Goal: Task Accomplishment & Management: Use online tool/utility

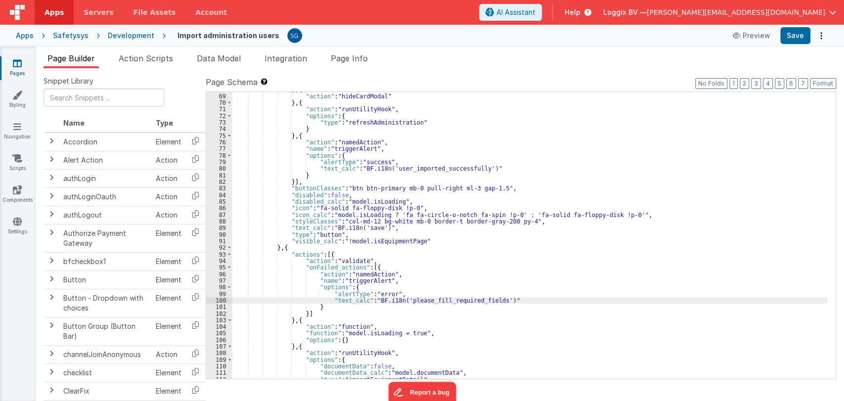
scroll to position [487, 0]
click at [500, 153] on div "} , { "action" : "hideCardModal" } , { "action" : "runUtilityHook" , "options" …" at bounding box center [529, 236] width 595 height 300
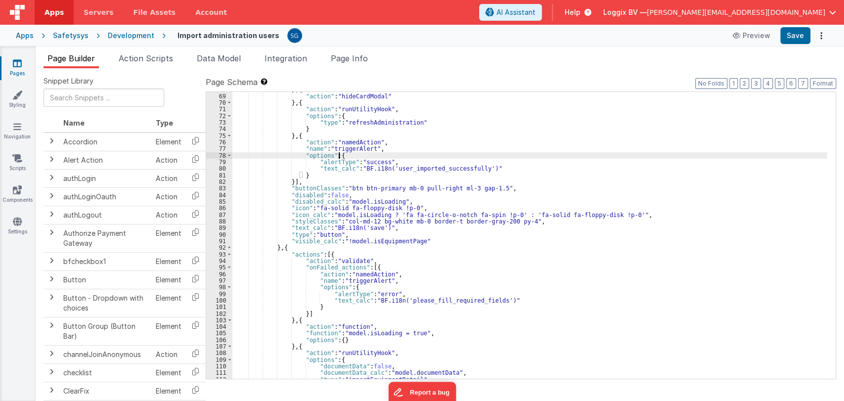
click at [491, 169] on div "} , { "action" : "hideCardModal" } , { "action" : "runUtilityHook" , "options" …" at bounding box center [529, 236] width 595 height 300
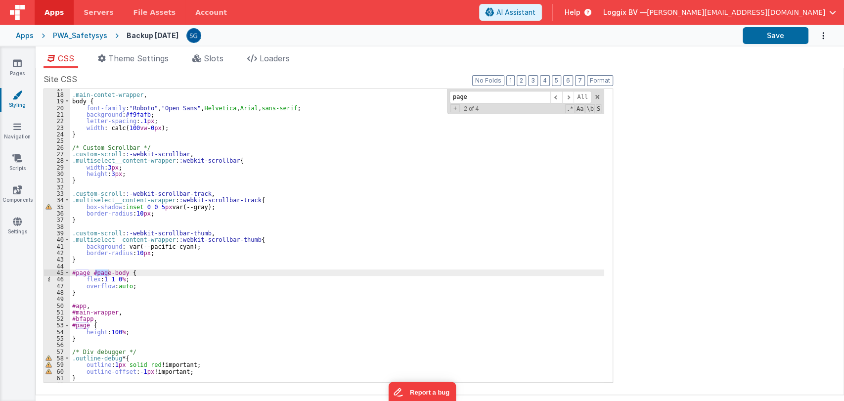
scroll to position [109, 0]
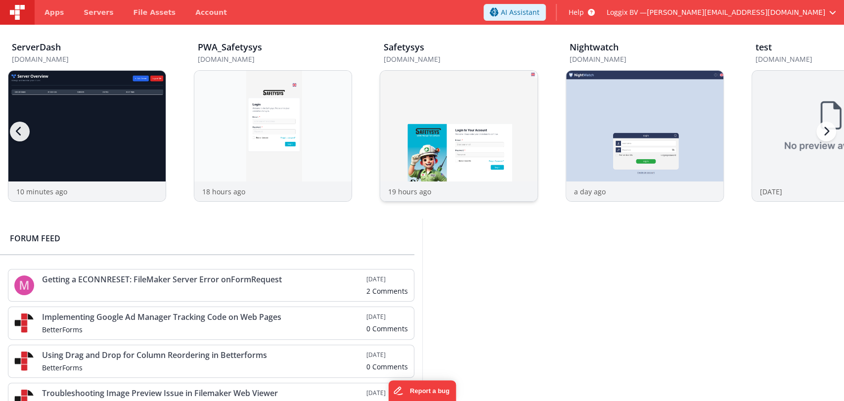
click at [443, 123] on img at bounding box center [458, 149] width 157 height 157
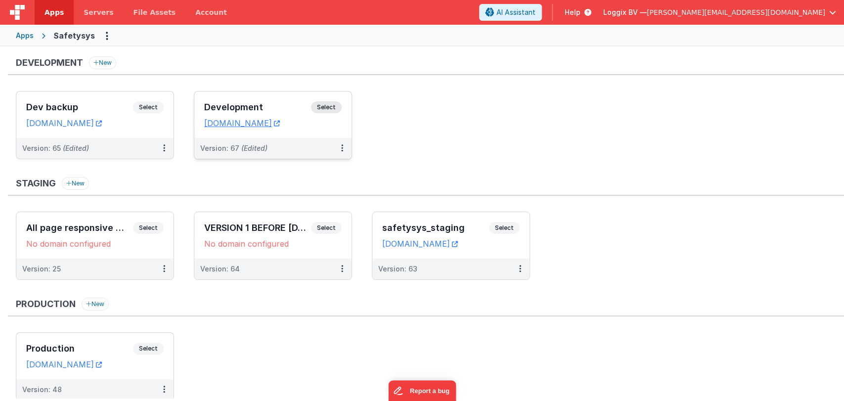
click at [269, 107] on h3 "Development" at bounding box center [257, 107] width 107 height 10
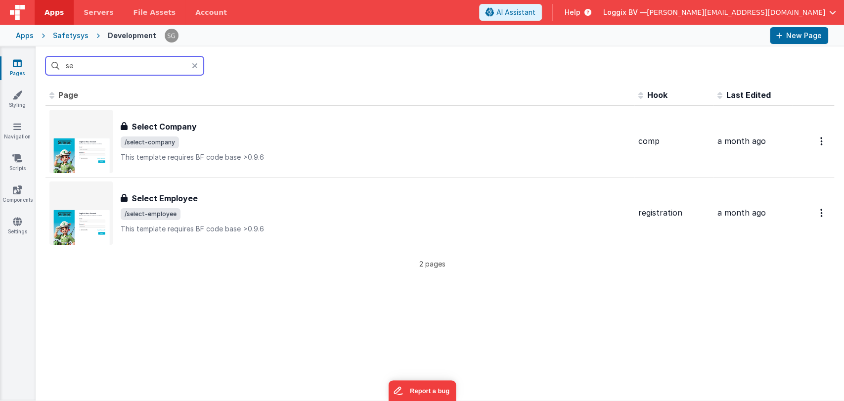
type input "s"
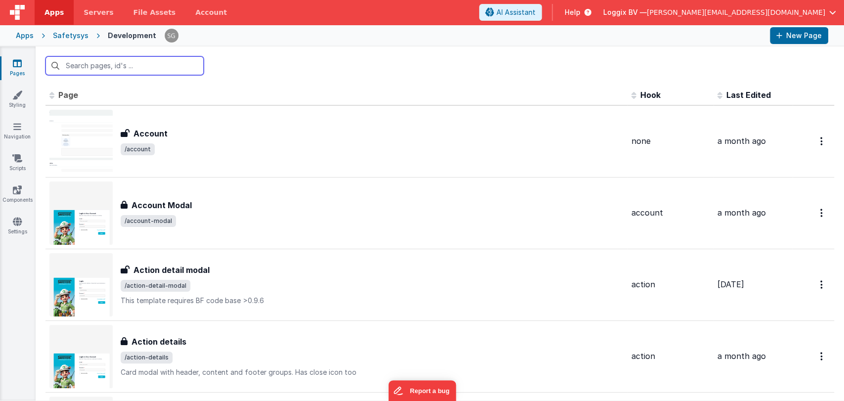
click at [98, 68] on input "text" at bounding box center [125, 65] width 158 height 19
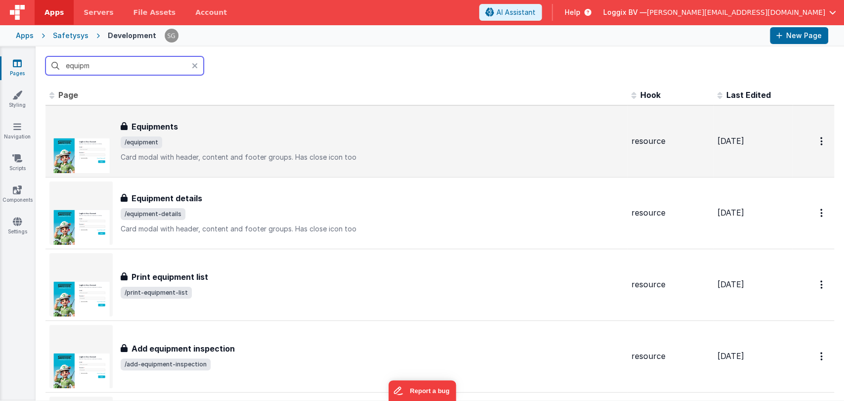
type input "equipm"
click at [146, 126] on h3 "Equipments" at bounding box center [155, 127] width 46 height 12
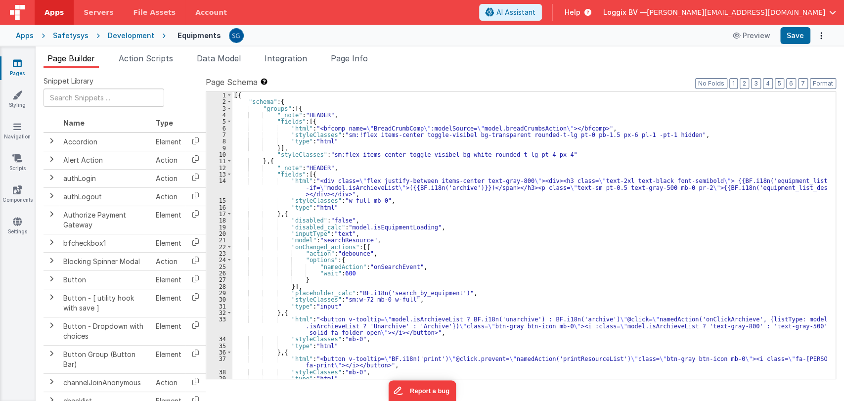
click at [507, 215] on div "[{ "schema" : { "groups" : [{ "_note" : "HEADER" , "fields" : [{ "html" : "<bfc…" at bounding box center [529, 242] width 595 height 300
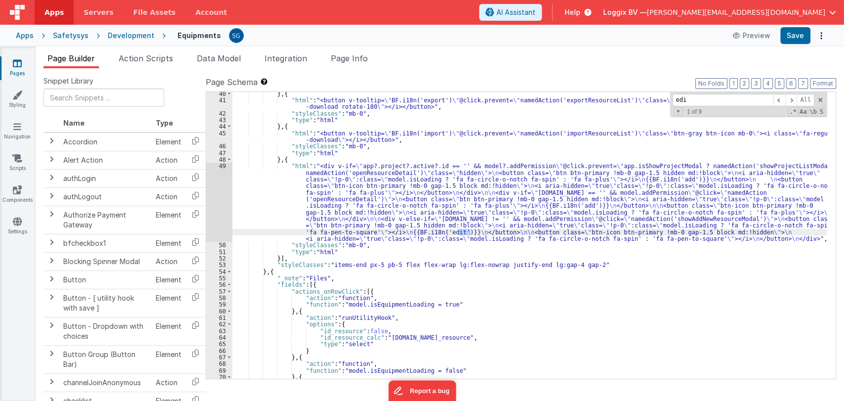
type input "edit"
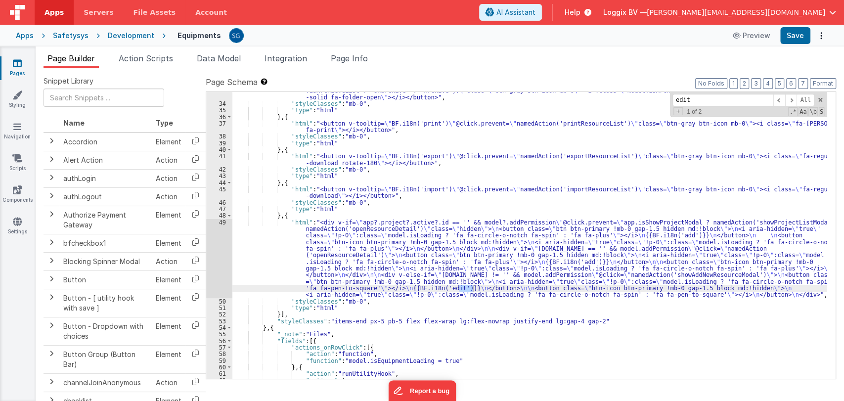
scroll to position [235, 0]
click at [223, 221] on div "49" at bounding box center [219, 258] width 26 height 79
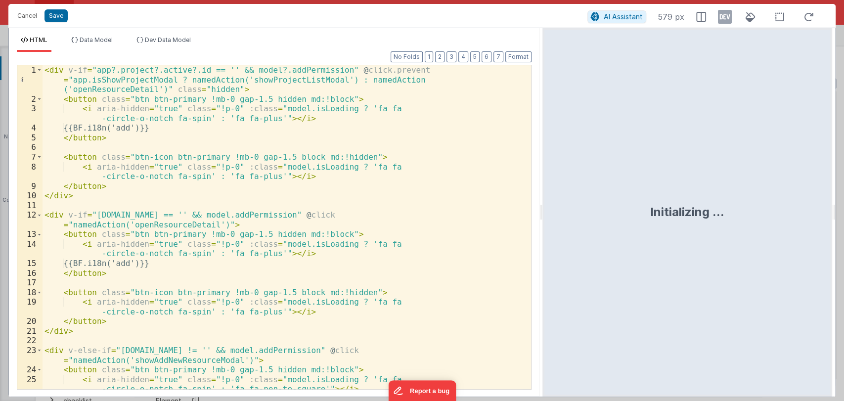
drag, startPoint x: 419, startPoint y: 211, endPoint x: 555, endPoint y: 194, distance: 137.0
click at [555, 194] on html "Cancel Save AI Assistant 579 px HTML Data Model Dev Data Model Format 7 6 5 4 3…" at bounding box center [422, 200] width 844 height 401
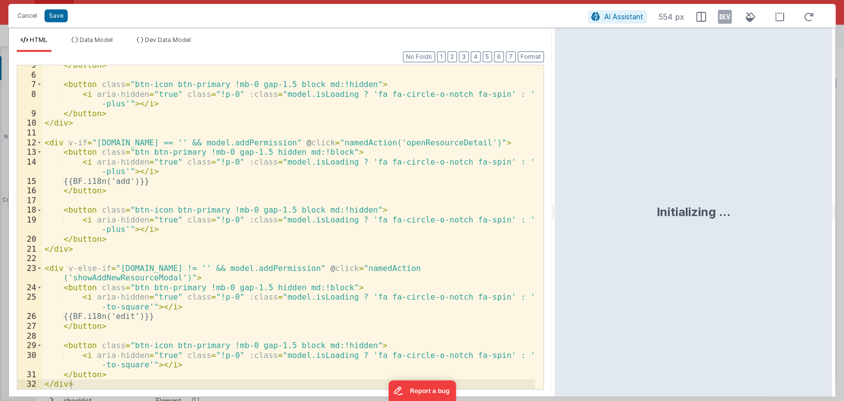
scroll to position [63, 0]
click at [137, 276] on div "</ button > < button class = "btn-icon btn-primary !mb-0 gap-1.5 block md:!hidd…" at bounding box center [289, 231] width 493 height 343
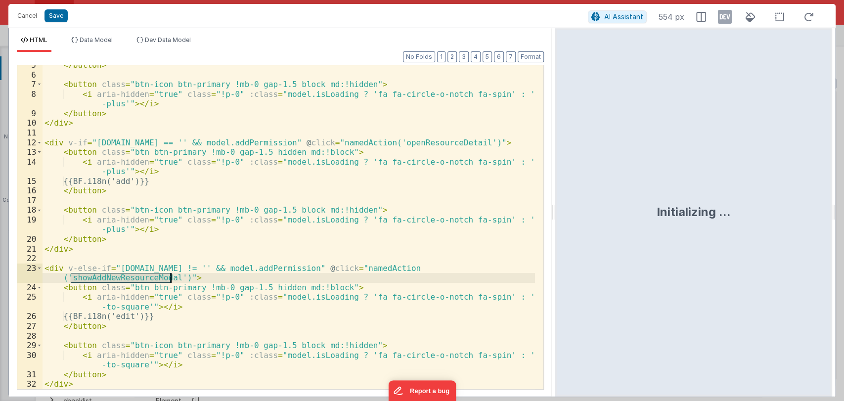
click at [137, 276] on div "</ button > < button class = "btn-icon btn-primary !mb-0 gap-1.5 block md:!hidd…" at bounding box center [289, 231] width 493 height 343
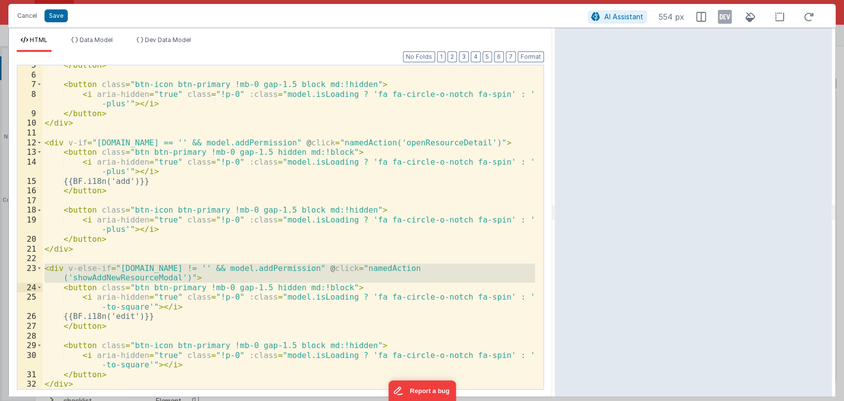
click at [198, 276] on div "</ button > < button class = "btn-icon btn-primary !mb-0 gap-1.5 block md:!hidd…" at bounding box center [289, 227] width 493 height 324
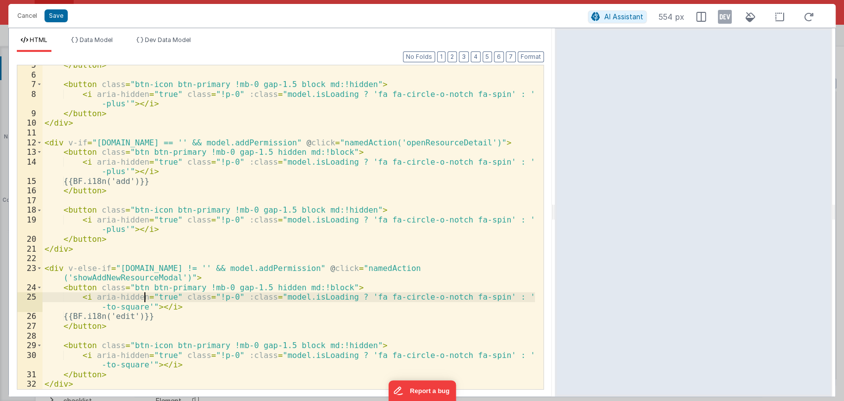
click at [144, 301] on div "</ button > < button class = "btn-icon btn-primary !mb-0 gap-1.5 block md:!hidd…" at bounding box center [289, 231] width 493 height 343
click at [125, 278] on div "</ button > < button class = "btn-icon btn-primary !mb-0 gap-1.5 block md:!hidd…" at bounding box center [289, 231] width 493 height 343
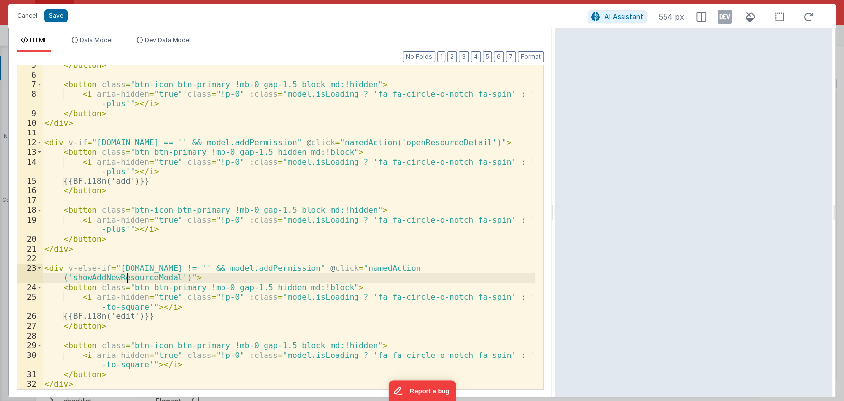
click at [125, 278] on div "</ button > < button class = "btn-icon btn-primary !mb-0 gap-1.5 block md:!hidd…" at bounding box center [289, 231] width 493 height 343
click at [144, 279] on div "</ button > < button class = "btn-icon btn-primary !mb-0 gap-1.5 block md:!hidd…" at bounding box center [289, 231] width 493 height 343
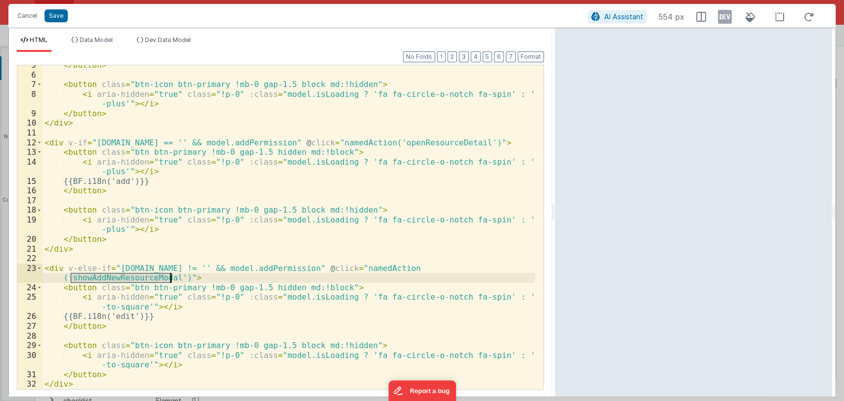
click at [144, 279] on div "</ button > < button class = "btn-icon btn-primary !mb-0 gap-1.5 block md:!hidd…" at bounding box center [289, 231] width 493 height 343
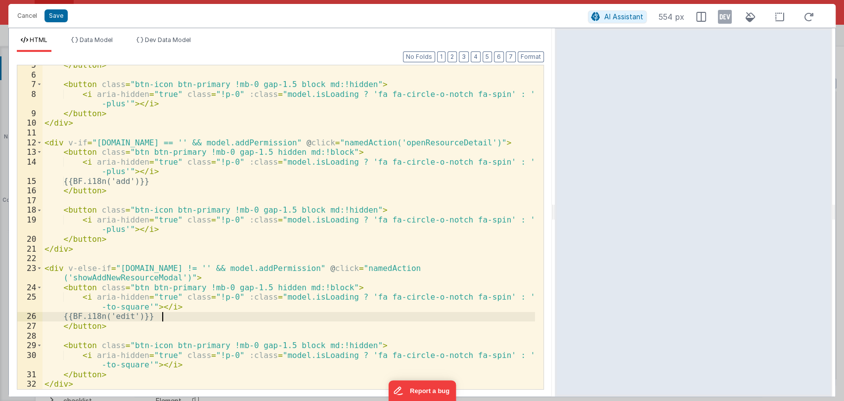
click at [198, 318] on div "</ button > < button class = "btn-icon btn-primary !mb-0 gap-1.5 block md:!hidd…" at bounding box center [289, 231] width 493 height 343
click at [143, 278] on div "</ button > < button class = "btn-icon btn-primary !mb-0 gap-1.5 block md:!hidd…" at bounding box center [289, 231] width 493 height 343
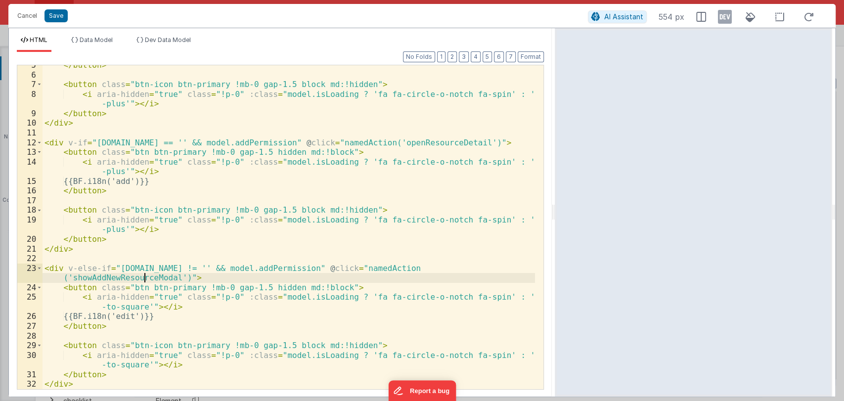
click at [143, 278] on div "</ button > < button class = "btn-icon btn-primary !mb-0 gap-1.5 block md:!hidd…" at bounding box center [289, 231] width 493 height 343
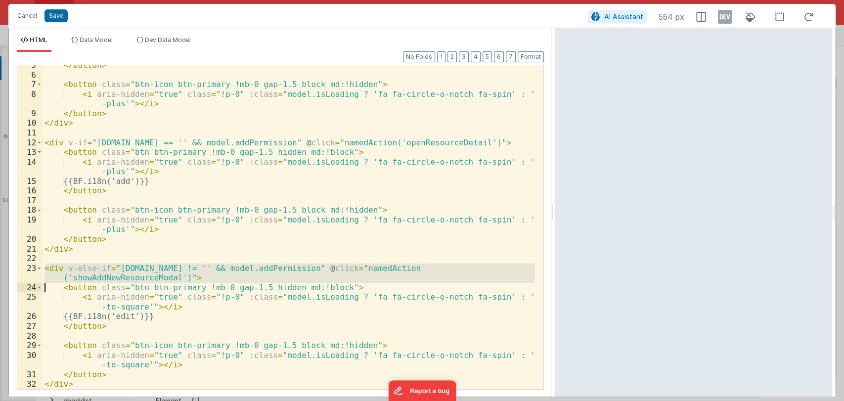
click at [143, 278] on div "</ button > < button class = "btn-icon btn-primary !mb-0 gap-1.5 block md:!hidd…" at bounding box center [289, 231] width 493 height 343
click at [143, 278] on div "</ button > < button class = "btn-icon btn-primary !mb-0 gap-1.5 block md:!hidd…" at bounding box center [289, 227] width 493 height 324
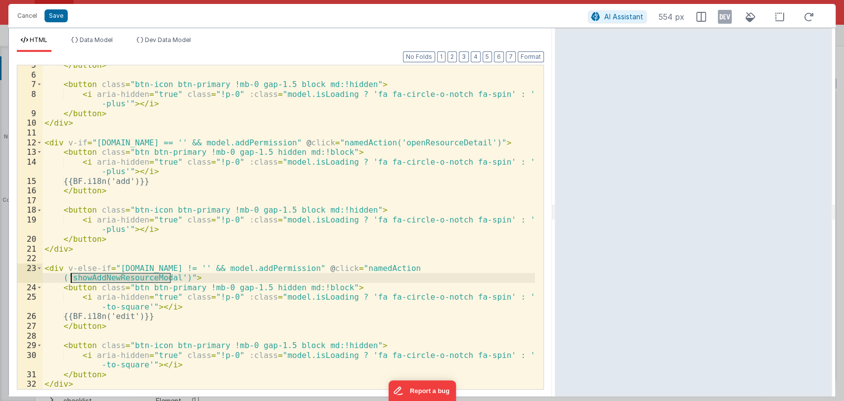
drag, startPoint x: 170, startPoint y: 279, endPoint x: 69, endPoint y: 278, distance: 100.4
click at [69, 278] on div "</ button > < button class = "btn-icon btn-primary !mb-0 gap-1.5 block md:!hidd…" at bounding box center [289, 231] width 493 height 343
click at [26, 18] on button "Cancel" at bounding box center [27, 16] width 30 height 14
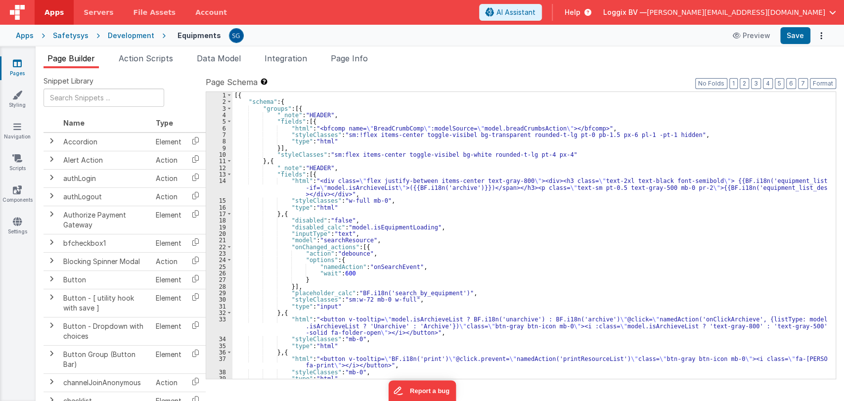
scroll to position [0, 0]
click at [143, 56] on span "Action Scripts" at bounding box center [146, 58] width 54 height 10
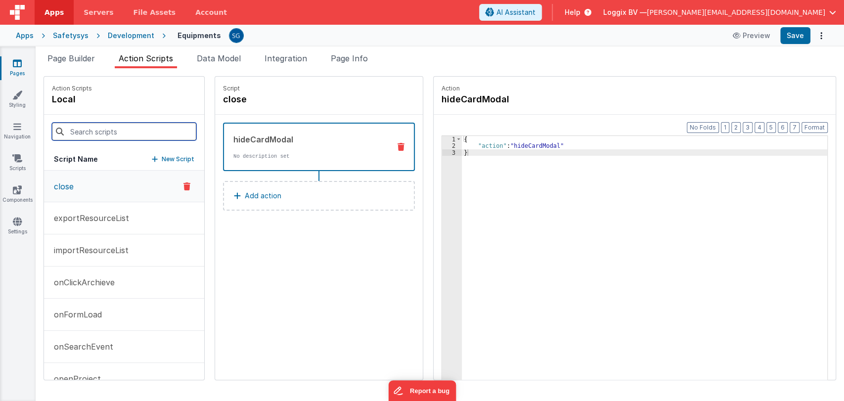
click at [108, 131] on input at bounding box center [124, 132] width 144 height 18
paste input "showAddNewResourceModal"
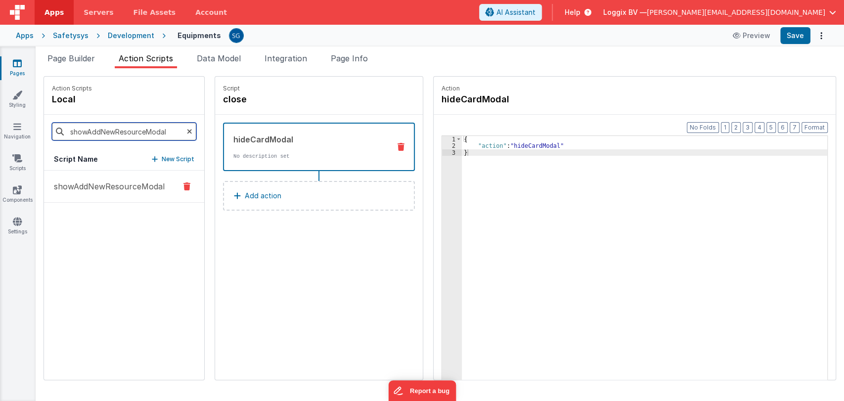
type input "showAddNewResourceModal"
click at [96, 183] on p "showAddNewResourceModal" at bounding box center [106, 187] width 117 height 12
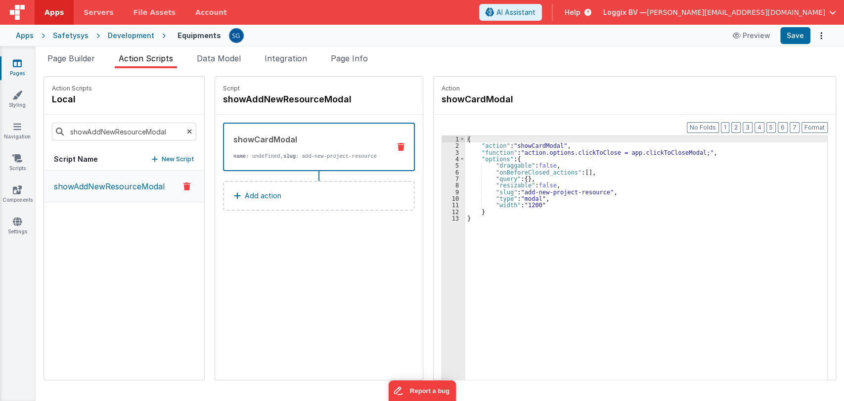
click at [19, 70] on link "Pages" at bounding box center [18, 68] width 36 height 20
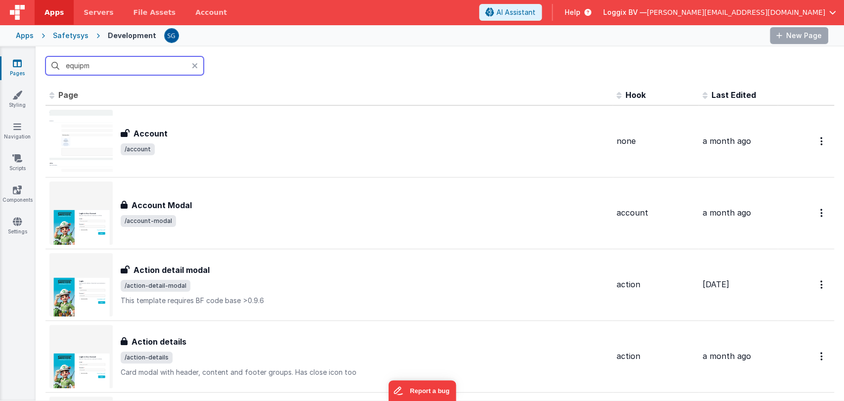
click at [104, 59] on input "equipm" at bounding box center [125, 65] width 158 height 19
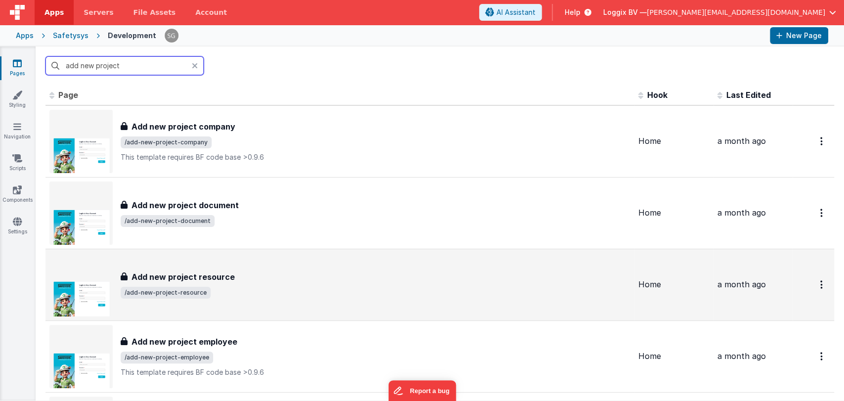
type input "add new project"
click at [219, 279] on h3 "Add new project resource" at bounding box center [183, 277] width 103 height 12
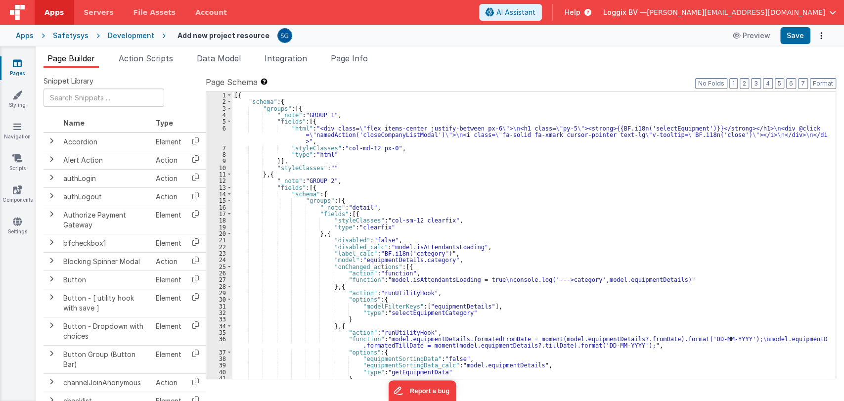
click at [413, 181] on div "[{ "schema" : { "groups" : [{ "_note" : "GROUP 1" , "fields" : [{ "html" : "<di…" at bounding box center [529, 242] width 595 height 300
click at [451, 217] on div "[{ "schema" : { "groups" : [{ "_note" : "GROUP 1" , "fields" : [{ "html" : "<di…" at bounding box center [529, 242] width 595 height 300
click at [497, 246] on div "[{ "schema" : { "groups" : [{ "_note" : "GROUP 1" , "fields" : [{ "html" : "<di…" at bounding box center [529, 242] width 595 height 300
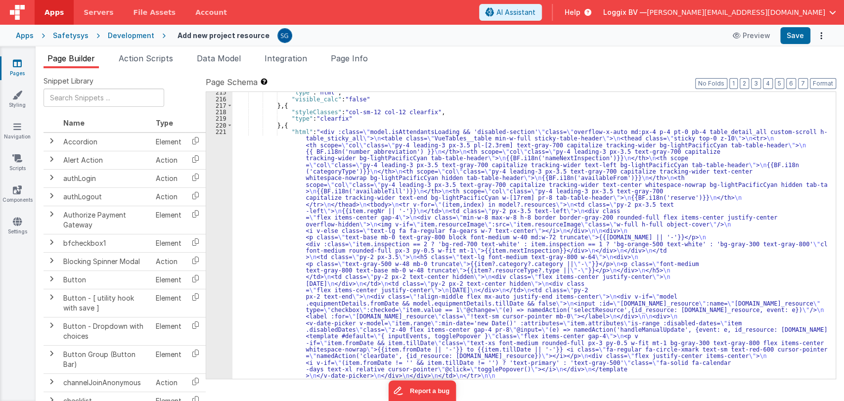
scroll to position [1578, 0]
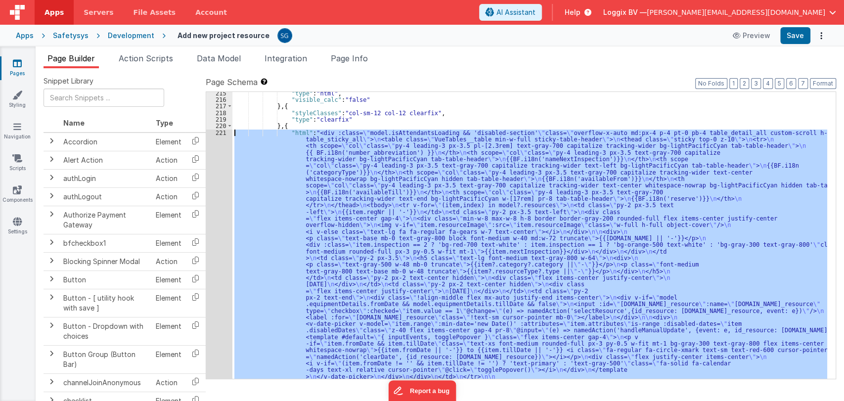
click at [218, 132] on div "221" at bounding box center [219, 344] width 26 height 429
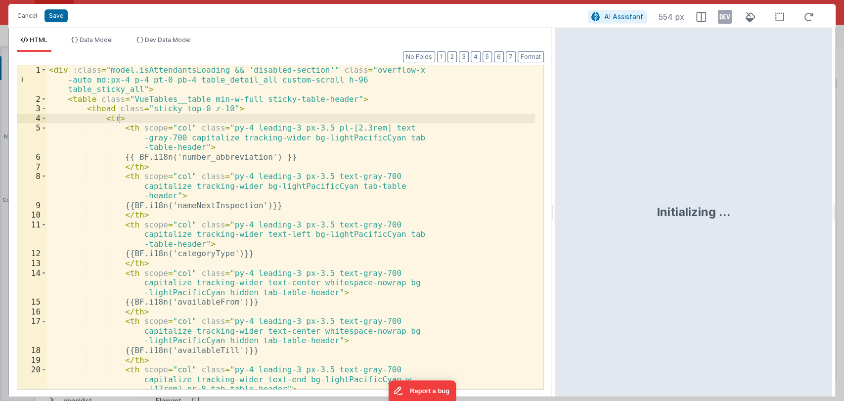
drag, startPoint x: 419, startPoint y: 216, endPoint x: 575, endPoint y: 184, distance: 158.9
click at [575, 184] on html "Cancel Save AI Assistant 554 px HTML Data Model Dev Data Model Format 7 6 5 4 3…" at bounding box center [422, 200] width 844 height 401
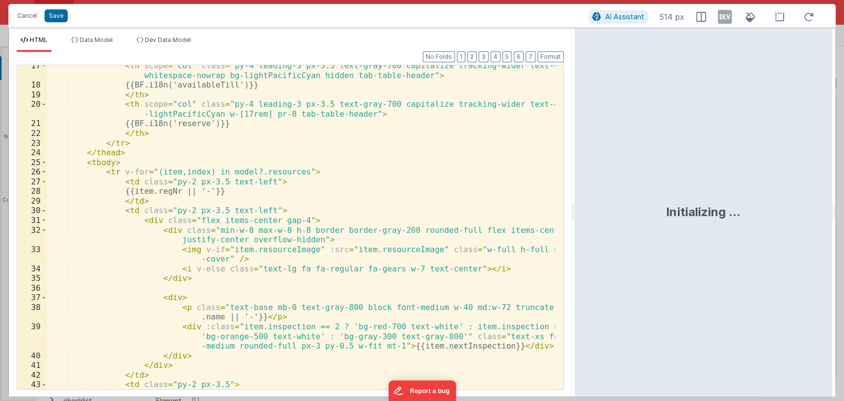
scroll to position [207, 0]
click at [42, 182] on span at bounding box center [43, 182] width 5 height 10
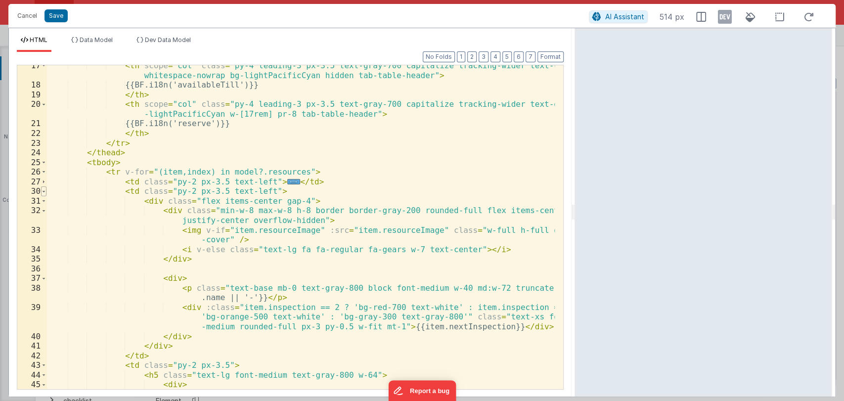
click at [44, 192] on span at bounding box center [43, 191] width 5 height 10
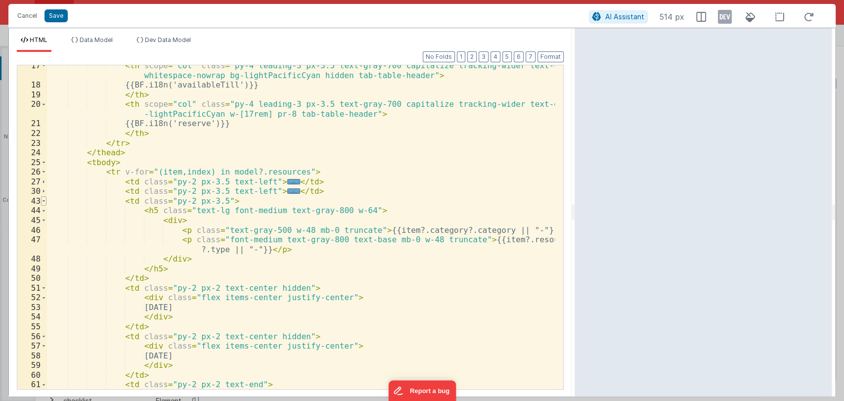
click at [43, 199] on span at bounding box center [43, 201] width 5 height 10
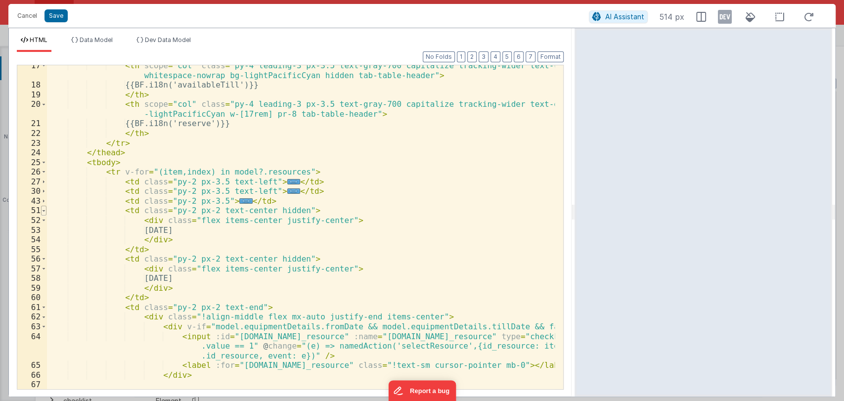
click at [42, 212] on span at bounding box center [43, 211] width 5 height 10
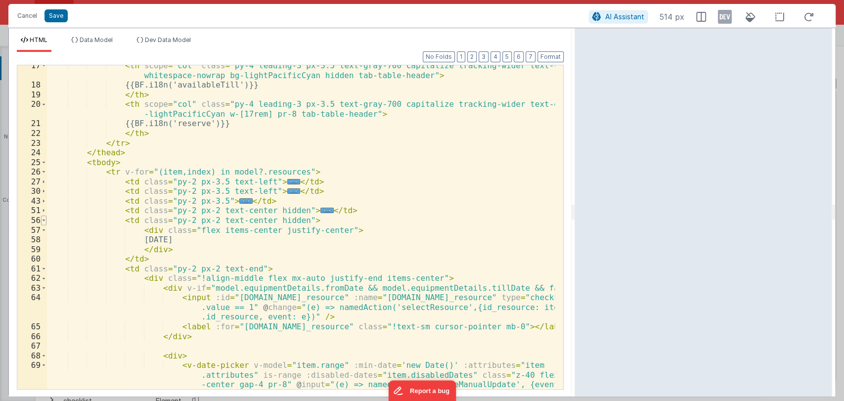
click at [45, 219] on span at bounding box center [43, 221] width 5 height 10
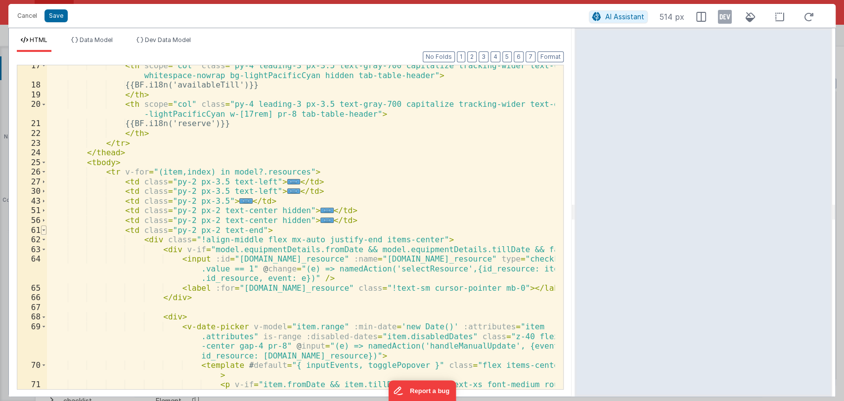
click at [45, 231] on span at bounding box center [43, 231] width 5 height 10
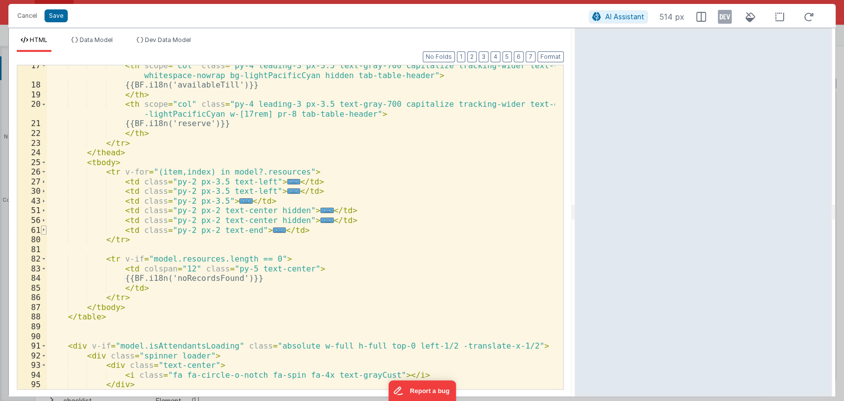
click at [45, 231] on span at bounding box center [43, 231] width 5 height 10
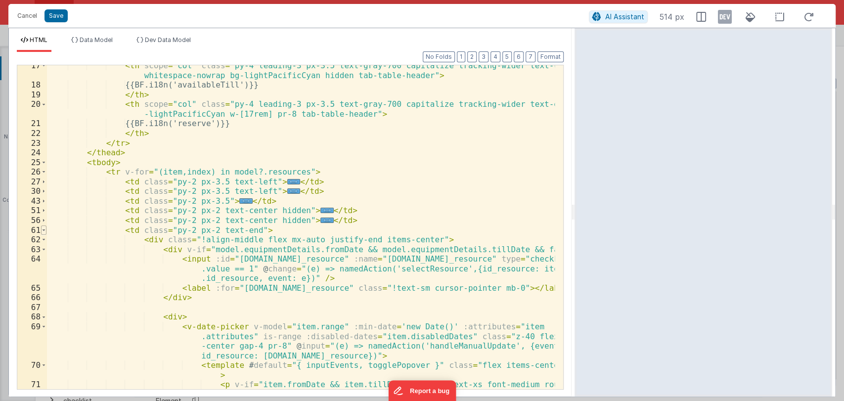
click at [45, 231] on span at bounding box center [43, 231] width 5 height 10
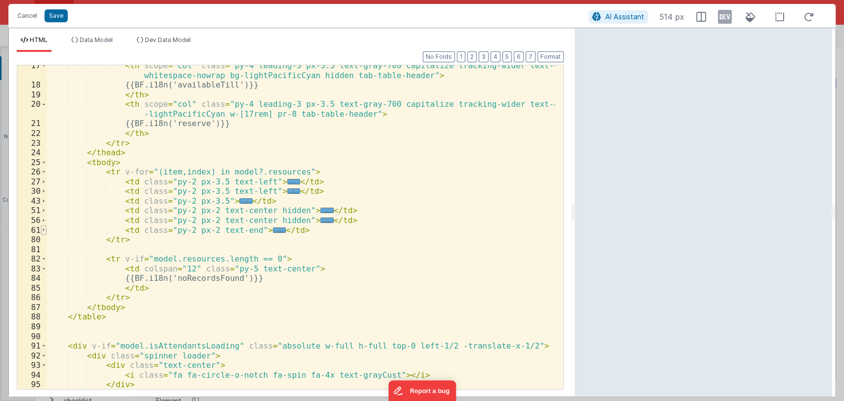
click at [45, 231] on span at bounding box center [43, 231] width 5 height 10
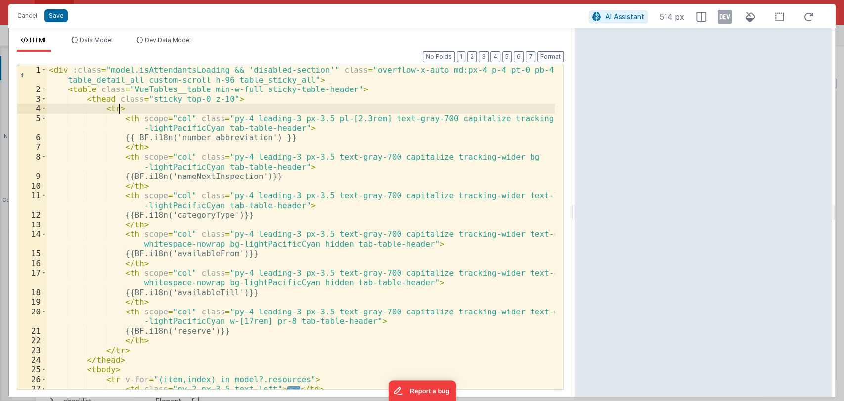
scroll to position [0, 0]
click at [22, 17] on button "Cancel" at bounding box center [27, 16] width 30 height 14
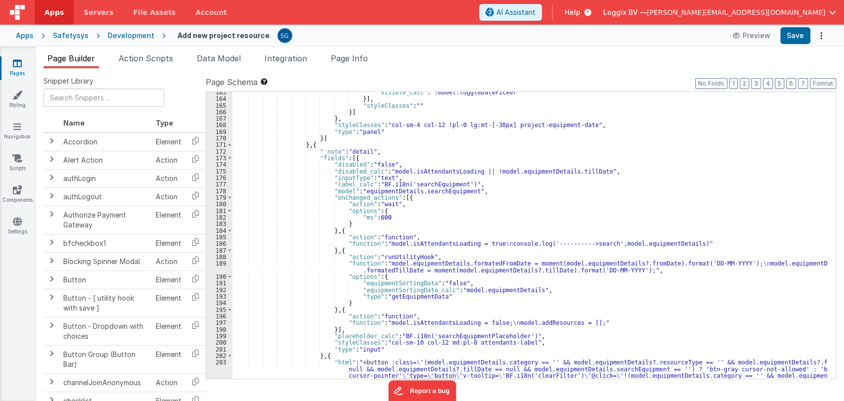
scroll to position [1196, 0]
click at [584, 211] on div ""visible_calc" : "!model.toggleDatePicker" }] , "styleClasses" : "" }] } , "sty…" at bounding box center [529, 255] width 595 height 333
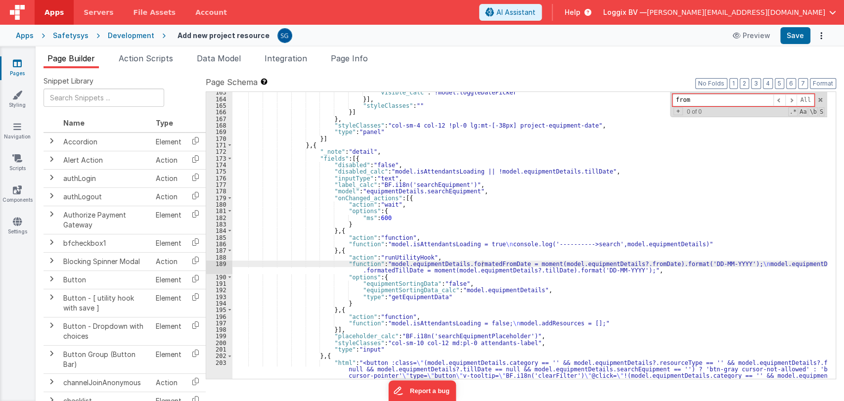
type input "from"
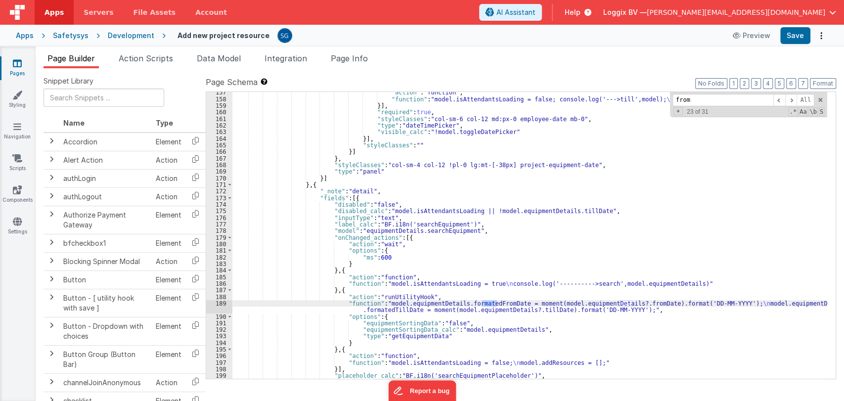
scroll to position [1156, 0]
type input "date"
click at [781, 100] on span at bounding box center [780, 100] width 12 height 12
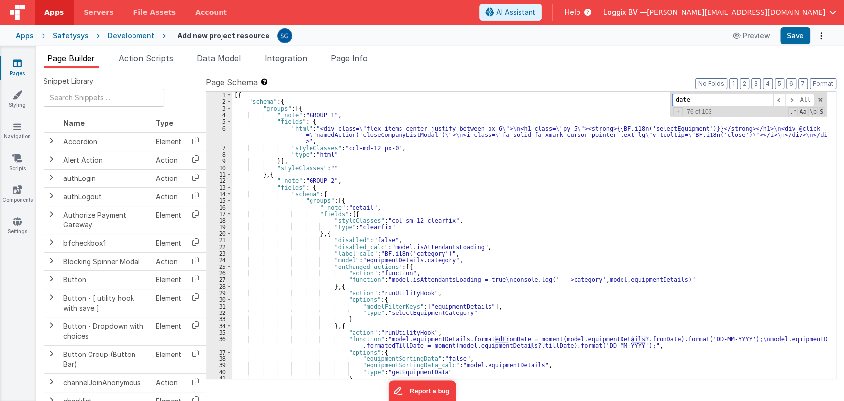
scroll to position [0, 0]
click at [818, 96] on span at bounding box center [820, 99] width 7 height 7
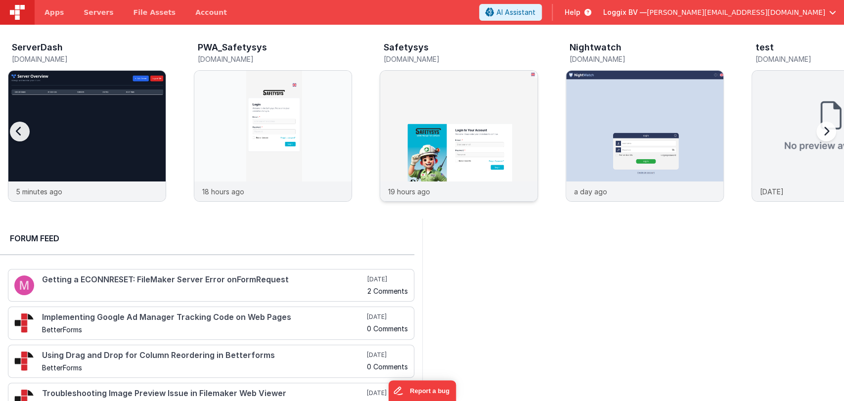
click at [442, 132] on img at bounding box center [458, 149] width 157 height 157
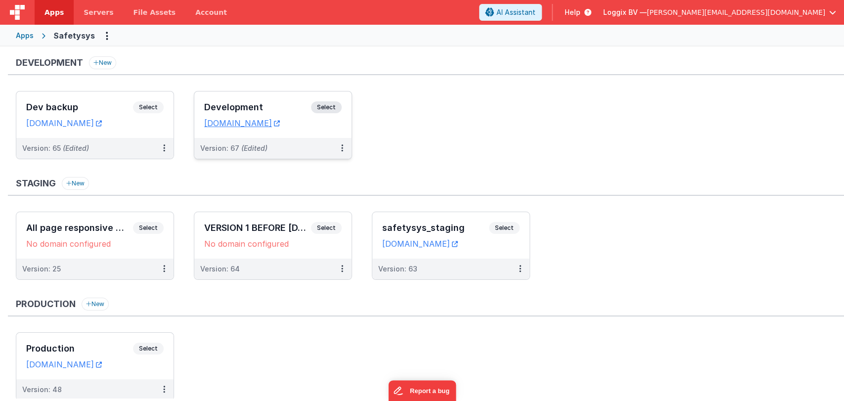
click at [257, 97] on div "Development Select URLs [DOMAIN_NAME]" at bounding box center [272, 115] width 157 height 46
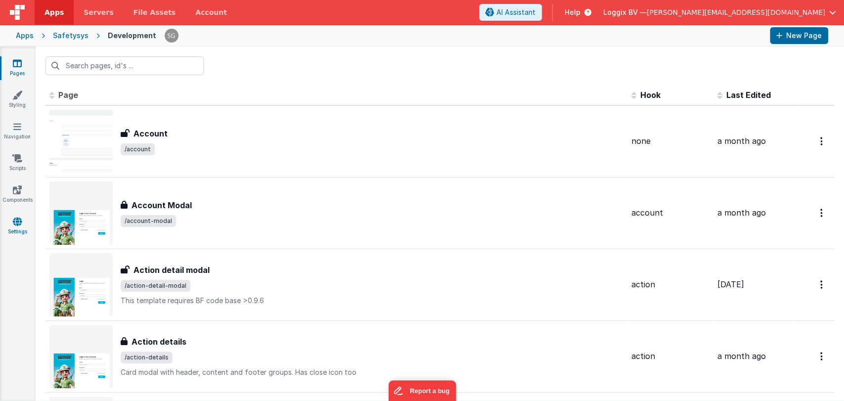
click at [8, 219] on link "Settings" at bounding box center [18, 227] width 36 height 20
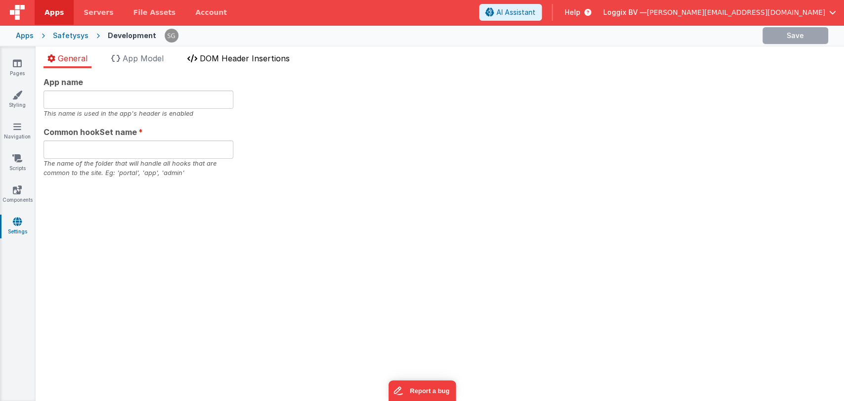
type input "Safetysys"
type input "safe"
click at [249, 59] on span "DOM Header Insertions" at bounding box center [245, 58] width 90 height 10
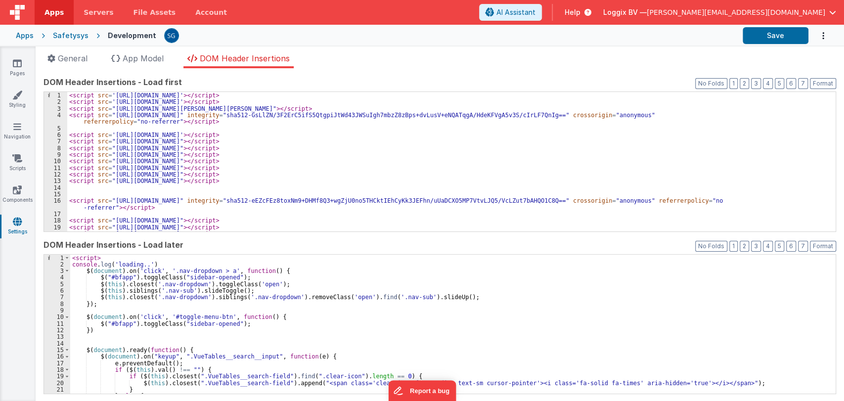
click at [414, 182] on div "< script src = 'https://unpkg.com/vue/dist/vue.js' > </ script > < script src =…" at bounding box center [447, 168] width 760 height 153
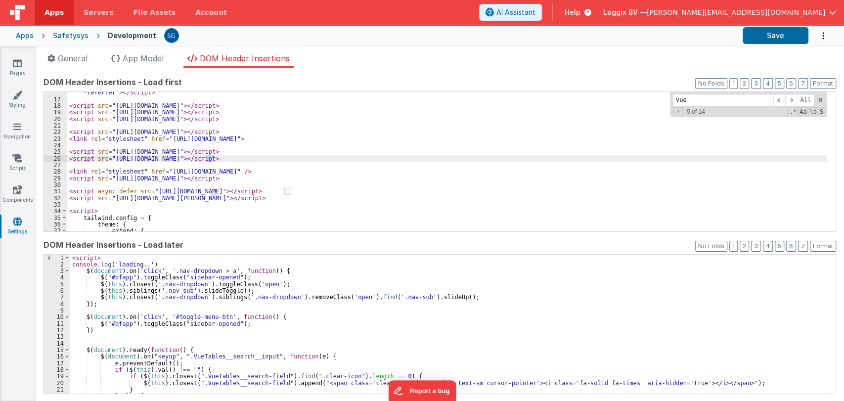
scroll to position [115, 0]
type input "vuetify"
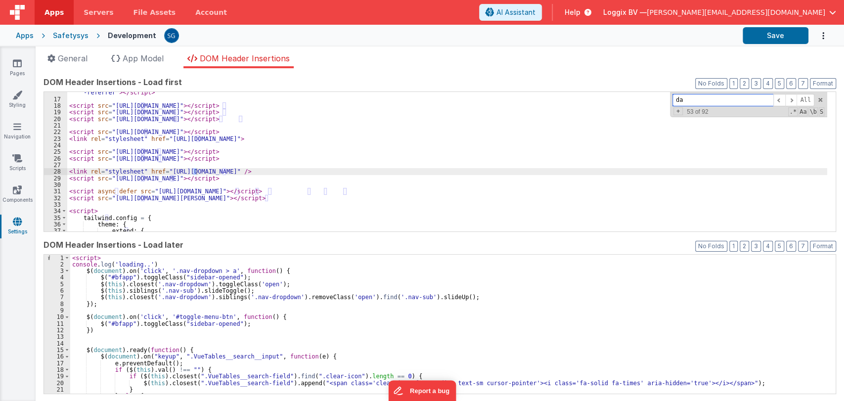
scroll to position [233, 0]
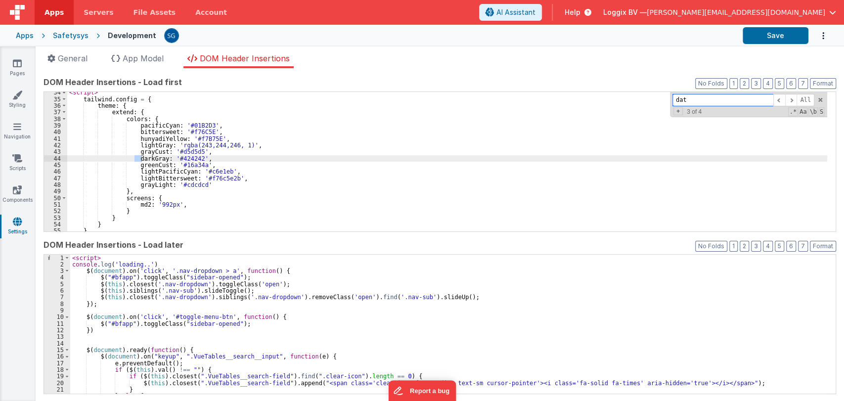
type input "date"
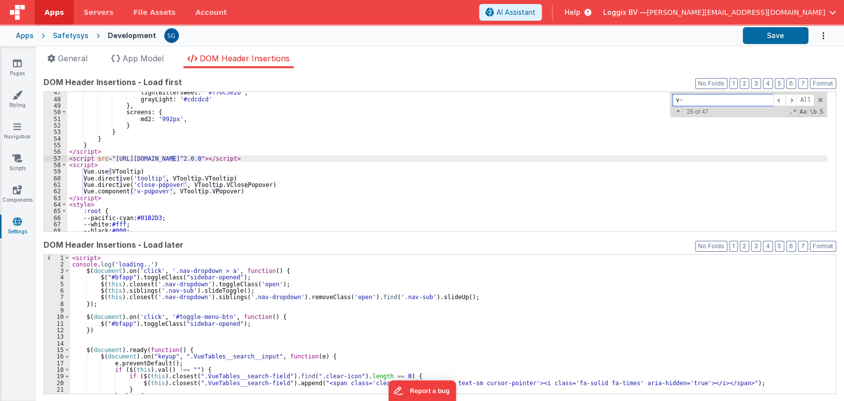
scroll to position [319, 0]
type input "v"
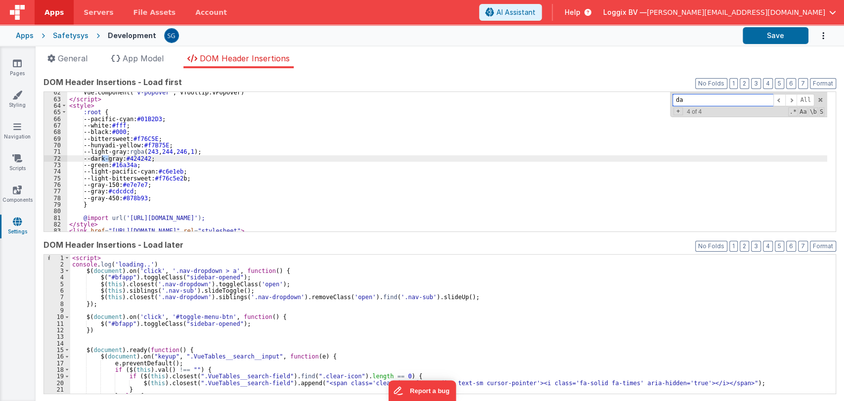
scroll to position [418, 0]
type input "d"
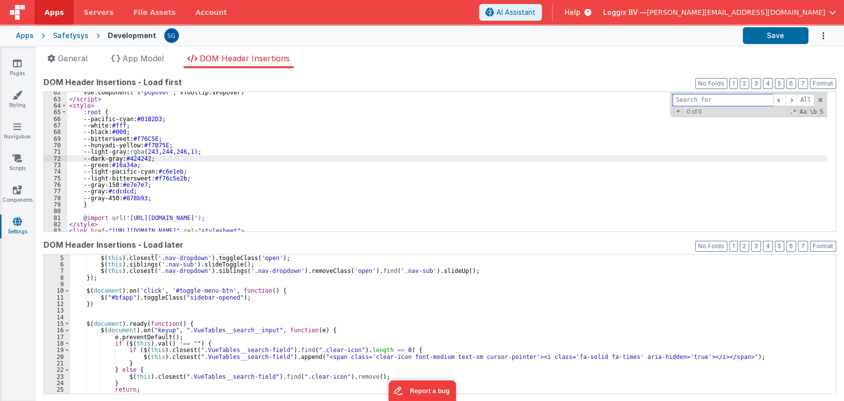
scroll to position [26, 0]
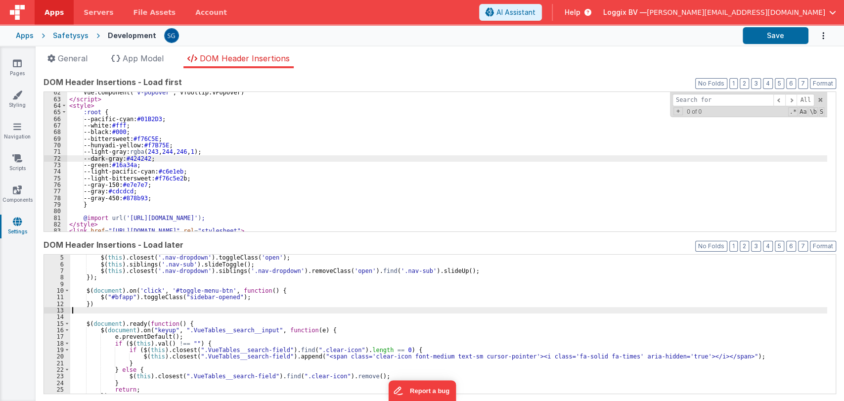
click at [398, 311] on div "$ ( this ) . closest ( '.nav-dropdown' ) . toggleClass ( 'open' ) ; $ ( this ) …" at bounding box center [448, 330] width 757 height 153
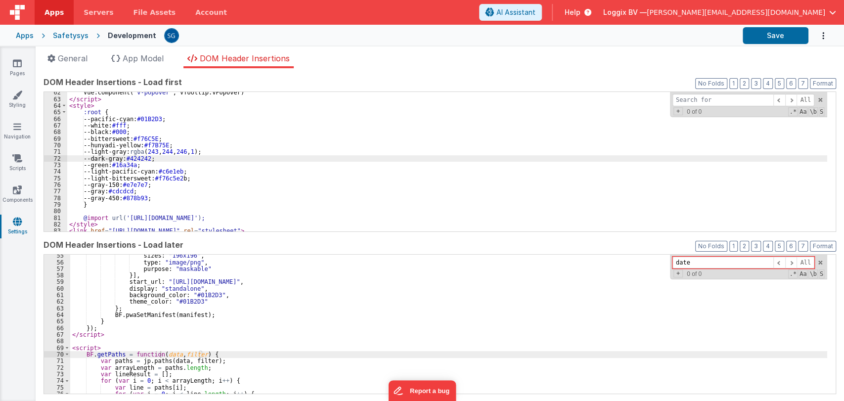
scroll to position [360, 0]
type input "d"
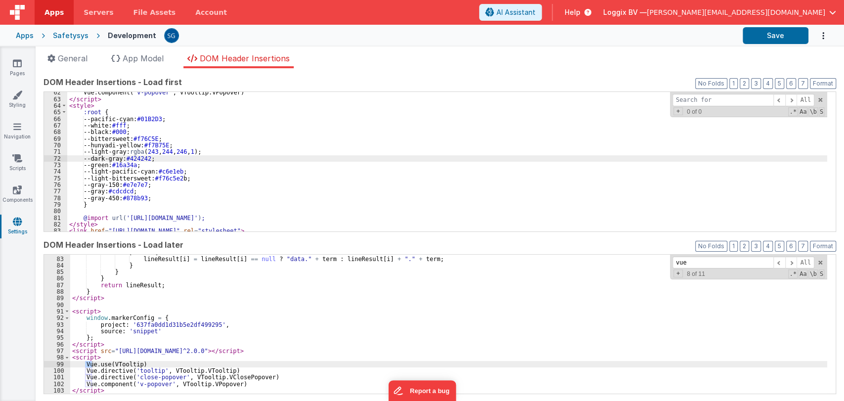
scroll to position [540, 0]
type input "vueti"
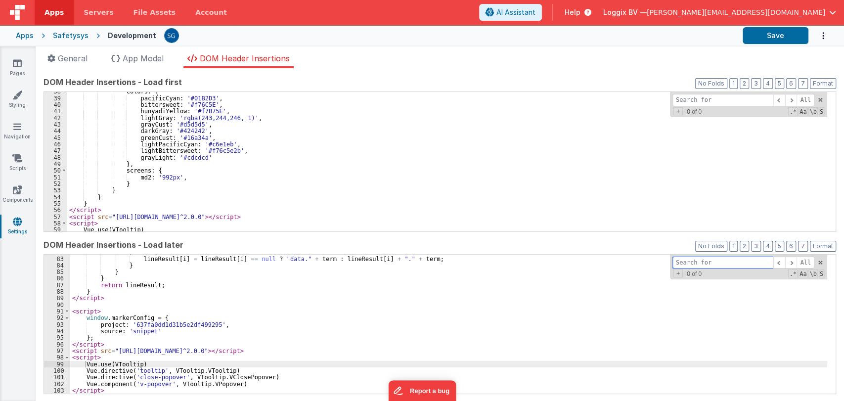
scroll to position [261, 0]
click at [817, 99] on span at bounding box center [820, 99] width 7 height 7
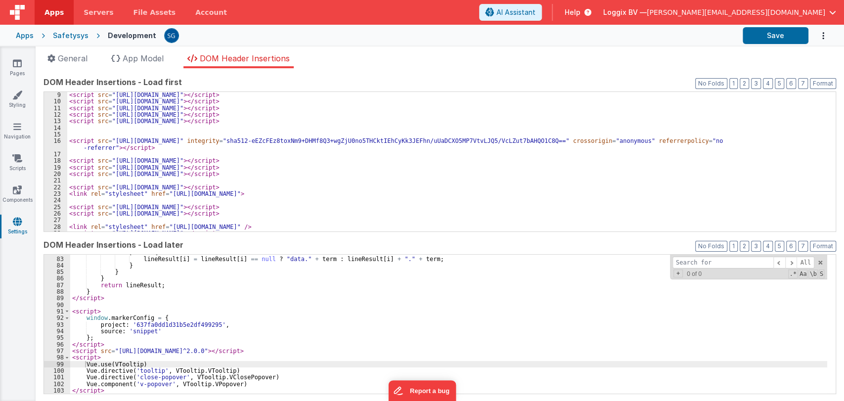
scroll to position [0, 0]
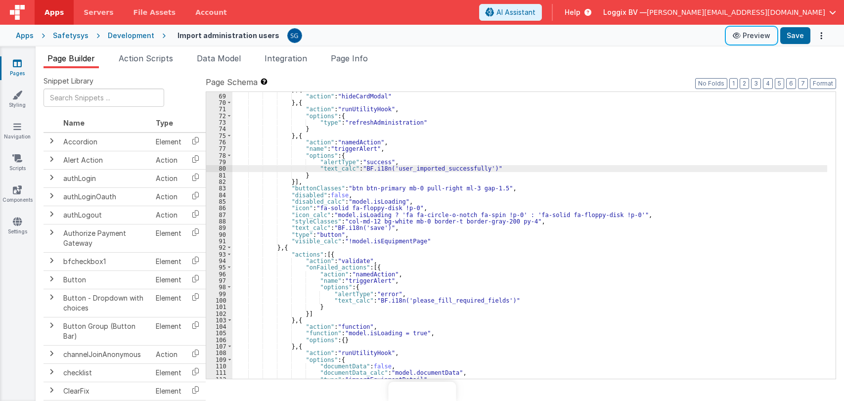
click at [752, 28] on button "Preview" at bounding box center [751, 36] width 49 height 16
click at [17, 68] on icon at bounding box center [17, 63] width 9 height 10
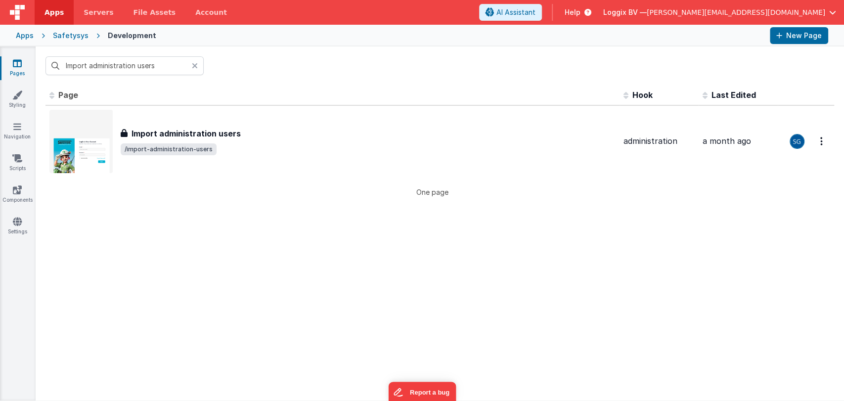
click at [194, 64] on icon at bounding box center [195, 66] width 6 height 8
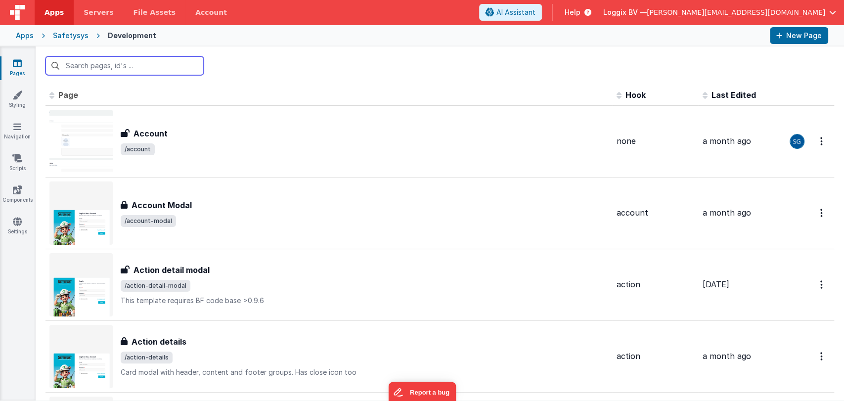
click at [173, 66] on input "text" at bounding box center [125, 65] width 158 height 19
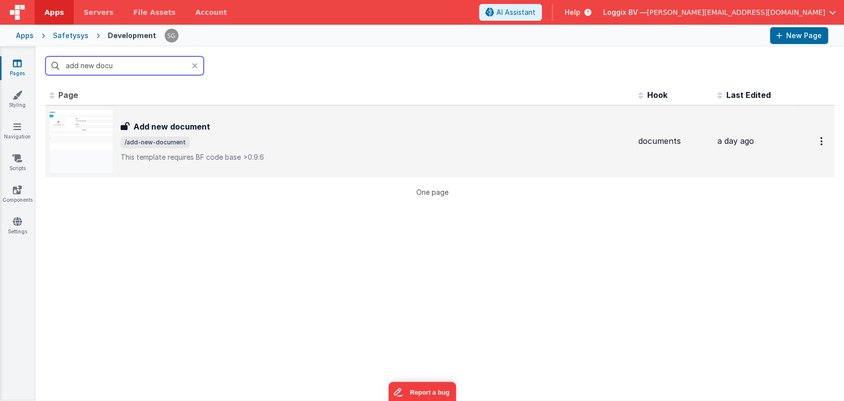
type input "add new docu"
click at [196, 129] on h3 "Add new document" at bounding box center [172, 127] width 77 height 12
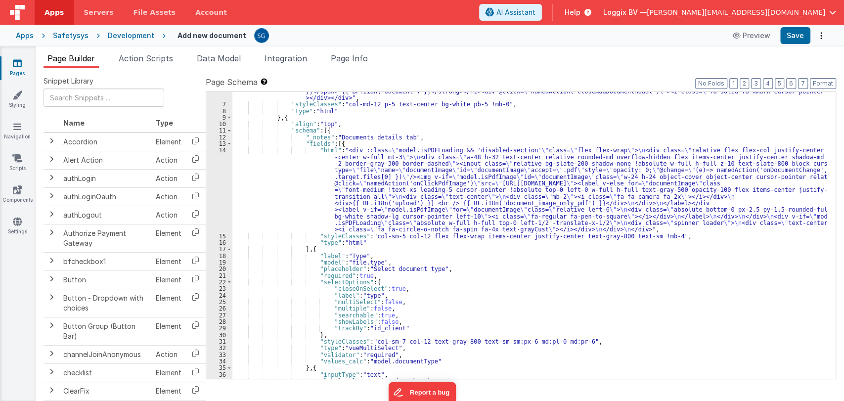
scroll to position [44, 0]
click at [469, 263] on div ""html" : "<div class= \" flex items-center justify-between \" ><h1><strong><spa…" at bounding box center [529, 237] width 595 height 313
click at [455, 266] on div ""html" : "<div class= \" flex items-center justify-between \" ><h1><strong><spa…" at bounding box center [529, 237] width 595 height 313
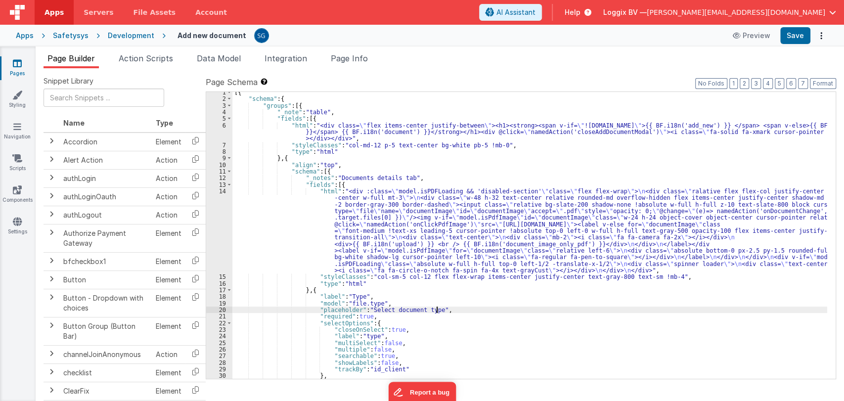
scroll to position [0, 0]
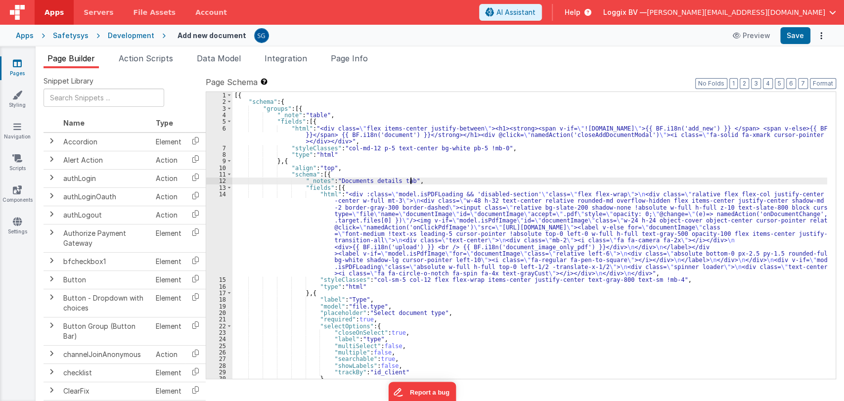
click at [422, 179] on div "[{ "schema" : { "groups" : [{ "_note" : "table" , "fields" : [{ "html" : "<div …" at bounding box center [529, 242] width 595 height 300
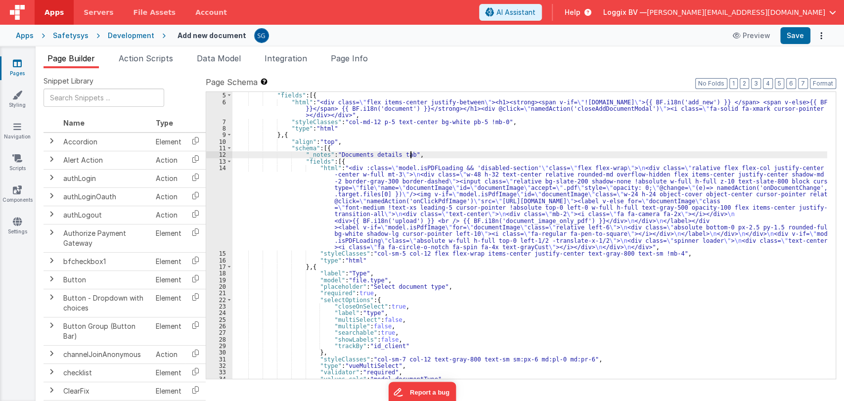
scroll to position [26, 0]
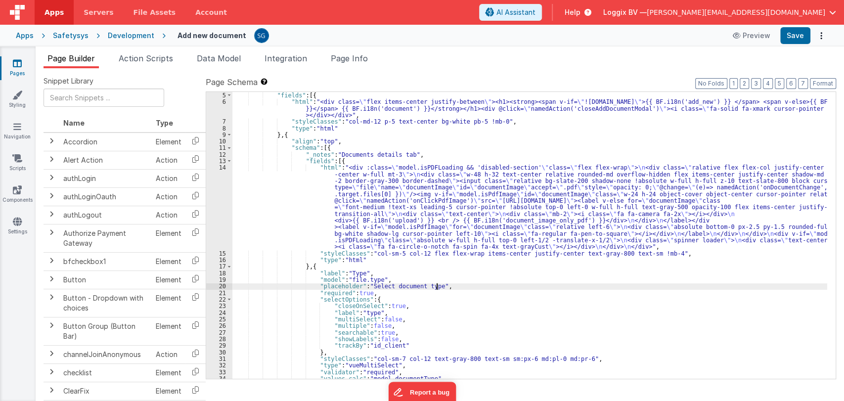
click at [481, 284] on div ""fields" : [{ "html" : "<div class= \" flex items-center justify-between \" ><h…" at bounding box center [529, 242] width 595 height 300
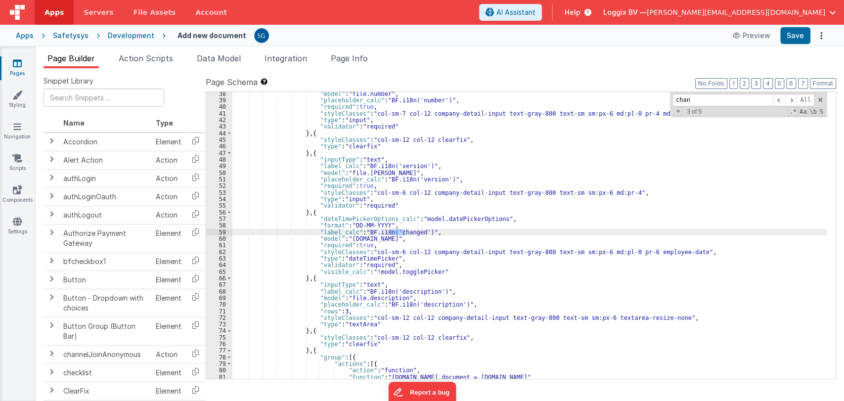
scroll to position [338, 0]
type input "change"
click at [779, 103] on span at bounding box center [780, 100] width 12 height 12
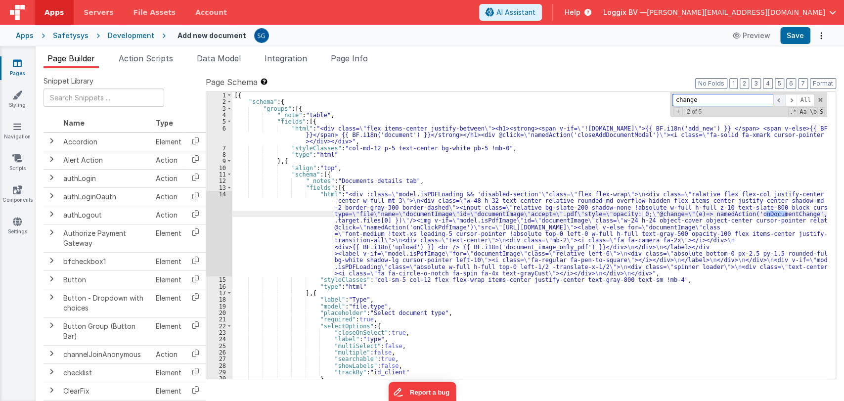
scroll to position [0, 0]
click at [777, 101] on span at bounding box center [780, 100] width 12 height 12
click at [787, 101] on span at bounding box center [791, 100] width 12 height 12
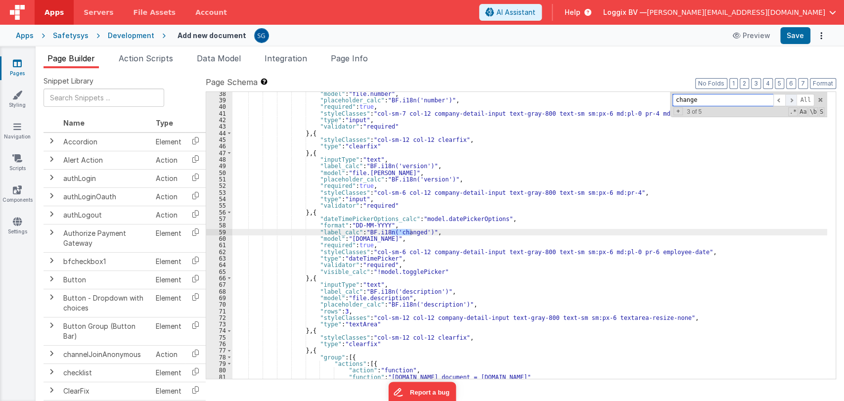
scroll to position [338, 0]
click at [787, 101] on span at bounding box center [791, 100] width 12 height 12
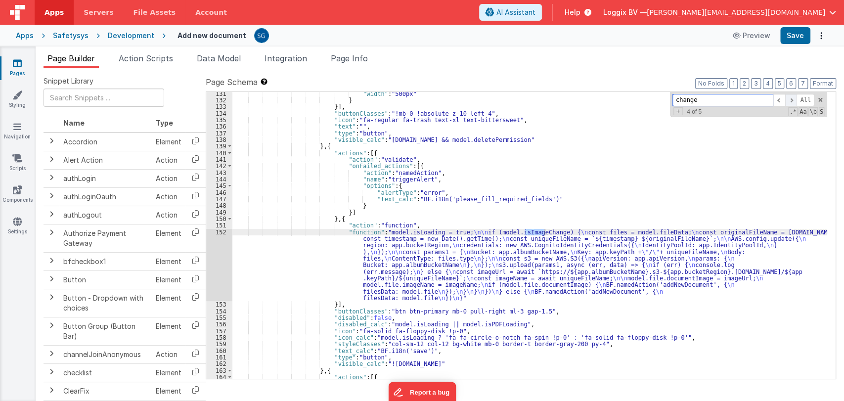
click at [787, 101] on span at bounding box center [791, 100] width 12 height 12
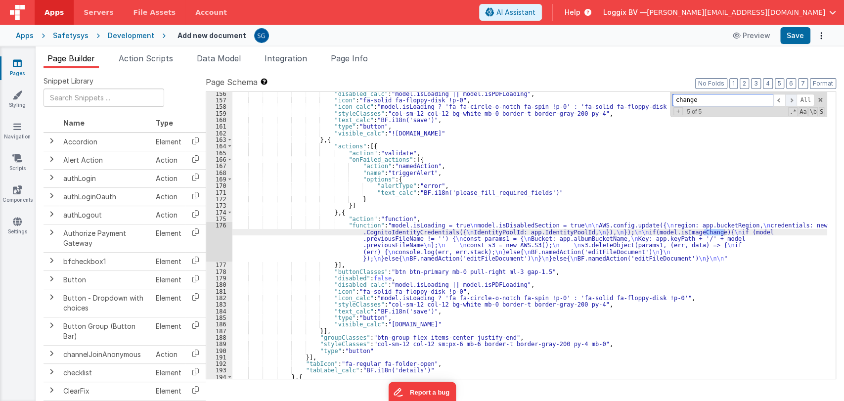
scroll to position [1202, 0]
click at [779, 101] on span at bounding box center [780, 100] width 12 height 12
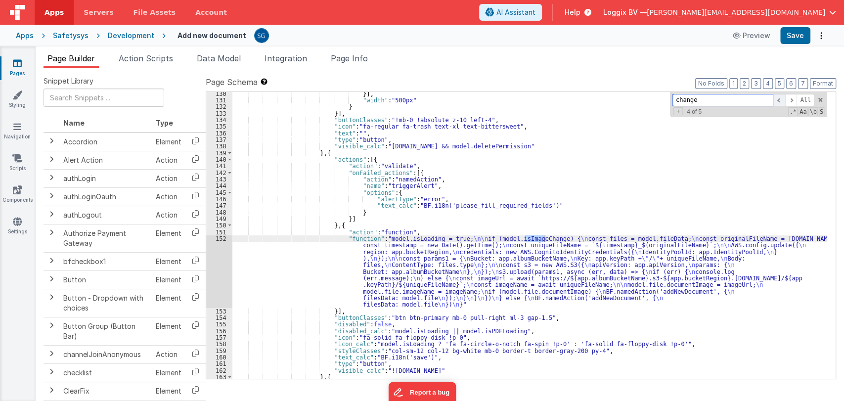
click at [779, 101] on span at bounding box center [780, 100] width 12 height 12
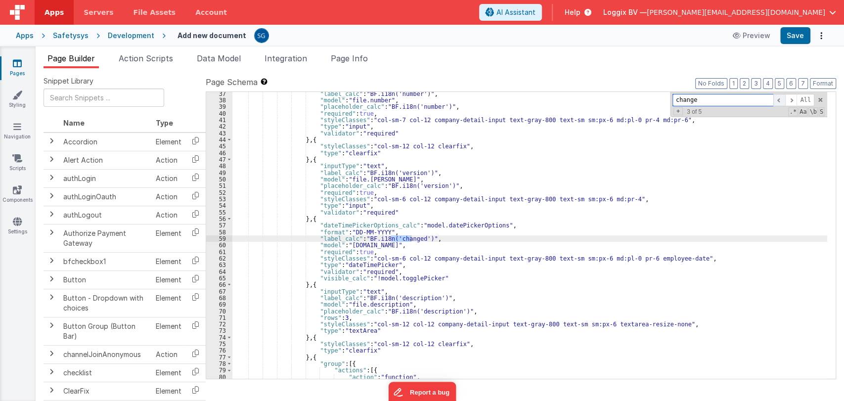
scroll to position [331, 0]
click at [779, 101] on span at bounding box center [780, 100] width 12 height 12
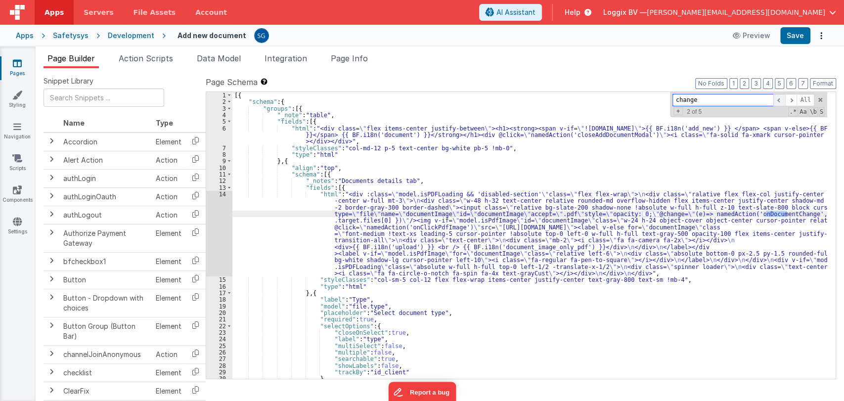
scroll to position [0, 0]
click at [791, 101] on span at bounding box center [791, 100] width 12 height 12
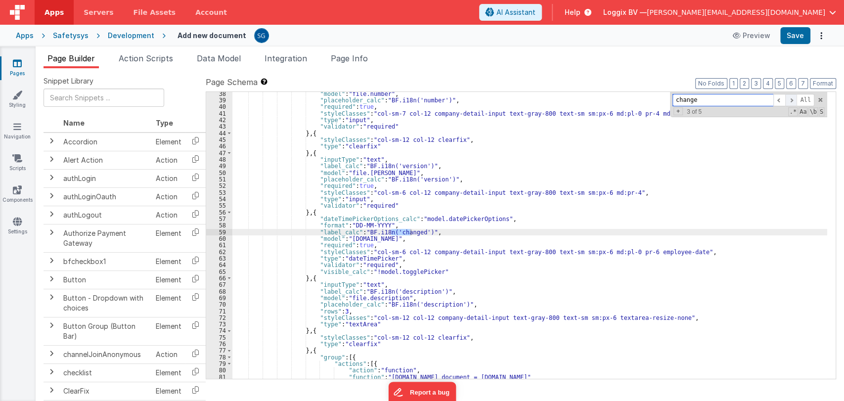
click at [791, 101] on span at bounding box center [791, 100] width 12 height 12
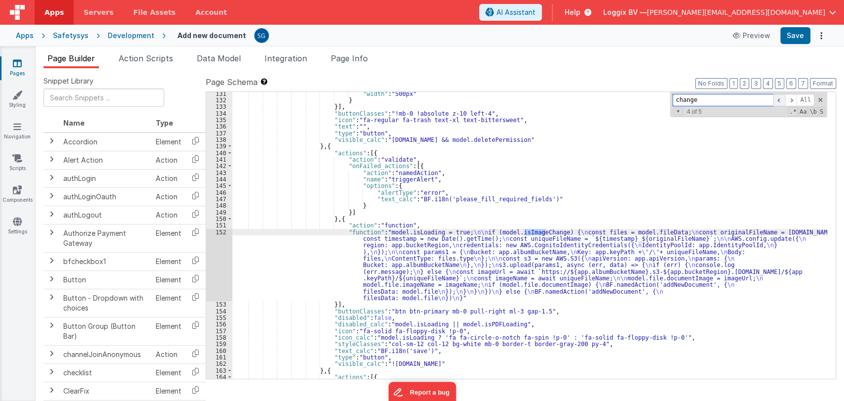
click at [779, 101] on span at bounding box center [780, 100] width 12 height 12
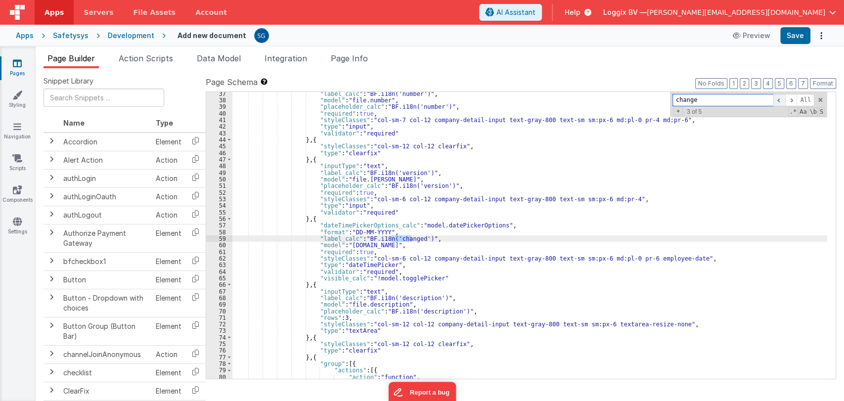
scroll to position [331, 0]
click at [441, 277] on div ""label_calc" : "BF.i18n('number')" , "model" : "file.number" , "placeholder_cal…" at bounding box center [529, 241] width 595 height 300
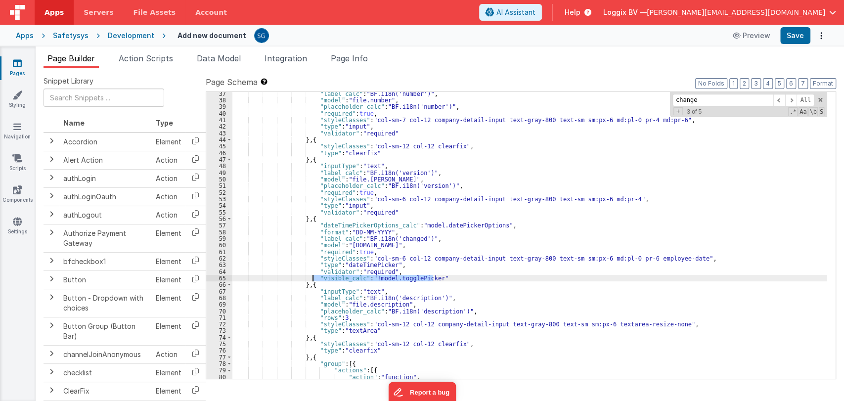
drag, startPoint x: 441, startPoint y: 277, endPoint x: 313, endPoint y: 277, distance: 128.6
click at [313, 277] on div ""label_calc" : "BF.i18n('number')" , "model" : "file.number" , "placeholder_cal…" at bounding box center [529, 241] width 595 height 300
click at [432, 275] on div ""label_calc" : "BF.i18n('number')" , "model" : "file.number" , "placeholder_cal…" at bounding box center [529, 241] width 595 height 300
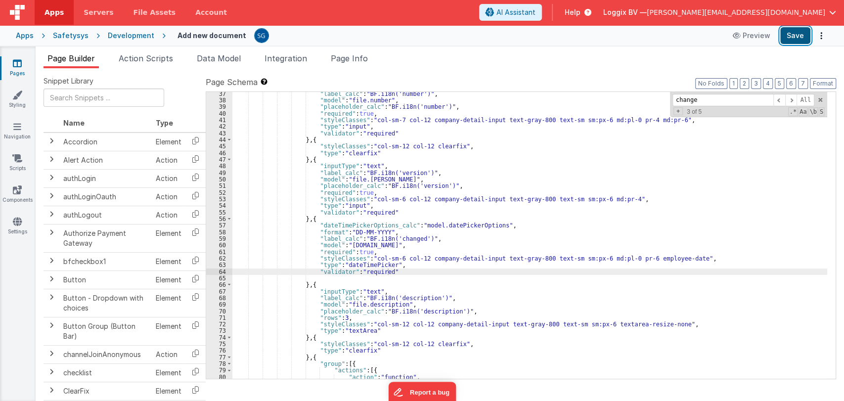
click at [796, 36] on button "Save" at bounding box center [795, 35] width 30 height 17
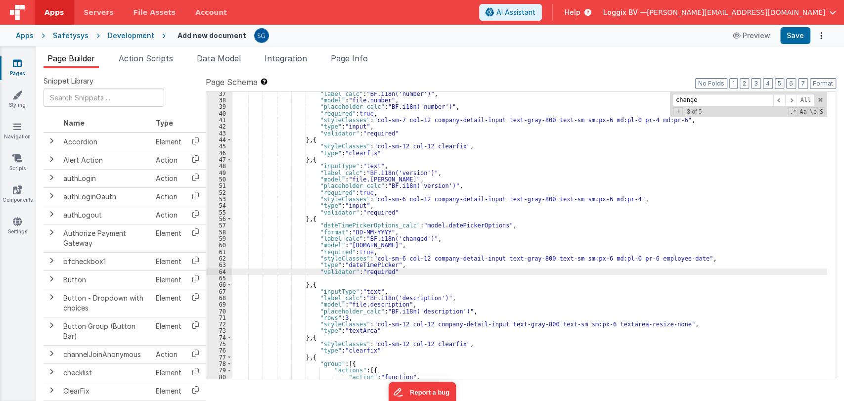
click at [395, 271] on div ""label_calc" : "BF.i18n('number')" , "model" : "file.number" , "placeholder_cal…" at bounding box center [529, 241] width 595 height 300
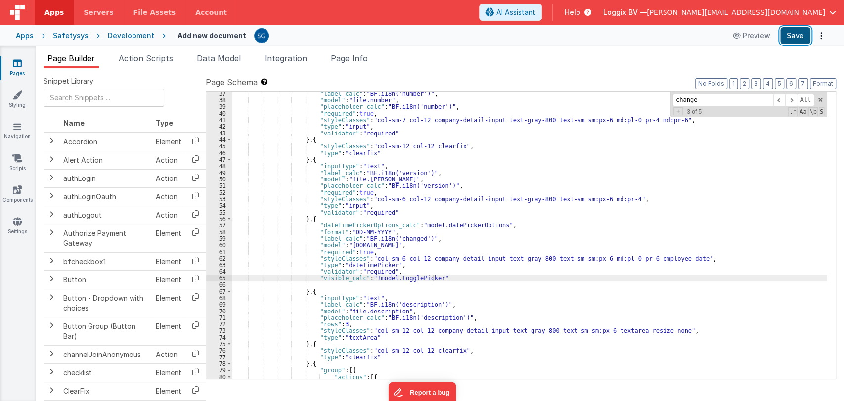
click at [791, 36] on button "Save" at bounding box center [795, 35] width 30 height 17
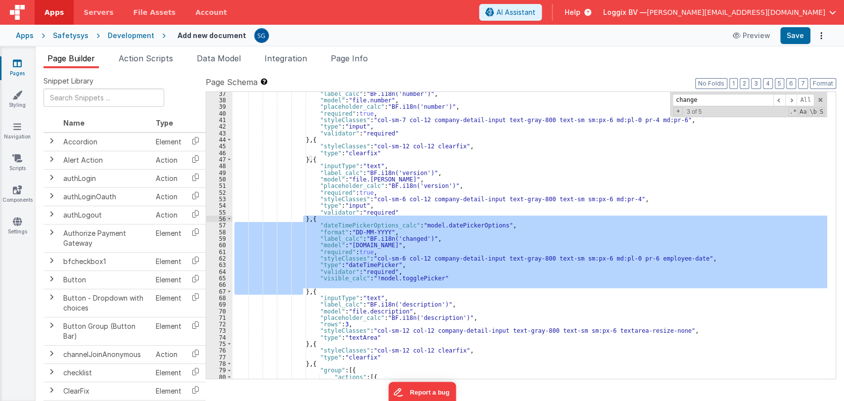
drag, startPoint x: 302, startPoint y: 290, endPoint x: 303, endPoint y: 218, distance: 71.7
click at [303, 218] on div ""label_calc" : "BF.i18n('number')" , "model" : "file.number" , "placeholder_cal…" at bounding box center [529, 241] width 595 height 300
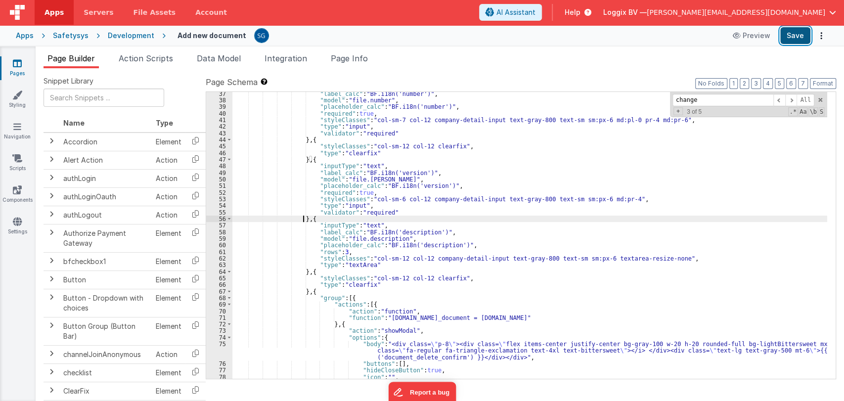
click at [803, 39] on button "Save" at bounding box center [795, 35] width 30 height 17
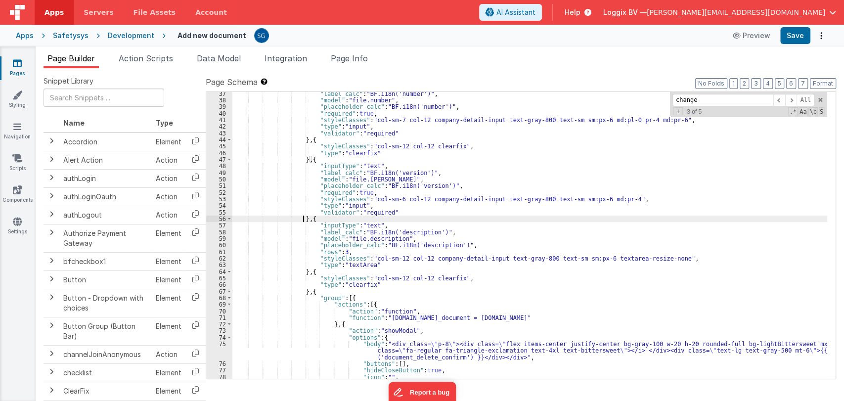
click at [302, 221] on div ""label_calc" : "BF.i18n('number')" , "model" : "file.number" , "placeholder_cal…" at bounding box center [529, 241] width 595 height 300
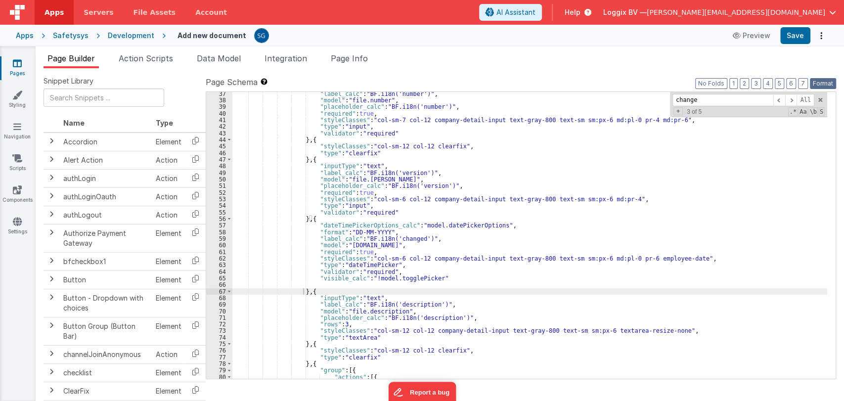
click at [820, 83] on button "Format" at bounding box center [823, 83] width 26 height 11
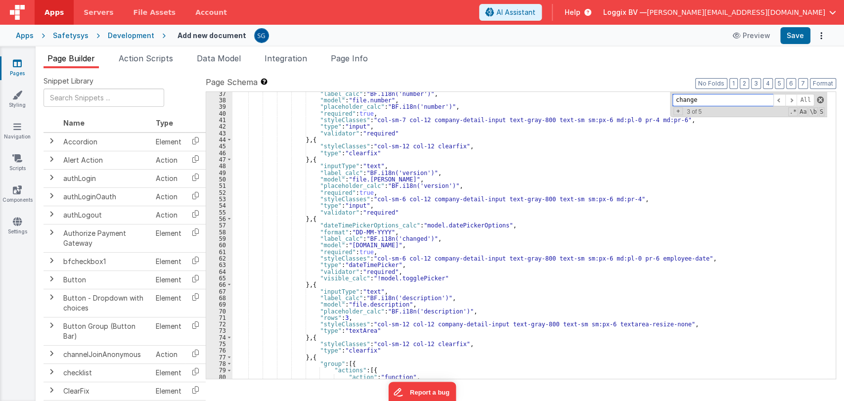
click at [821, 100] on span at bounding box center [820, 99] width 7 height 7
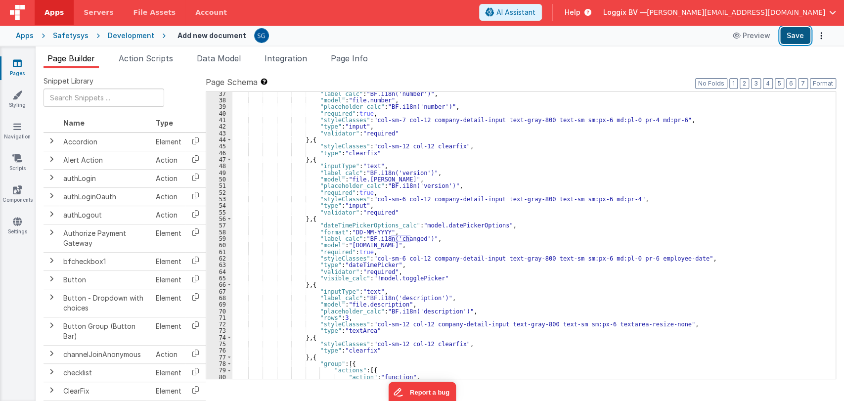
click at [790, 39] on button "Save" at bounding box center [795, 35] width 30 height 17
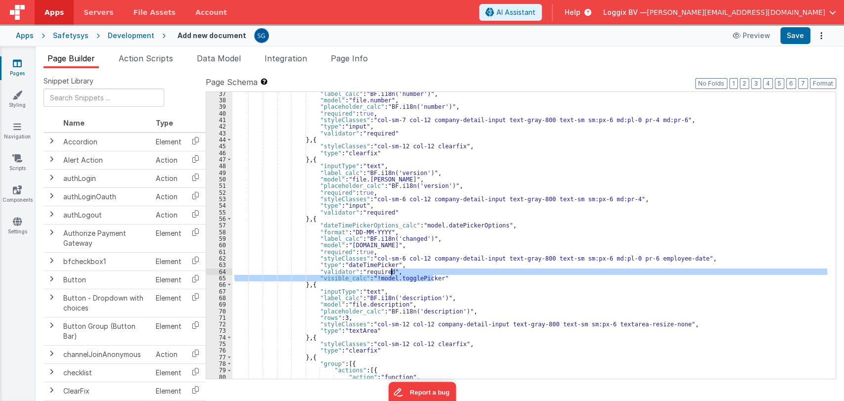
drag, startPoint x: 441, startPoint y: 279, endPoint x: 441, endPoint y: 274, distance: 5.4
click at [441, 274] on div ""label_calc" : "BF.i18n('number')" , "model" : "file.number" , "placeholder_cal…" at bounding box center [529, 241] width 595 height 300
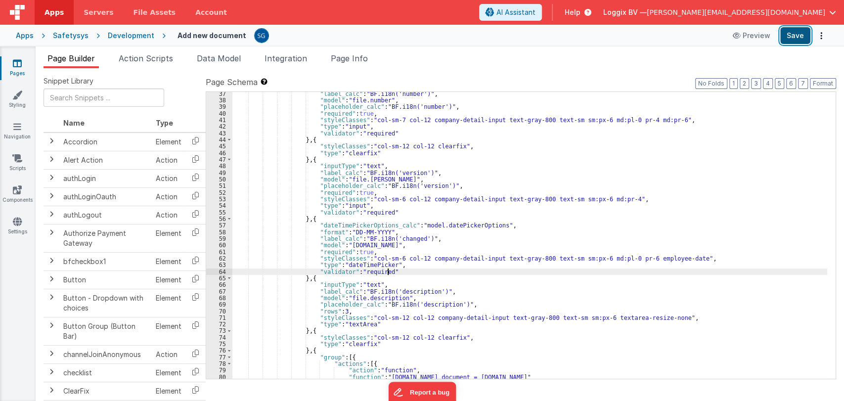
click at [793, 37] on button "Save" at bounding box center [795, 35] width 30 height 17
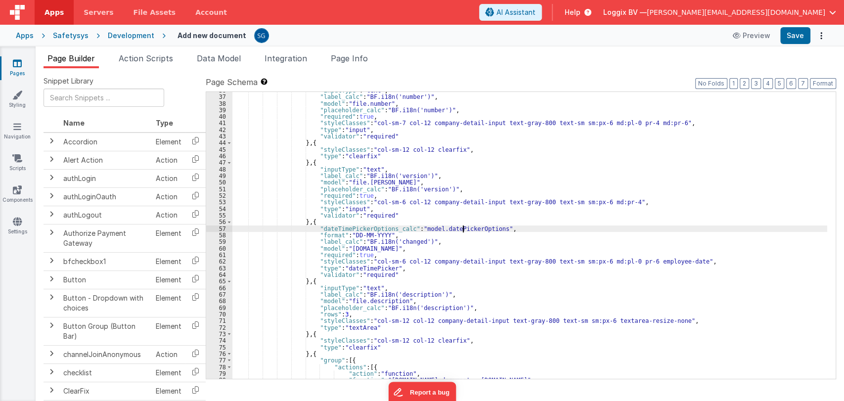
click at [463, 228] on div ""inputType" : "text" , "label_calc" : "BF.i18n('number')" , "model" : "file.num…" at bounding box center [529, 237] width 595 height 300
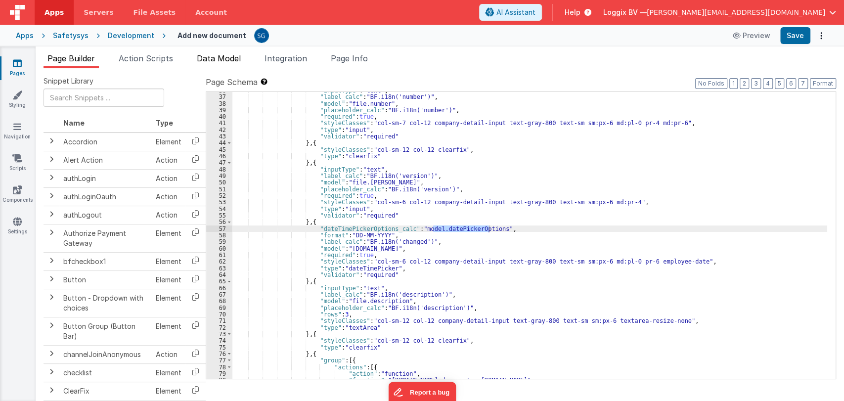
click at [219, 59] on span "Data Model" at bounding box center [219, 58] width 44 height 10
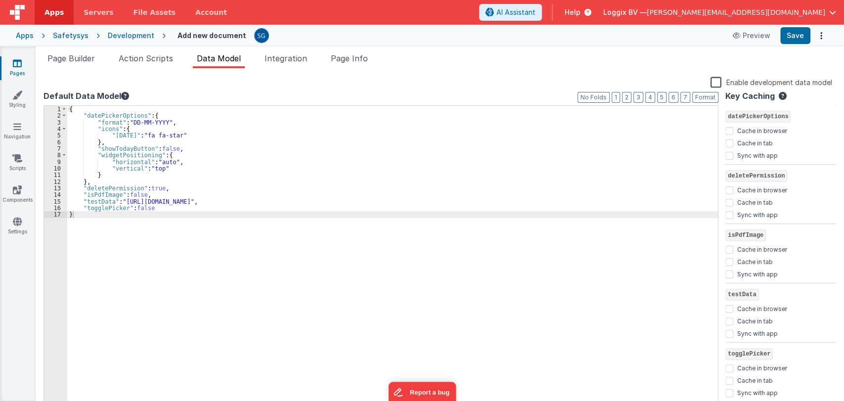
scroll to position [0, 0]
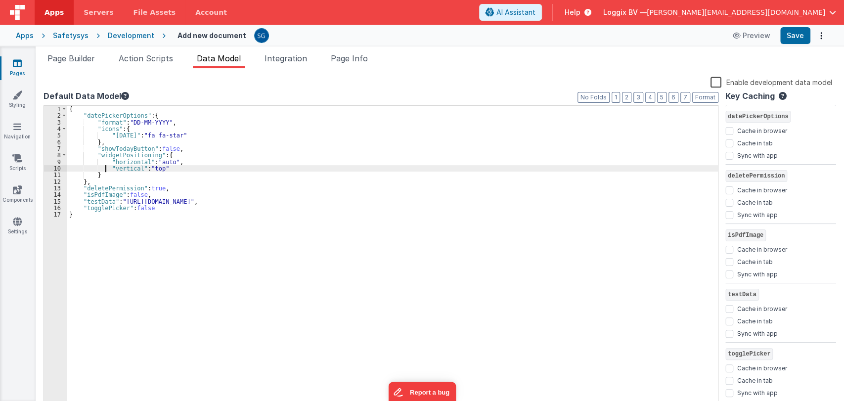
click at [106, 171] on div "{ "datePickerOptions" : { "format" : "DD-MM-YYYY" , "icons" : { "today" : "fa f…" at bounding box center [392, 263] width 651 height 314
click at [106, 173] on div "{ "datePickerOptions" : { "format" : "DD-MM-YYYY" , "icons" : { "today" : "fa f…" at bounding box center [392, 263] width 651 height 314
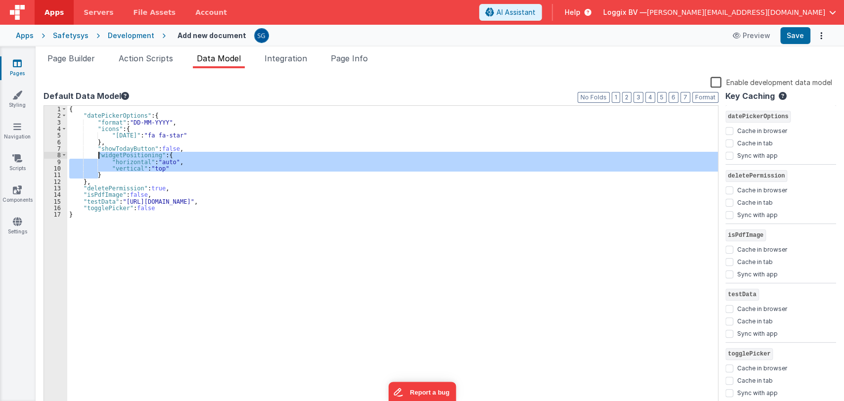
drag, startPoint x: 106, startPoint y: 173, endPoint x: 97, endPoint y: 155, distance: 20.1
click at [97, 155] on div "{ "datePickerOptions" : { "format" : "DD-MM-YYYY" , "icons" : { "today" : "fa f…" at bounding box center [392, 263] width 651 height 314
click at [97, 155] on div "{ "datePickerOptions" : { "format" : "DD-MM-YYYY" , "icons" : { "today" : "fa f…" at bounding box center [392, 256] width 651 height 301
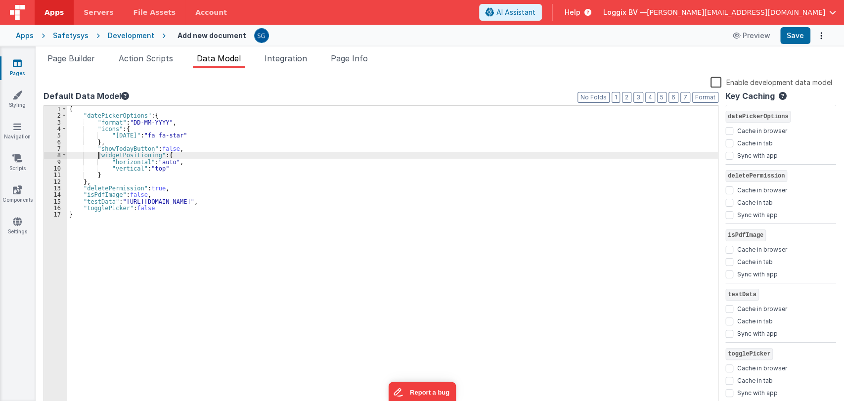
click at [92, 155] on div "{ "datePickerOptions" : { "format" : "DD-MM-YYYY" , "icons" : { "today" : "fa f…" at bounding box center [392, 263] width 651 height 314
click at [92, 155] on div "{ "datePickerOptions" : { "format" : "DD-MM-YYYY" , "icons" : { "today" : "fa f…" at bounding box center [392, 256] width 651 height 301
click at [92, 155] on div "{ "datePickerOptions" : { "format" : "DD-MM-YYYY" , "icons" : { "today" : "fa f…" at bounding box center [392, 263] width 651 height 314
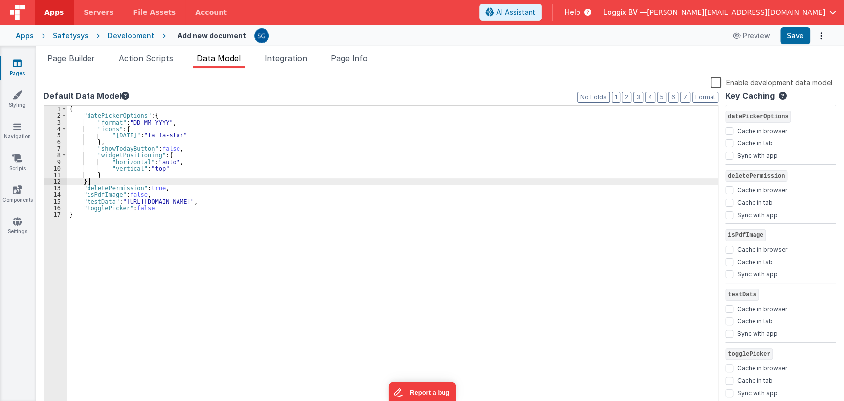
click at [105, 179] on div "{ "datePickerOptions" : { "format" : "DD-MM-YYYY" , "icons" : { "today" : "fa f…" at bounding box center [392, 263] width 651 height 314
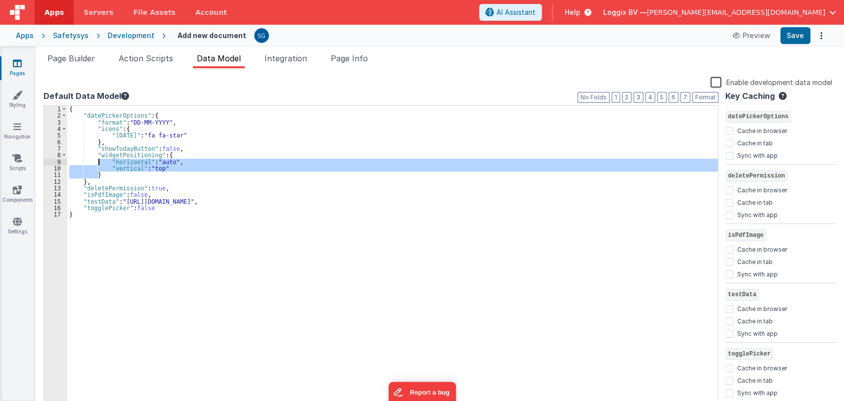
drag, startPoint x: 106, startPoint y: 175, endPoint x: 98, endPoint y: 160, distance: 17.1
click at [98, 161] on div "{ "datePickerOptions" : { "format" : "DD-MM-YYYY" , "icons" : { "today" : "fa f…" at bounding box center [392, 263] width 651 height 314
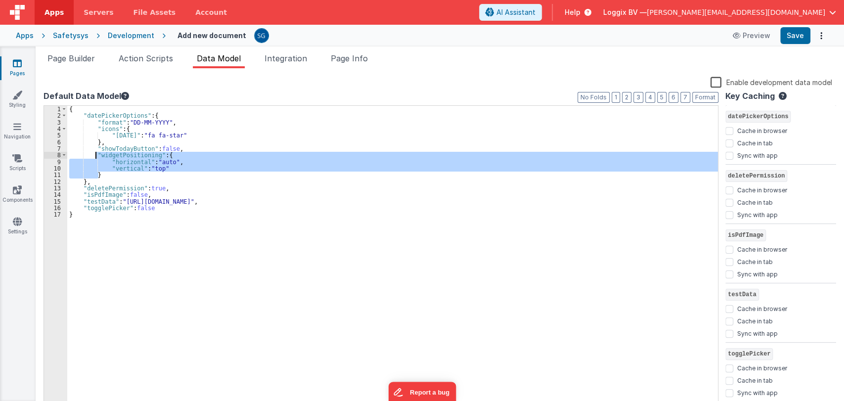
drag, startPoint x: 108, startPoint y: 175, endPoint x: 96, endPoint y: 158, distance: 20.9
click at [96, 158] on div "{ "datePickerOptions" : { "format" : "DD-MM-YYYY" , "icons" : { "today" : "fa f…" at bounding box center [392, 263] width 651 height 314
click at [286, 217] on div "{ "datePickerOptions" : { "format" : "DD-MM-YYYY" , "icons" : { "today" : "fa f…" at bounding box center [392, 263] width 651 height 314
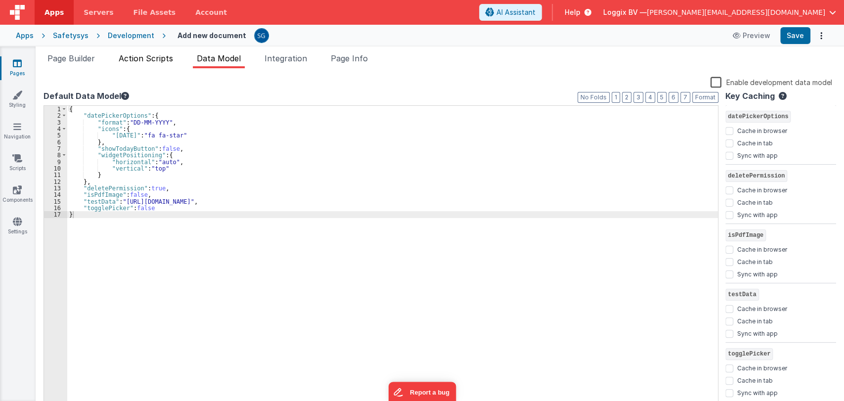
click at [139, 53] on span "Action Scripts" at bounding box center [146, 58] width 54 height 10
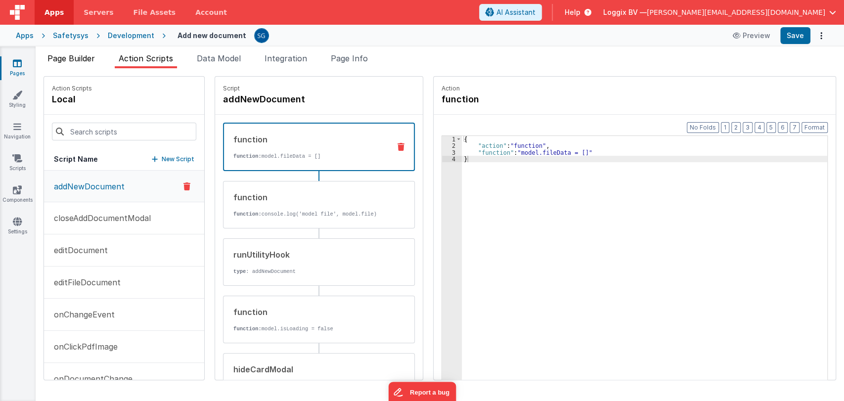
click at [79, 58] on span "Page Builder" at bounding box center [70, 58] width 47 height 10
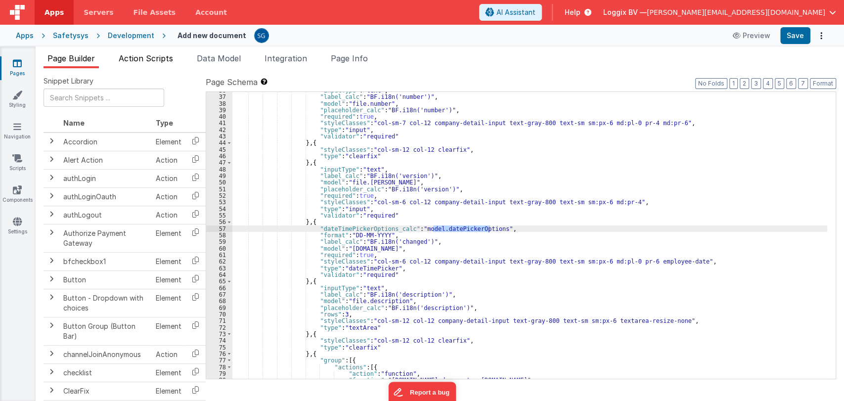
click at [140, 59] on span "Action Scripts" at bounding box center [146, 58] width 54 height 10
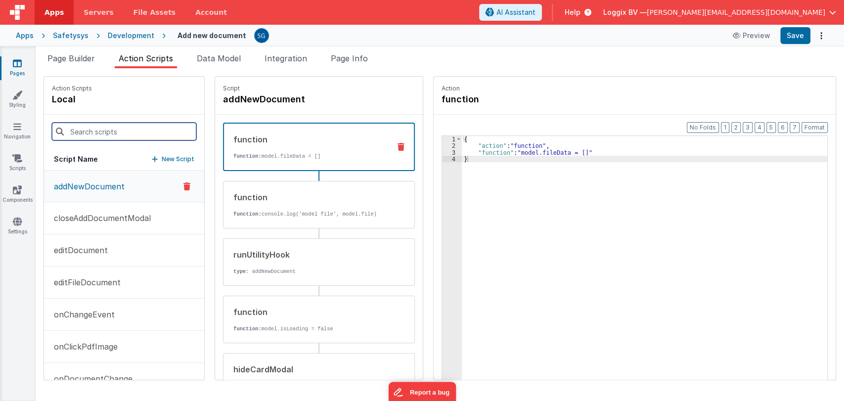
click at [110, 126] on input at bounding box center [124, 132] width 144 height 18
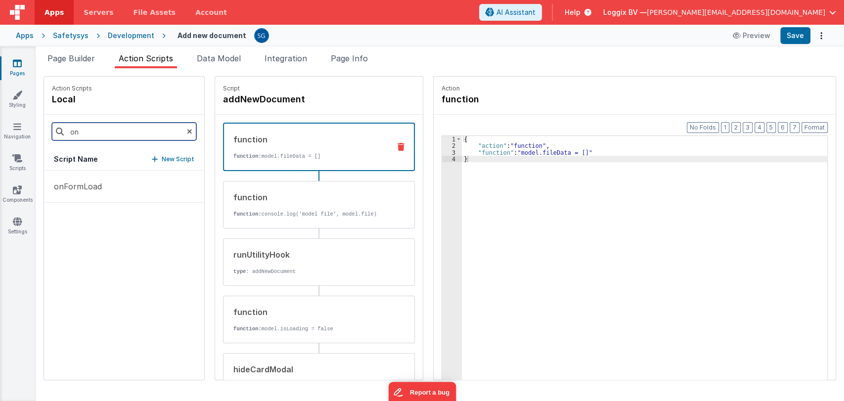
type input "o"
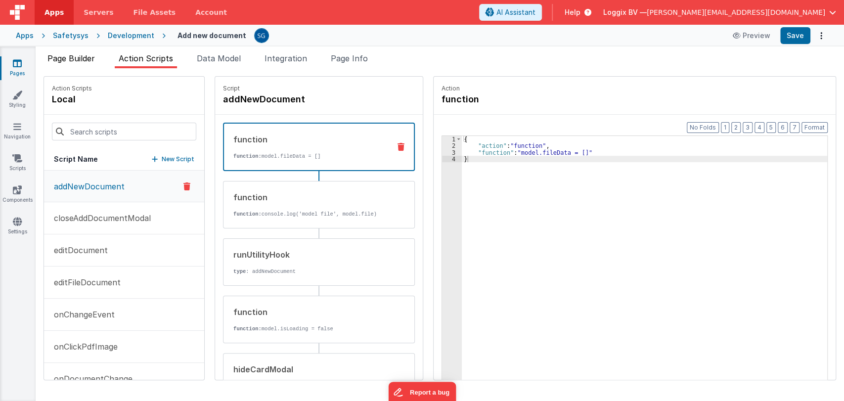
click at [86, 57] on span "Page Builder" at bounding box center [70, 58] width 47 height 10
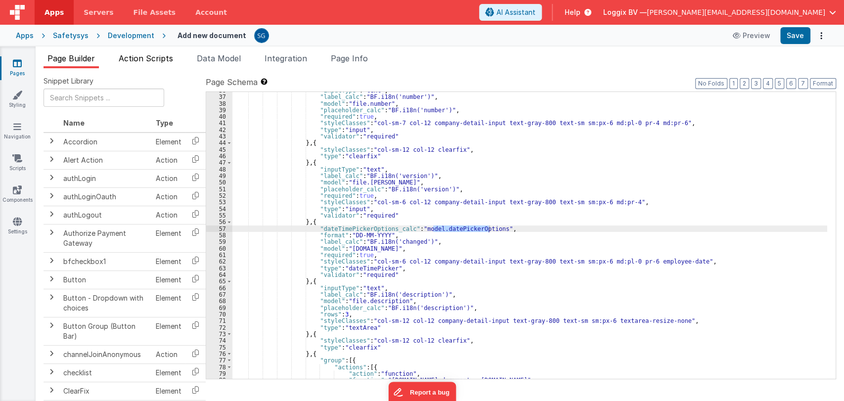
click at [166, 57] on span "Action Scripts" at bounding box center [146, 58] width 54 height 10
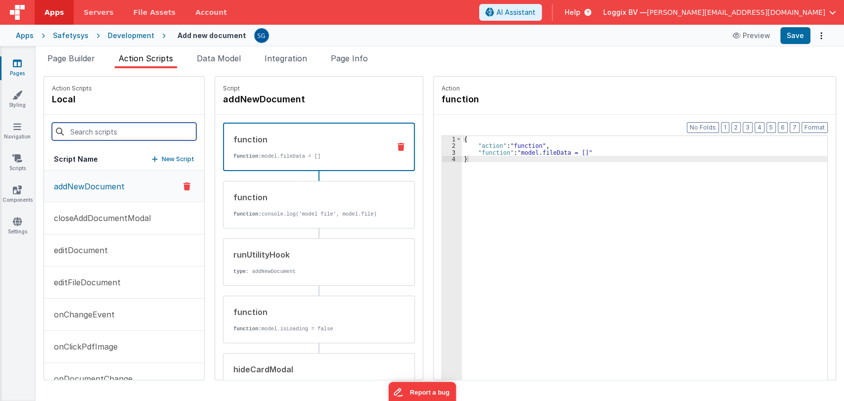
click at [91, 134] on input at bounding box center [124, 132] width 144 height 18
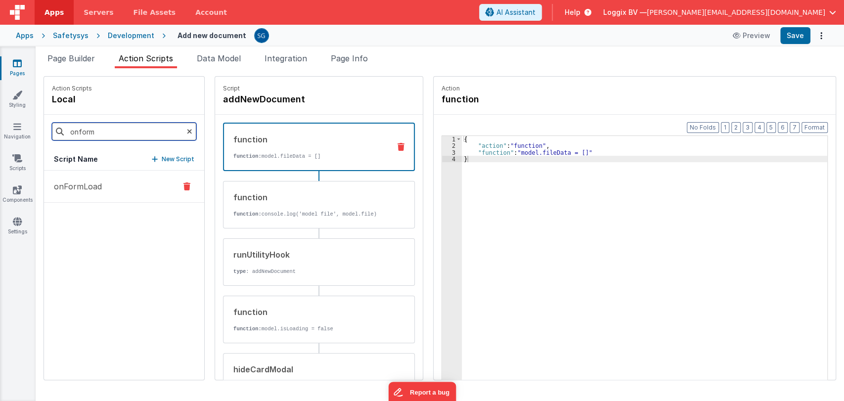
type input "onform"
click at [83, 187] on p "onFormLoad" at bounding box center [75, 187] width 54 height 12
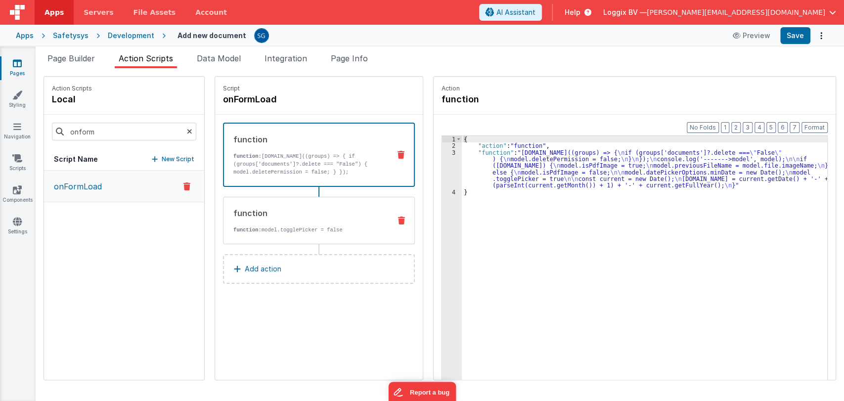
click at [352, 238] on div "function function: model.togglePicker = false" at bounding box center [319, 220] width 192 height 47
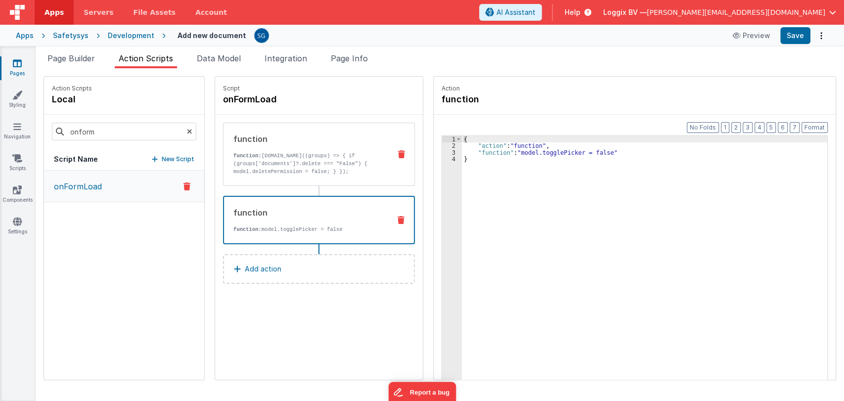
click at [315, 162] on p "function: app.user.rights.grouprights.map((groups) => { if (groups['documents']…" at bounding box center [307, 168] width 149 height 32
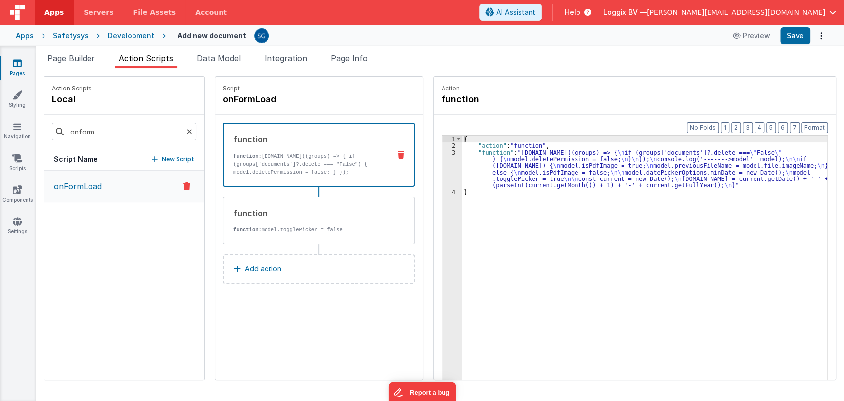
click at [462, 156] on div "{ "action" : "function" , "function" : "app.user.rights.grouprights.map((groups…" at bounding box center [649, 280] width 375 height 288
click at [442, 150] on div "3" at bounding box center [452, 169] width 20 height 40
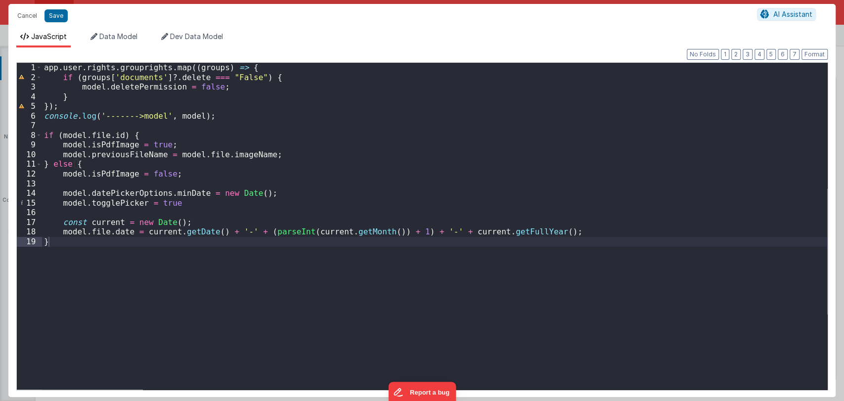
click at [392, 167] on div "app . user . rights . grouprights . map (( groups ) => { if ( groups [ 'documen…" at bounding box center [434, 236] width 785 height 346
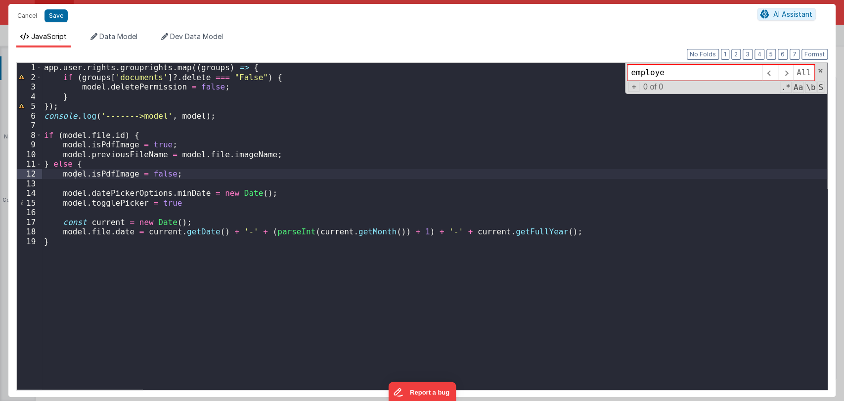
type input "employee"
click at [505, 177] on div "app . user . rights . grouprights . map (( groups ) => { if ( groups [ 'documen…" at bounding box center [434, 236] width 785 height 346
click at [473, 153] on div "app . user . rights . grouprights . map (( groups ) => { if ( groups [ 'documen…" at bounding box center [434, 236] width 785 height 346
drag, startPoint x: 481, startPoint y: 33, endPoint x: 481, endPoint y: 38, distance: 5.4
click at [481, 37] on ul "JavaScript Data Model Dev Data Model" at bounding box center [421, 40] width 827 height 16
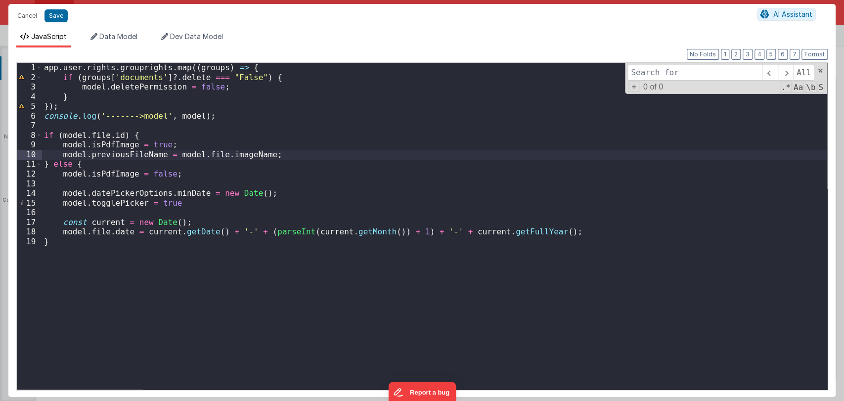
click at [475, 8] on div "Cancel Save AI Assistant" at bounding box center [421, 16] width 827 height 24
click at [819, 69] on span at bounding box center [820, 70] width 7 height 7
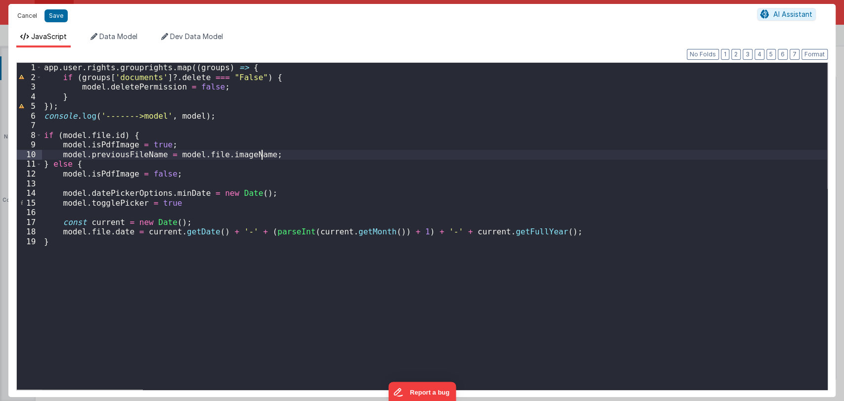
click at [29, 18] on button "Cancel" at bounding box center [27, 16] width 30 height 14
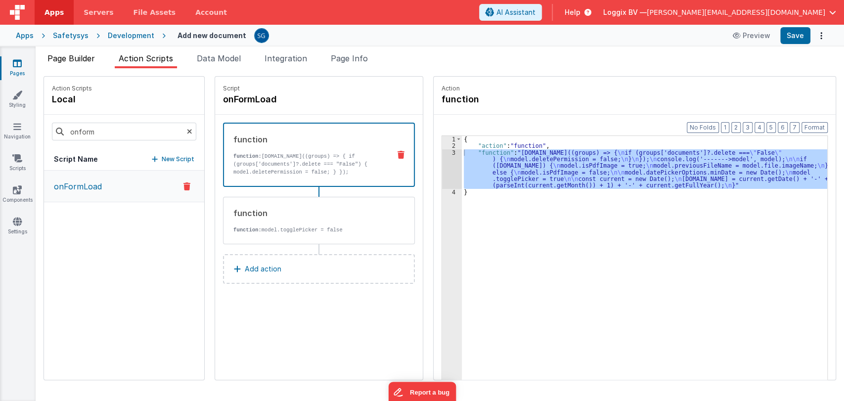
click at [78, 52] on li "Page Builder" at bounding box center [71, 60] width 55 height 16
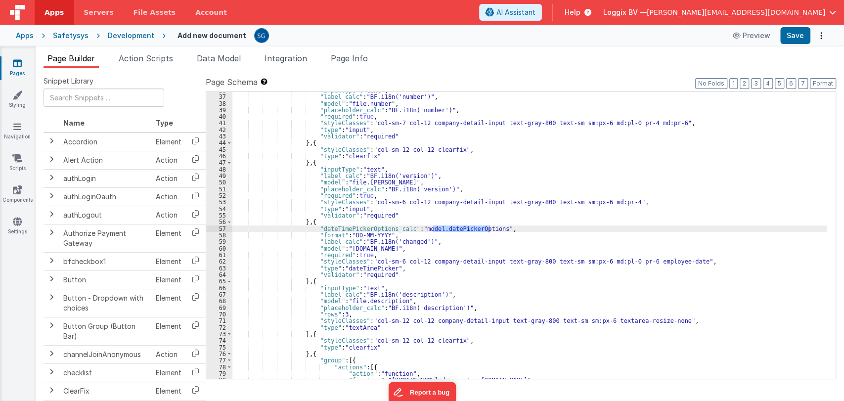
click at [78, 52] on li "Page Builder" at bounding box center [71, 60] width 55 height 16
click at [451, 238] on div ""inputType" : "text" , "label_calc" : "BF.i18n('number')" , "model" : "file.num…" at bounding box center [529, 237] width 595 height 300
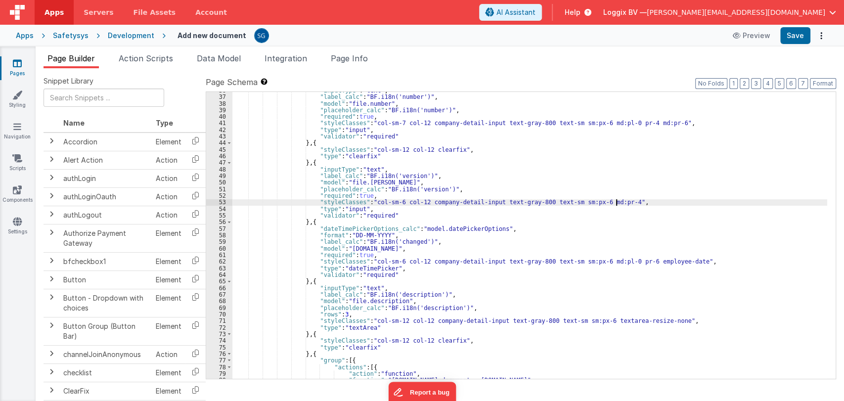
click at [633, 204] on div ""inputType" : "text" , "label_calc" : "BF.i18n('number')" , "model" : "file.num…" at bounding box center [529, 237] width 595 height 300
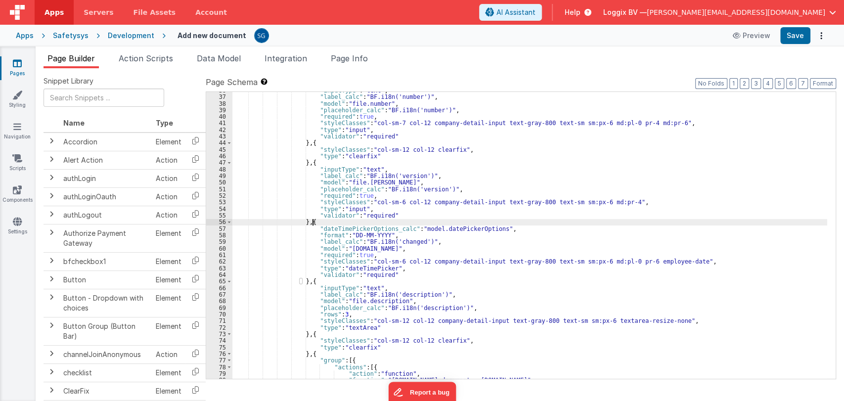
click at [538, 223] on div ""inputType" : "text" , "label_calc" : "BF.i18n('number')" , "model" : "file.num…" at bounding box center [529, 237] width 595 height 300
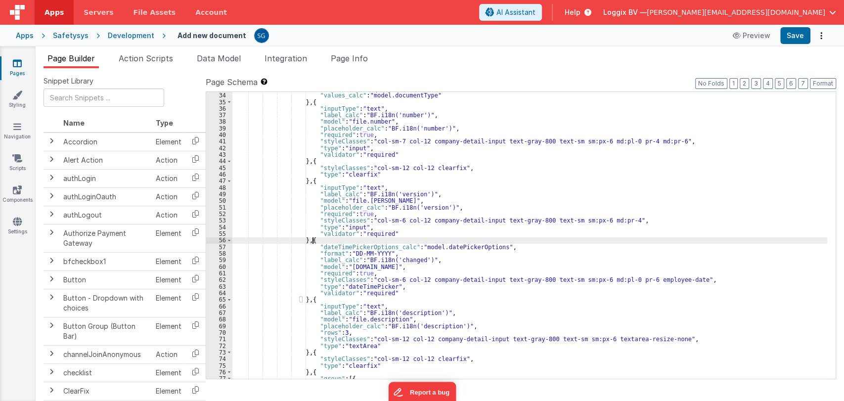
scroll to position [310, 0]
click at [468, 246] on div ""validator" : "required" , "values_calc" : "model.documentType" } , { "inputTyp…" at bounding box center [529, 236] width 595 height 300
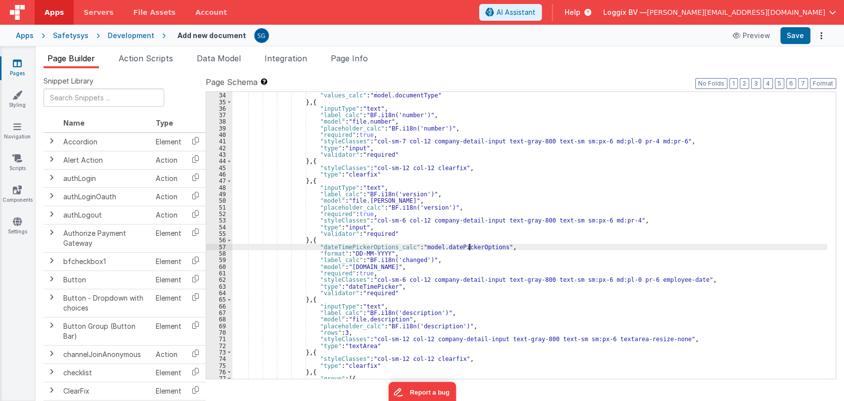
click at [468, 246] on div ""validator" : "required" , "values_calc" : "model.documentType" } , { "inputTyp…" at bounding box center [529, 236] width 595 height 300
click at [468, 246] on div ""validator" : "required" , "values_calc" : "model.documentType" } , { "inputTyp…" at bounding box center [529, 235] width 595 height 287
click at [468, 246] on div ""validator" : "required" , "values_calc" : "model.documentType" } , { "inputTyp…" at bounding box center [529, 236] width 595 height 300
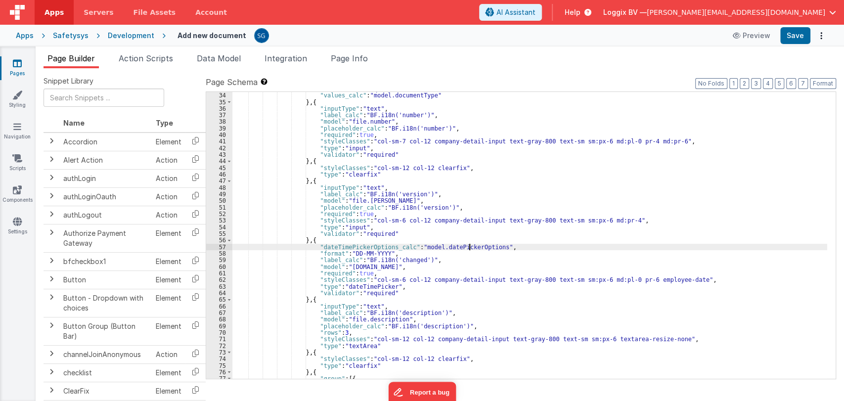
click at [468, 246] on div ""validator" : "required" , "values_calc" : "model.documentType" } , { "inputTyp…" at bounding box center [529, 236] width 595 height 300
type input "datePickerOptions"
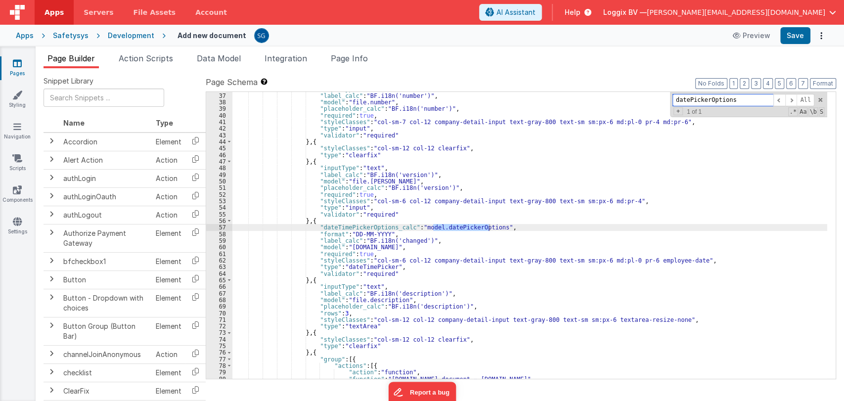
scroll to position [329, 0]
click at [149, 63] on li "Action Scripts" at bounding box center [146, 60] width 62 height 16
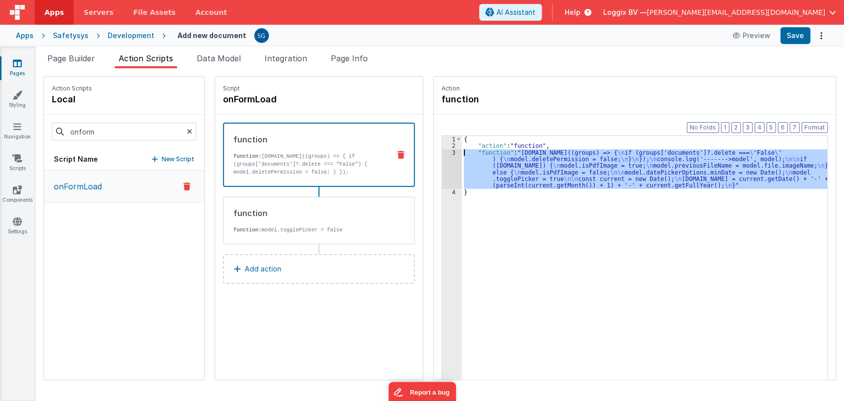
click at [445, 154] on div "3" at bounding box center [452, 169] width 20 height 40
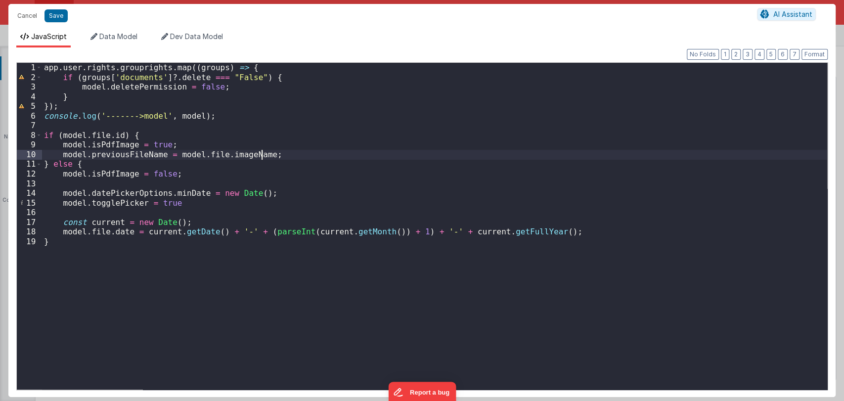
click at [439, 153] on div "app . user . rights . grouprights . map (( groups ) => { if ( groups [ 'documen…" at bounding box center [434, 236] width 785 height 346
click at [393, 266] on div "app . user . rights . grouprights . map (( groups ) => { if ( groups [ 'documen…" at bounding box center [434, 236] width 785 height 346
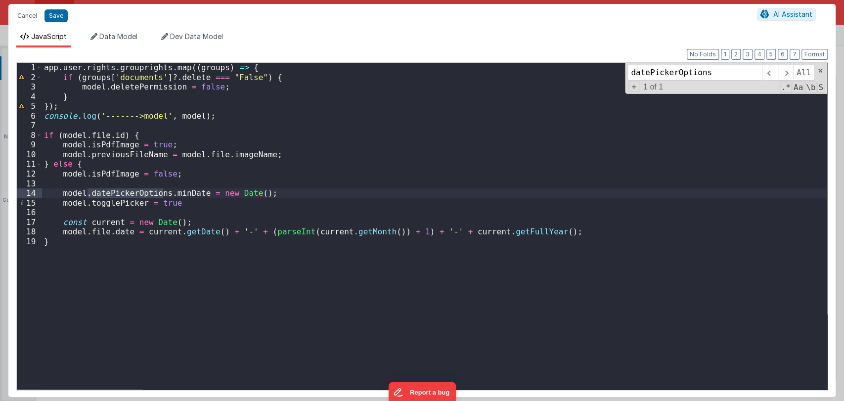
type input "datePickerOptions"
click at [25, 19] on button "Cancel" at bounding box center [27, 16] width 30 height 14
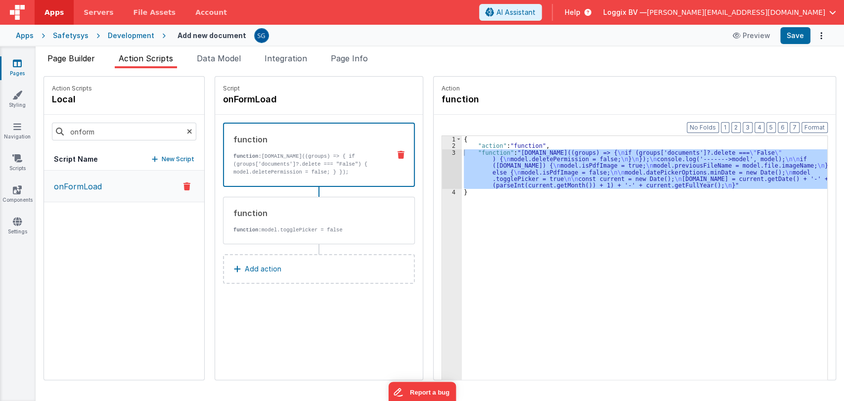
click at [70, 54] on span "Page Builder" at bounding box center [70, 58] width 47 height 10
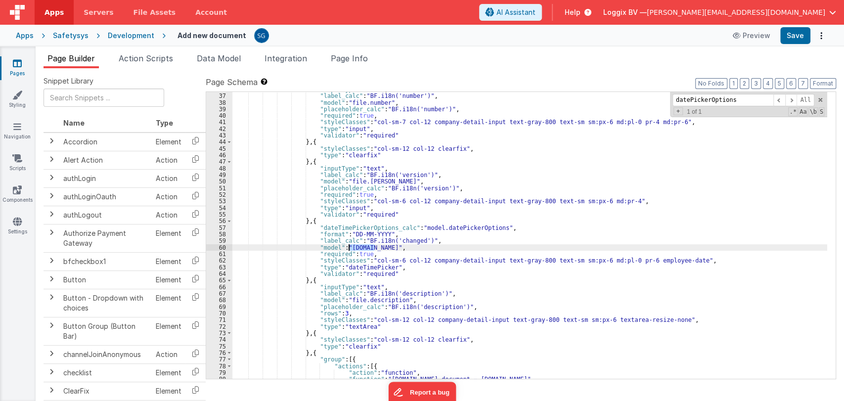
drag, startPoint x: 375, startPoint y: 247, endPoint x: 348, endPoint y: 248, distance: 27.2
click at [348, 248] on div ""inputType" : "text" , "label_calc" : "BF.i18n('number')" , "model" : "file.num…" at bounding box center [529, 236] width 595 height 300
click at [372, 246] on div ""inputType" : "text" , "label_calc" : "BF.i18n('number')" , "model" : "file.num…" at bounding box center [529, 235] width 595 height 287
click at [372, 246] on div ""inputType" : "text" , "label_calc" : "BF.i18n('number')" , "model" : "file.num…" at bounding box center [529, 236] width 595 height 300
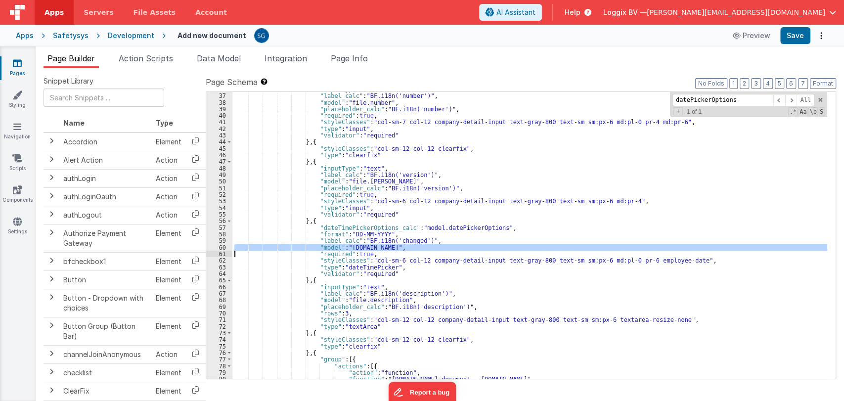
click at [374, 248] on div ""inputType" : "text" , "label_calc" : "BF.i18n('number')" , "model" : "file.num…" at bounding box center [529, 235] width 595 height 287
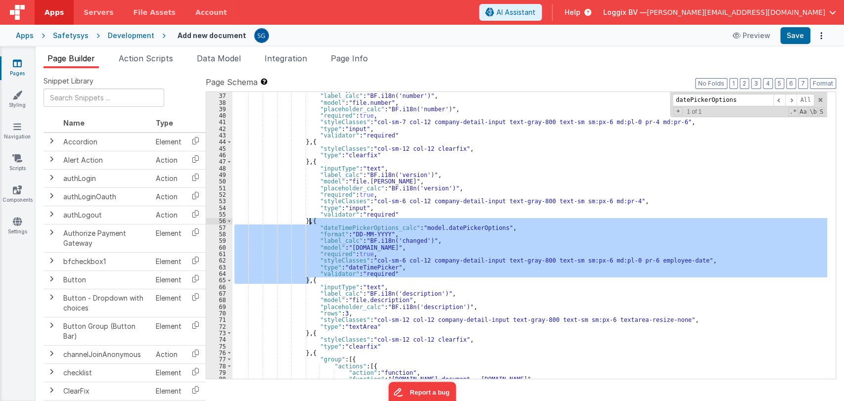
drag, startPoint x: 308, startPoint y: 280, endPoint x: 310, endPoint y: 221, distance: 59.4
click at [310, 221] on div ""inputType" : "text" , "label_calc" : "BF.i18n('number')" , "model" : "file.num…" at bounding box center [529, 236] width 595 height 300
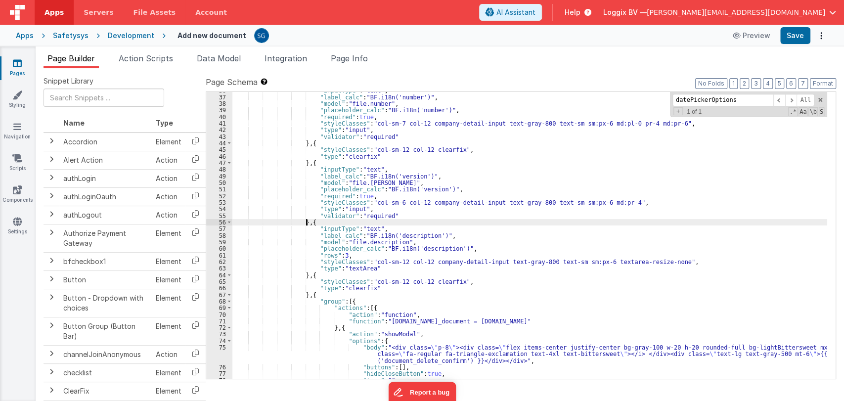
scroll to position [325, 0]
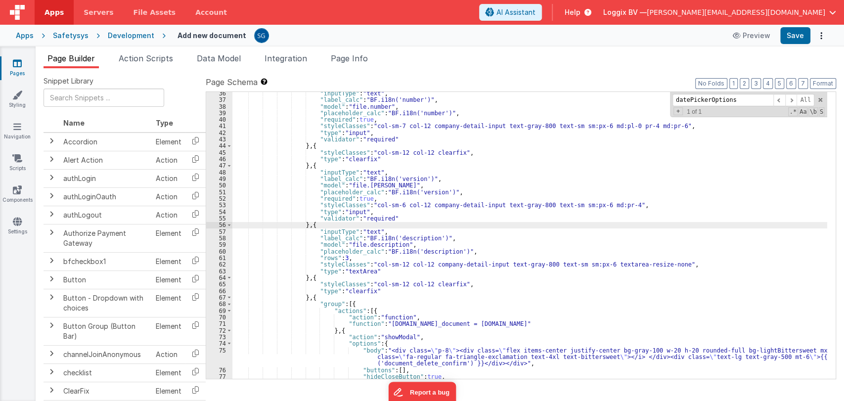
click at [373, 184] on div ""inputType" : "text" , "label_calc" : "BF.i18n('number')" , "model" : "file.num…" at bounding box center [529, 240] width 595 height 300
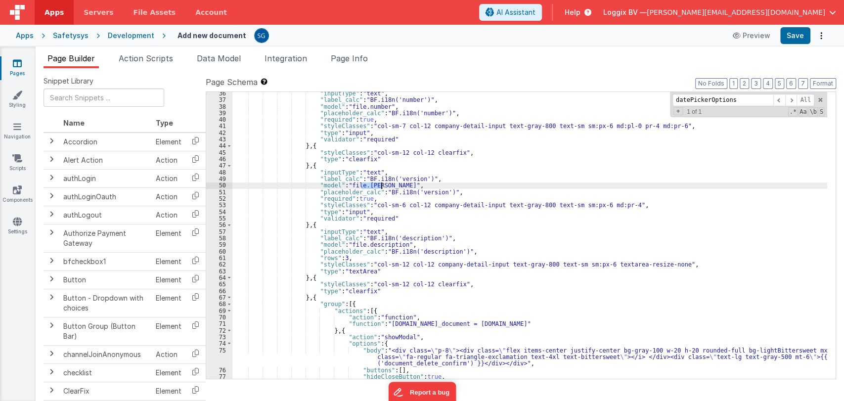
click at [373, 184] on div ""inputType" : "text" , "label_calc" : "BF.i18n('number')" , "model" : "file.num…" at bounding box center [529, 240] width 595 height 300
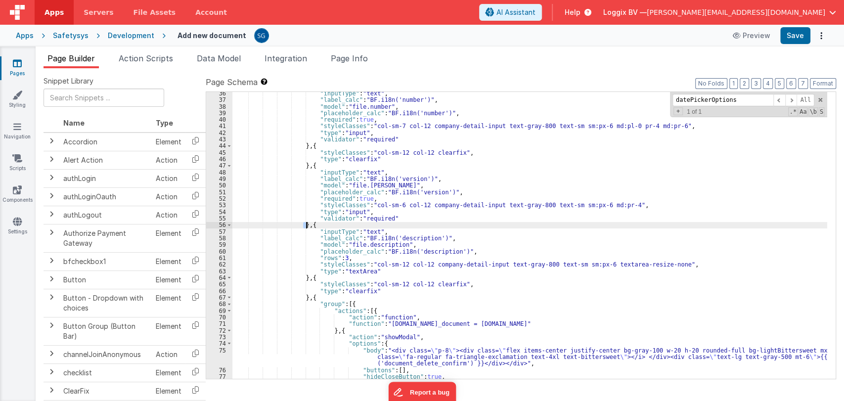
drag, startPoint x: 304, startPoint y: 226, endPoint x: 308, endPoint y: 215, distance: 11.6
click at [309, 213] on div ""inputType" : "text" , "label_calc" : "BF.i18n('number')" , "model" : "file.num…" at bounding box center [529, 240] width 595 height 300
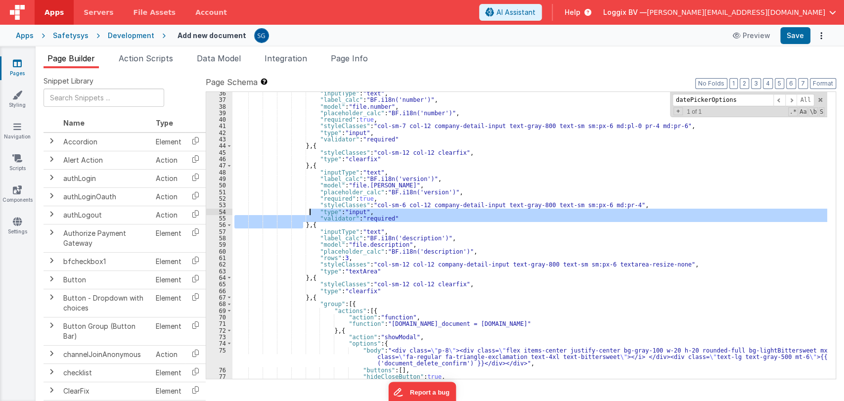
click at [305, 225] on div ""inputType" : "text" , "label_calc" : "BF.i18n('number')" , "model" : "file.num…" at bounding box center [529, 240] width 595 height 300
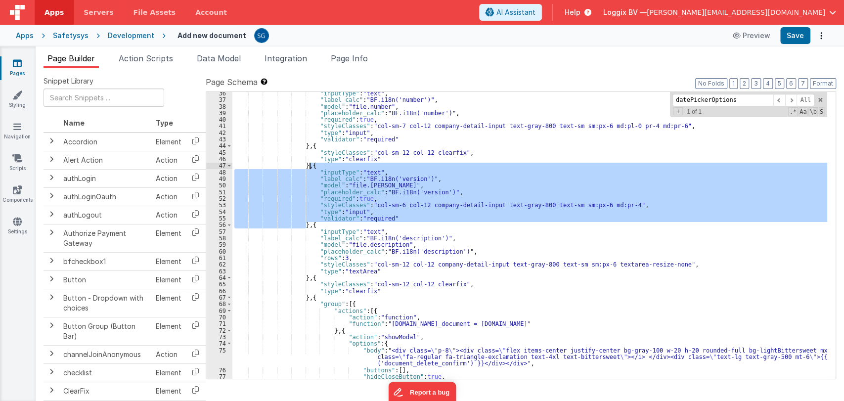
drag, startPoint x: 305, startPoint y: 225, endPoint x: 309, endPoint y: 166, distance: 58.5
click at [309, 166] on div ""inputType" : "text" , "label_calc" : "BF.i18n('number')" , "model" : "file.num…" at bounding box center [529, 240] width 595 height 300
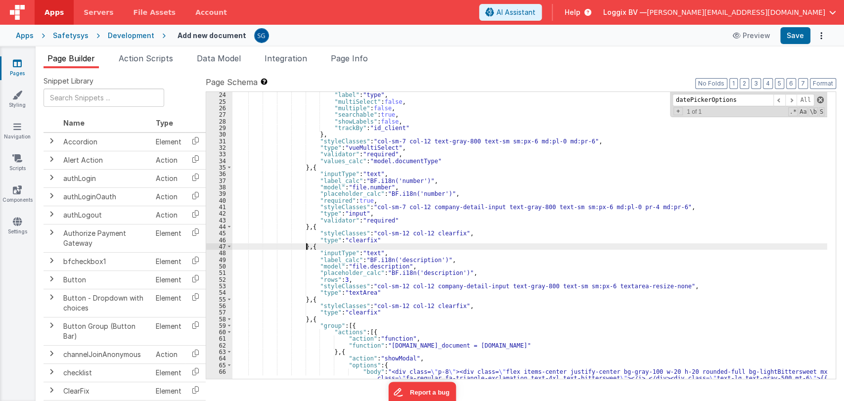
scroll to position [244, 0]
click at [819, 102] on span at bounding box center [820, 99] width 7 height 7
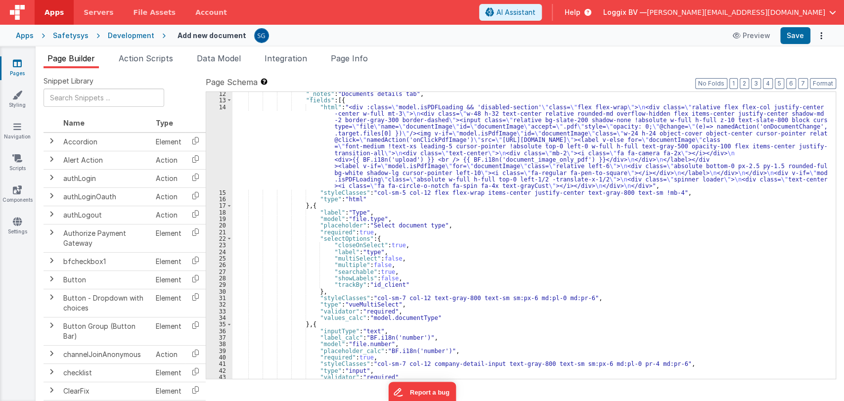
scroll to position [87, 0]
click at [358, 211] on div ""_notes" : "Documents details tab" , "fields" : [{ "html" : "<div :class= \" mo…" at bounding box center [529, 241] width 595 height 300
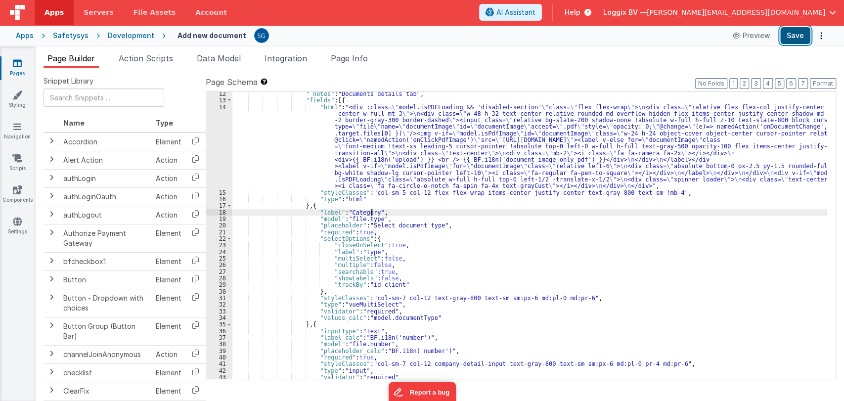
click at [782, 40] on button "Save" at bounding box center [795, 35] width 30 height 17
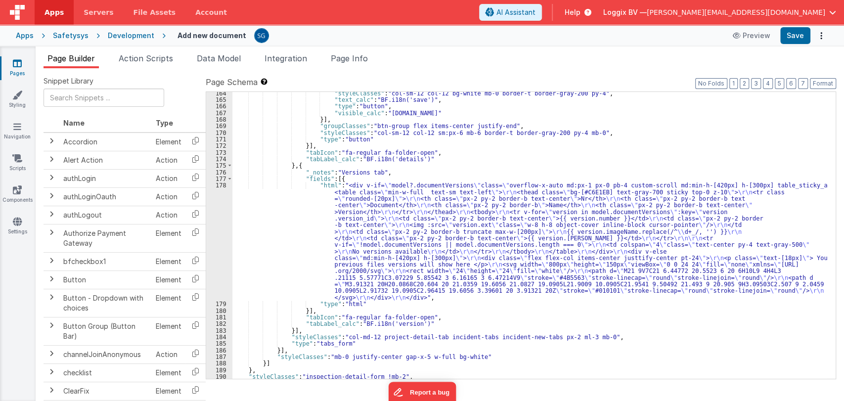
scroll to position [1265, 0]
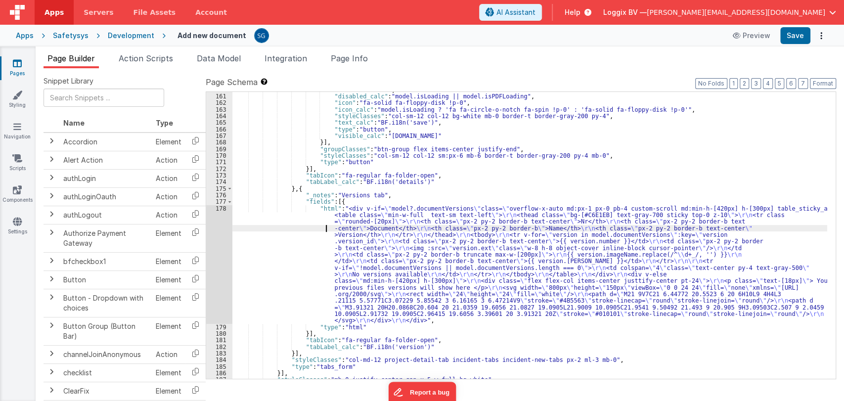
click at [274, 227] on div ""disabled" : false , "disabled_calc" : "model.isLoading || model.isPDFLoading" …" at bounding box center [529, 237] width 595 height 300
click at [221, 60] on span "Data Model" at bounding box center [219, 58] width 44 height 10
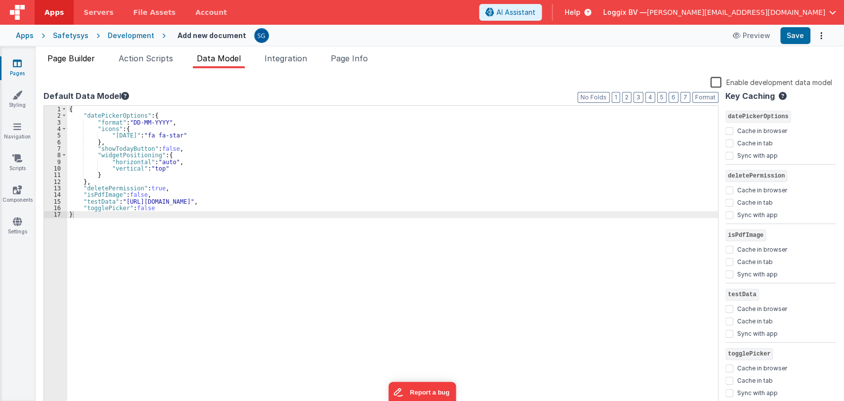
click at [87, 58] on span "Page Builder" at bounding box center [70, 58] width 47 height 10
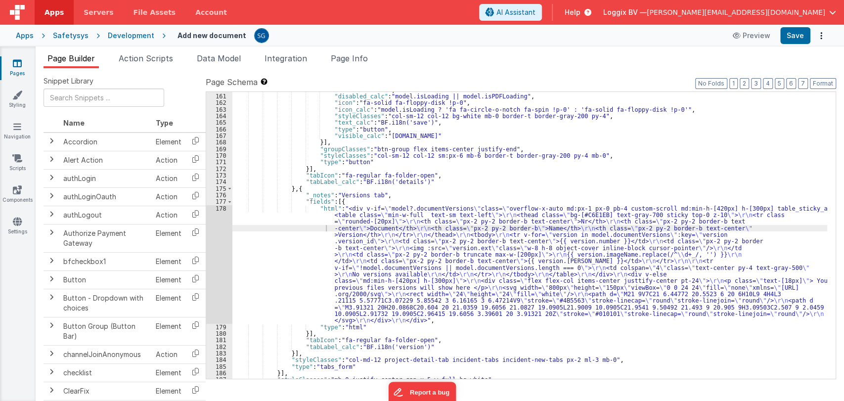
click at [386, 230] on div ""disabled" : false , "disabled_calc" : "model.isLoading || model.isPDFLoading" …" at bounding box center [529, 237] width 595 height 300
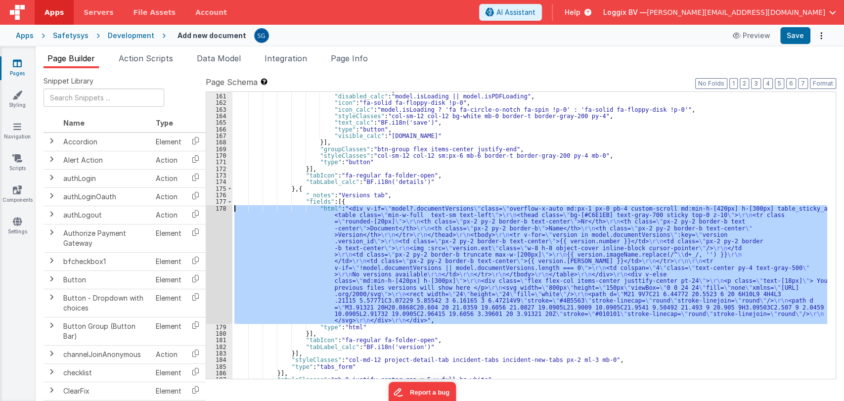
click at [223, 207] on div "178" at bounding box center [219, 264] width 26 height 119
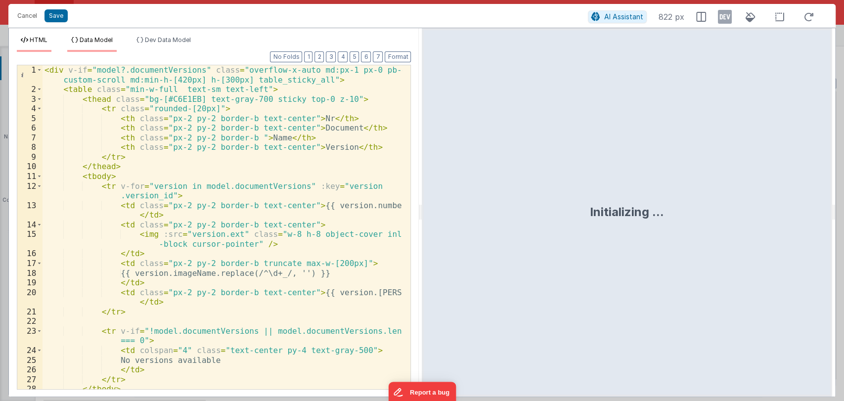
click at [103, 37] on span "Data Model" at bounding box center [96, 39] width 33 height 7
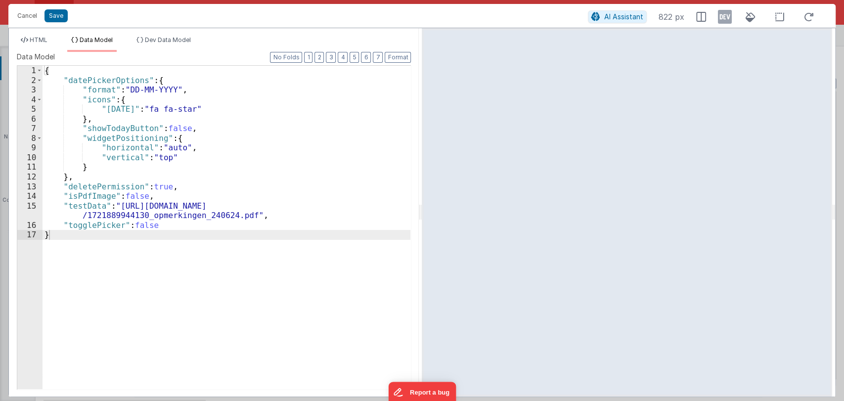
click at [83, 176] on div "{ "datePickerOptions" : { "format" : "DD-MM-YYYY" , "icons" : { "today" : "fa f…" at bounding box center [227, 237] width 368 height 343
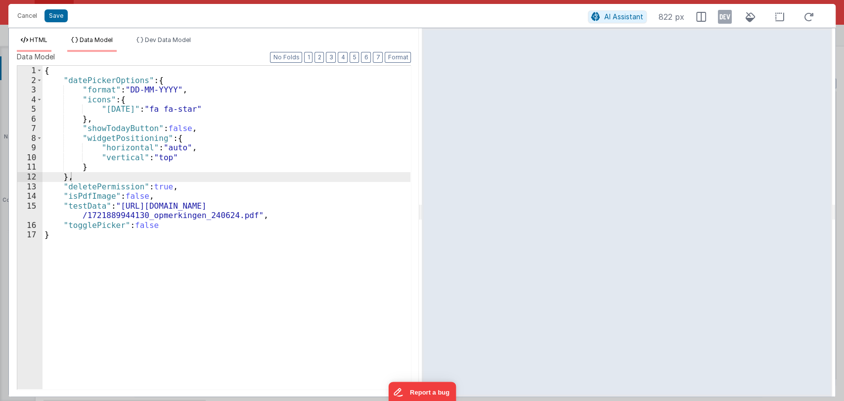
click at [28, 37] on li "HTML" at bounding box center [34, 44] width 35 height 16
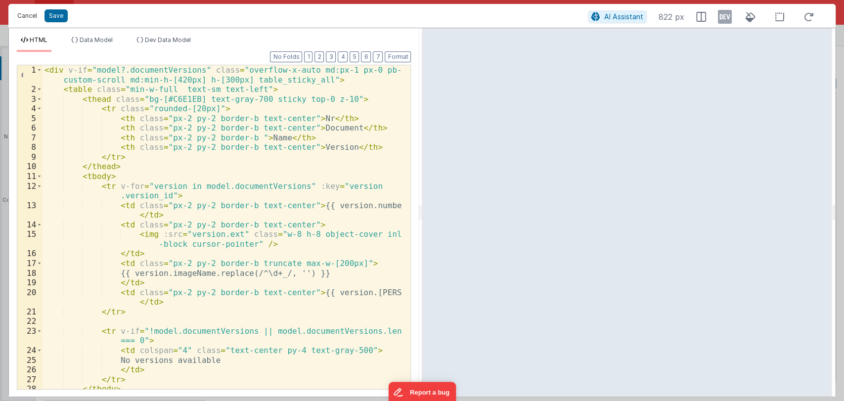
click at [22, 18] on button "Cancel" at bounding box center [27, 16] width 30 height 14
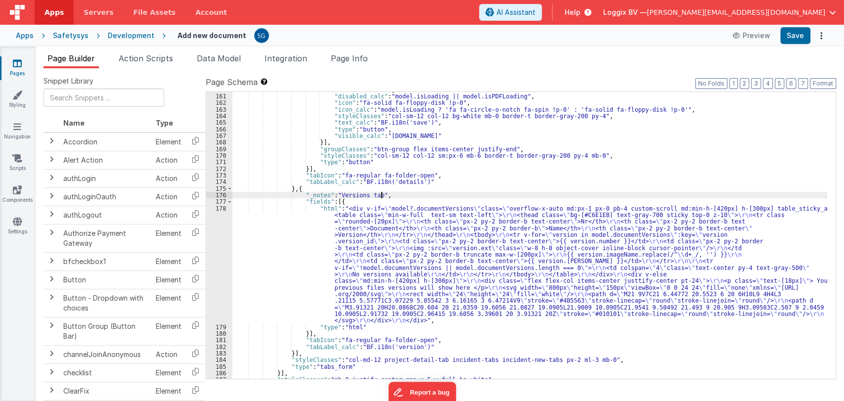
click at [484, 193] on div ""disabled" : false , "disabled_calc" : "model.isLoading || model.isPDFLoading" …" at bounding box center [529, 237] width 595 height 300
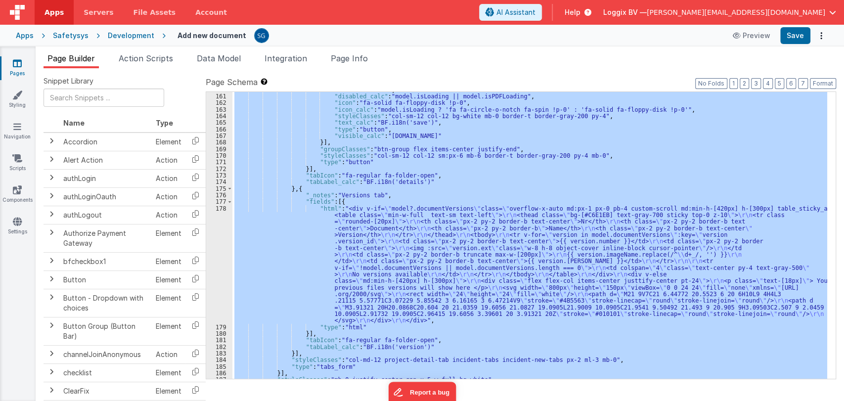
click at [525, 193] on div ""disabled" : false , "disabled_calc" : "model.isLoading || model.isPDFLoading" …" at bounding box center [529, 235] width 595 height 287
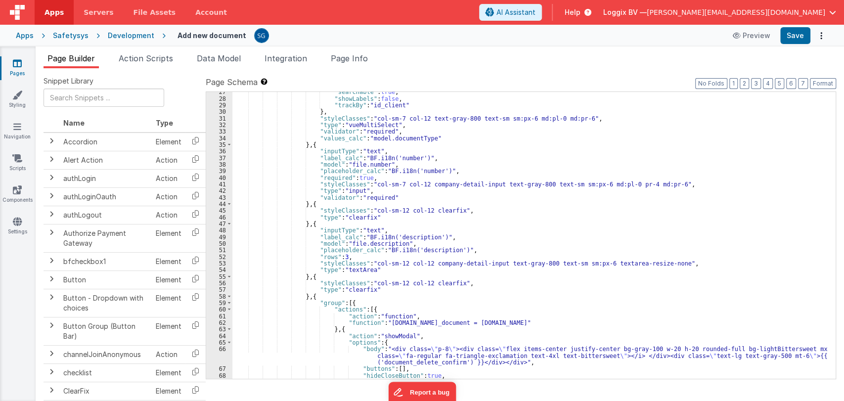
scroll to position [267, 0]
click at [505, 195] on div ""searchable" : true , "showLabels" : false , "trackBy" : "id_client" } , "style…" at bounding box center [529, 239] width 595 height 300
click at [478, 215] on div ""searchable" : true , "showLabels" : false , "trackBy" : "id_client" } , "style…" at bounding box center [529, 239] width 595 height 300
click at [484, 209] on div ""searchable" : true , "showLabels" : false , "trackBy" : "id_client" } , "style…" at bounding box center [529, 239] width 595 height 300
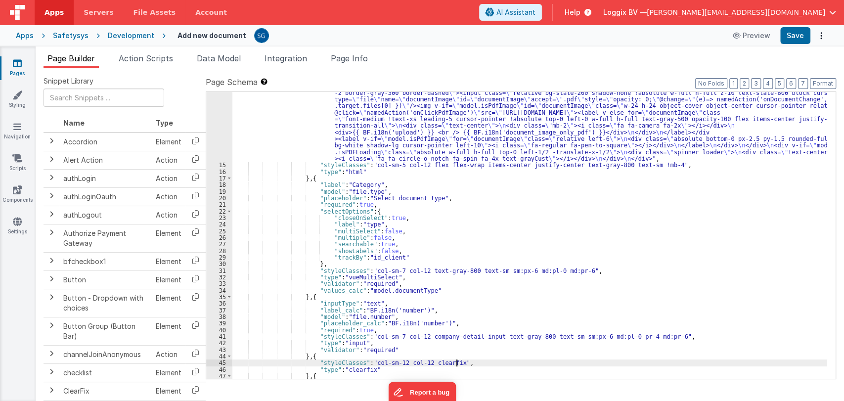
scroll to position [115, 0]
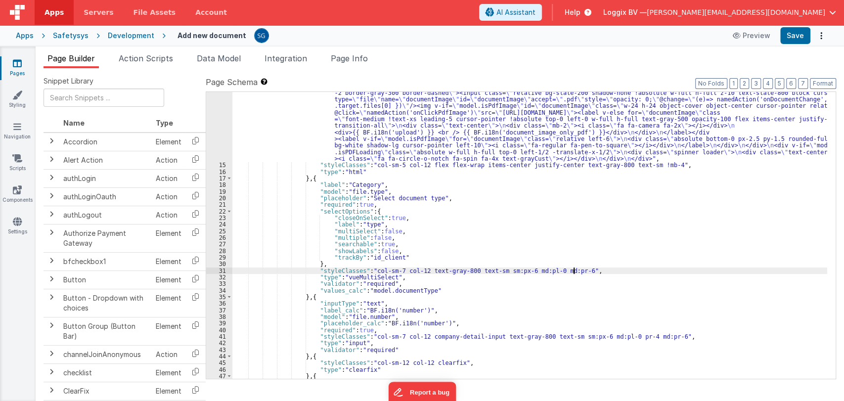
click at [581, 268] on div ""html" : "<div :class= \" model.isPDFLoading && 'disabled-section' \" class= \"…" at bounding box center [529, 265] width 595 height 379
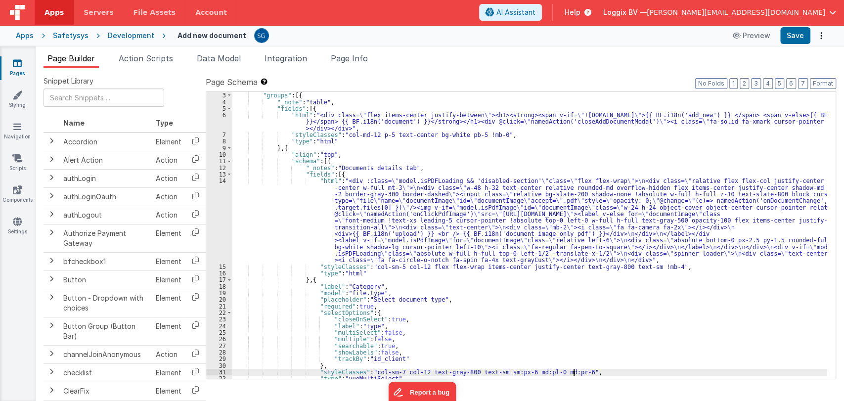
scroll to position [14, 0]
click at [215, 55] on span "Data Model" at bounding box center [219, 58] width 44 height 10
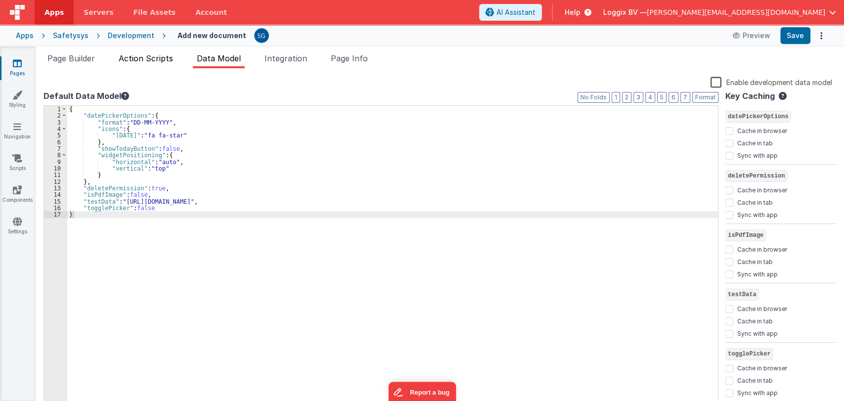
click at [161, 57] on span "Action Scripts" at bounding box center [146, 58] width 54 height 10
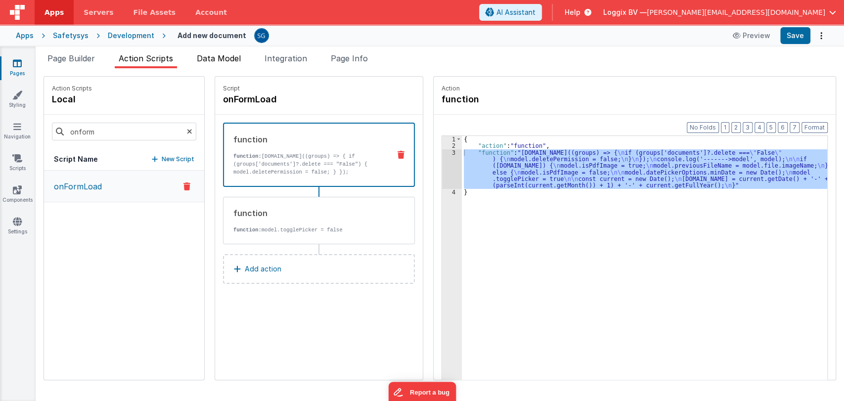
click at [215, 62] on span "Data Model" at bounding box center [219, 58] width 44 height 10
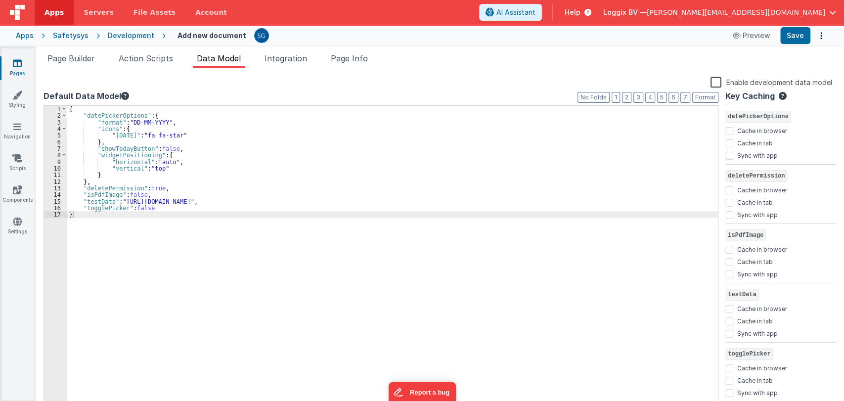
click at [215, 62] on span "Data Model" at bounding box center [219, 58] width 44 height 10
click at [160, 57] on span "Action Scripts" at bounding box center [146, 58] width 54 height 10
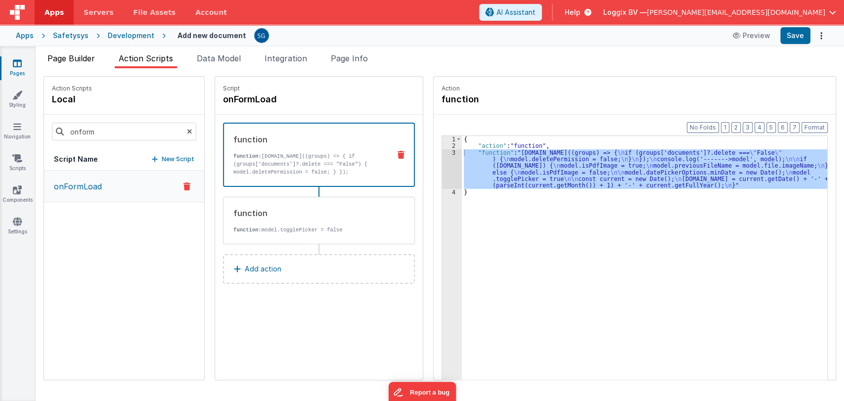
click at [87, 52] on li "Page Builder" at bounding box center [71, 60] width 55 height 16
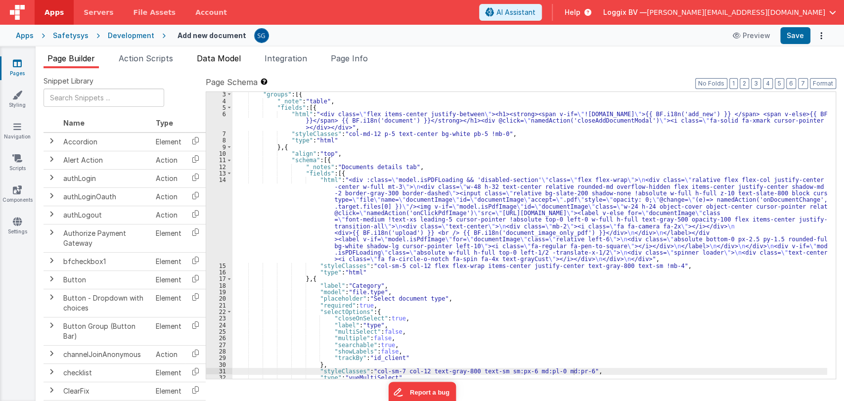
click at [214, 59] on span "Data Model" at bounding box center [219, 58] width 44 height 10
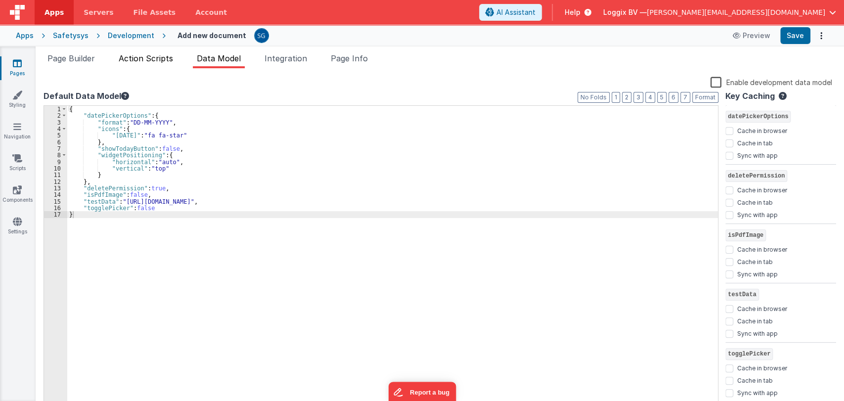
click at [153, 57] on span "Action Scripts" at bounding box center [146, 58] width 54 height 10
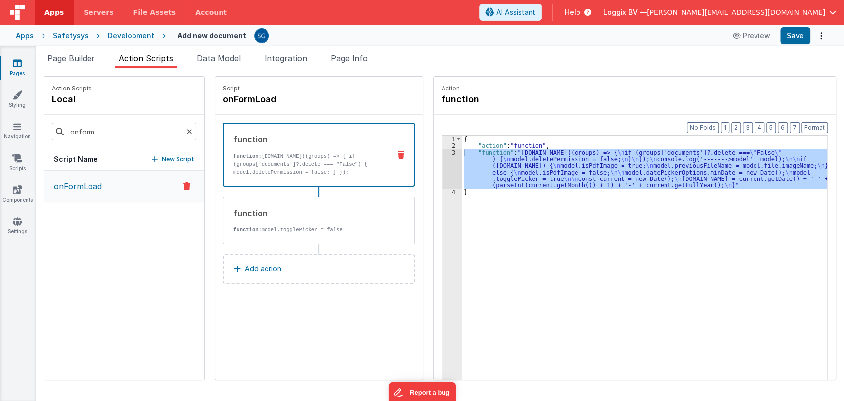
click at [94, 185] on p "onFormLoad" at bounding box center [75, 187] width 54 height 12
click at [293, 312] on div "Script onFormLoad function function: app.user.rights.grouprights.map((groups) =…" at bounding box center [319, 228] width 208 height 303
click at [245, 265] on p "Add action" at bounding box center [263, 269] width 37 height 12
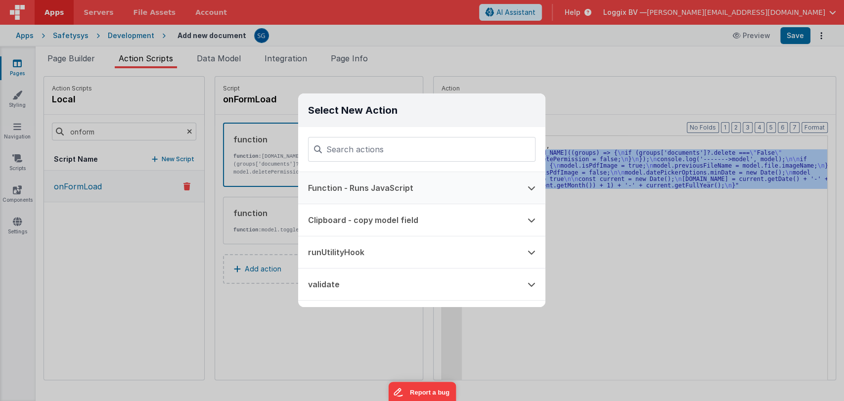
click at [353, 189] on button "Function - Runs JavaScript" at bounding box center [408, 188] width 220 height 32
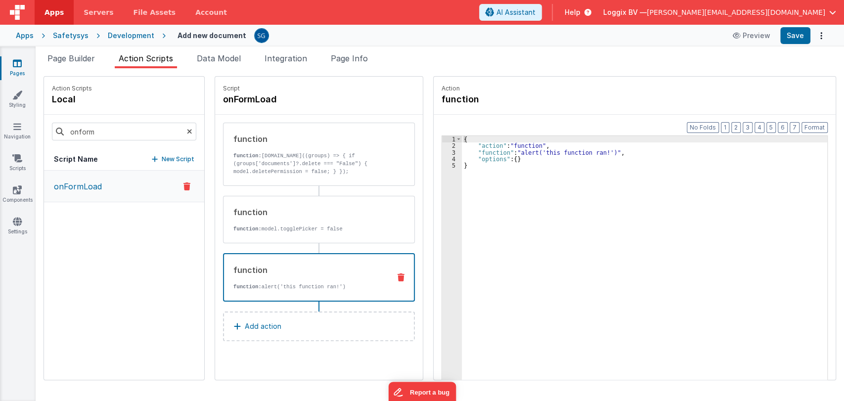
click at [398, 278] on icon at bounding box center [401, 278] width 7 height 8
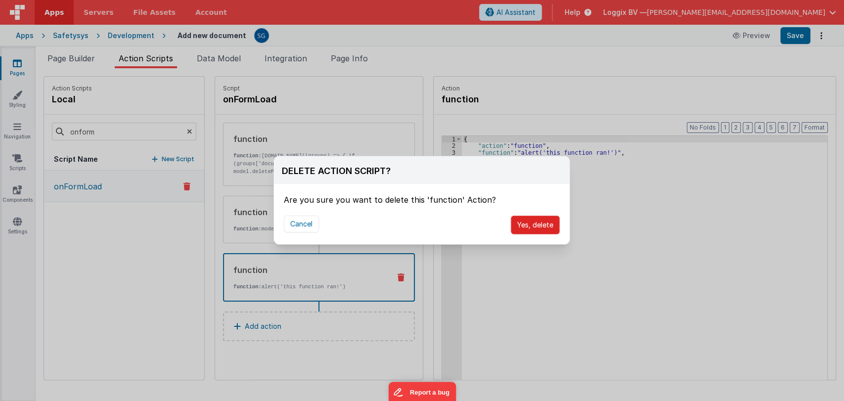
click at [524, 227] on button "Yes, delete" at bounding box center [535, 225] width 49 height 19
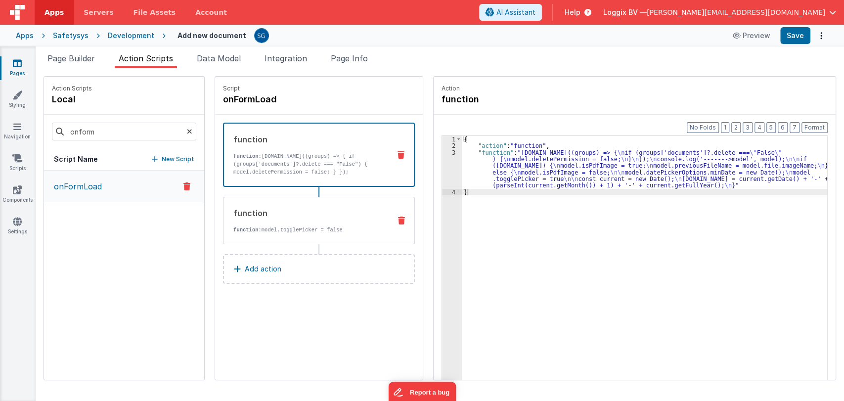
click at [295, 218] on div "function function: model.togglePicker = false" at bounding box center [303, 220] width 159 height 27
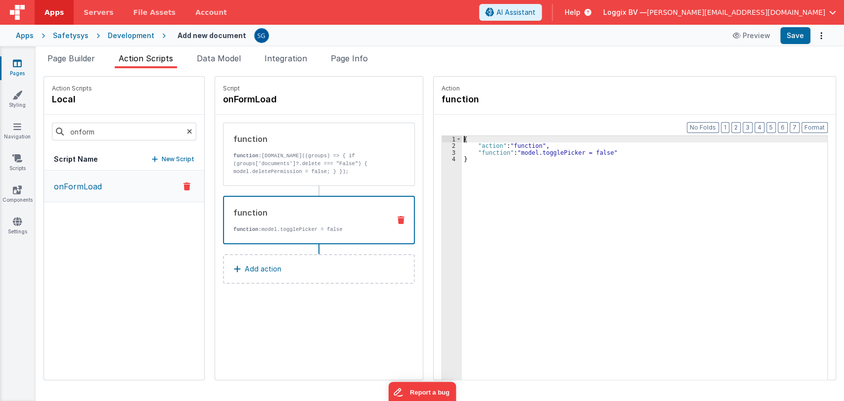
click at [442, 150] on div "3" at bounding box center [452, 152] width 20 height 6
click at [445, 151] on div "3" at bounding box center [452, 152] width 20 height 6
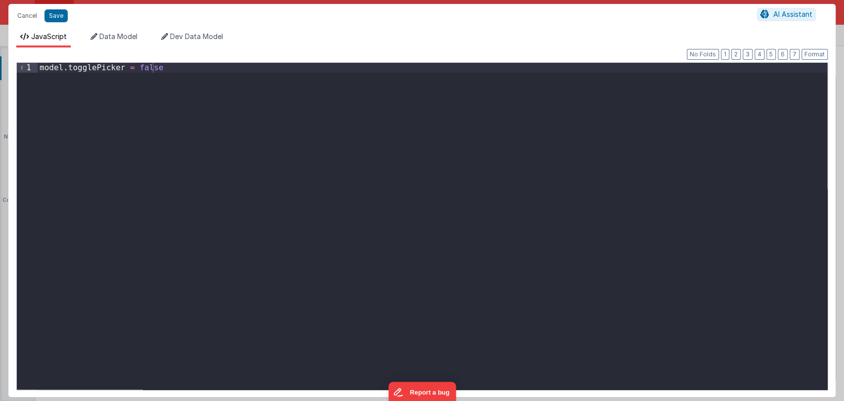
click at [161, 67] on div "model . togglePicker = false" at bounding box center [433, 236] width 790 height 346
click at [96, 76] on div "model . togglePicker = false ; console . log ( "" )" at bounding box center [433, 236] width 790 height 346
click at [116, 79] on div "model . togglePicker = false ; console . log ( "ddaddadd" )" at bounding box center [433, 236] width 790 height 346
click at [121, 77] on div "model . togglePicker = false ; console . log ( "ddaddadd" )" at bounding box center [433, 236] width 790 height 346
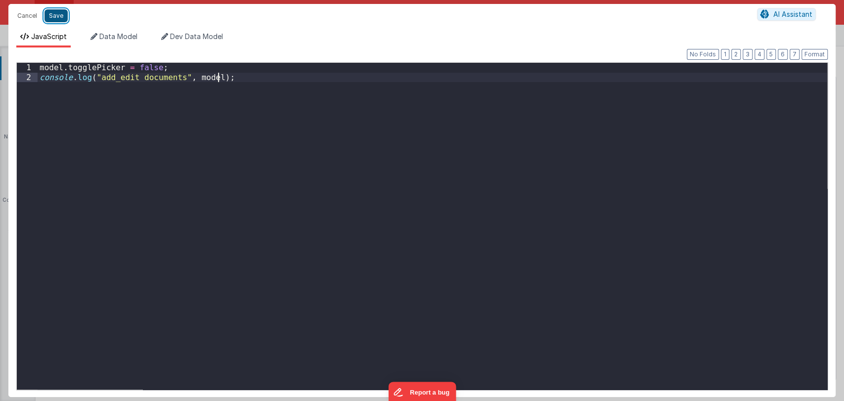
click at [49, 16] on button "Save" at bounding box center [56, 15] width 23 height 13
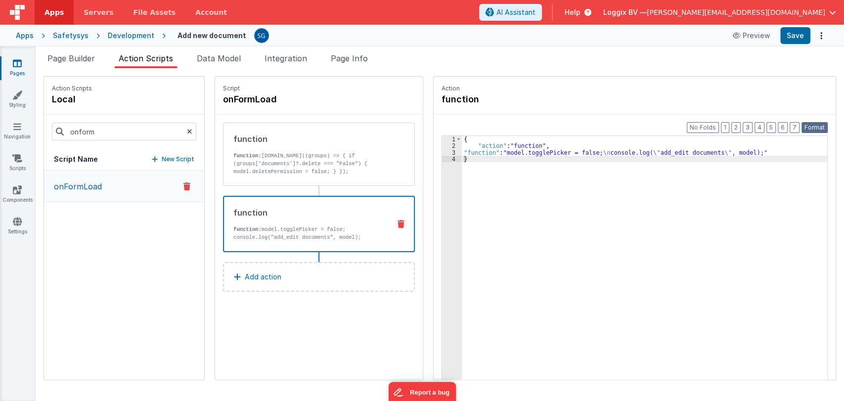
click at [807, 132] on button "Format" at bounding box center [815, 127] width 26 height 11
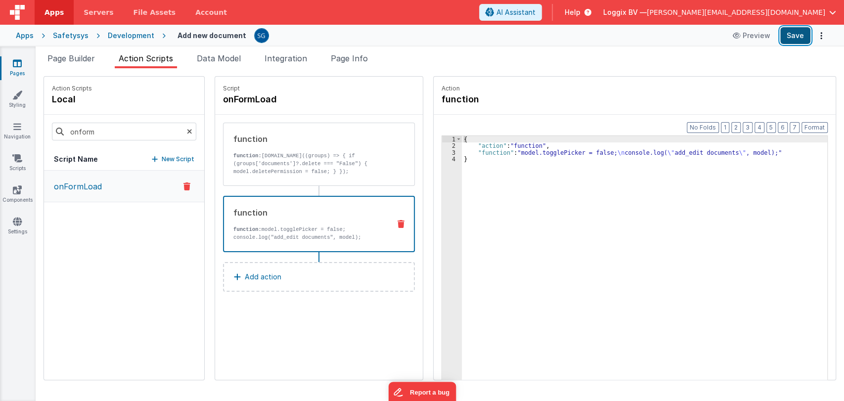
click at [800, 37] on button "Save" at bounding box center [795, 35] width 30 height 17
click at [85, 60] on span "Page Builder" at bounding box center [70, 58] width 47 height 10
click at [79, 56] on span "Page Builder" at bounding box center [70, 58] width 47 height 10
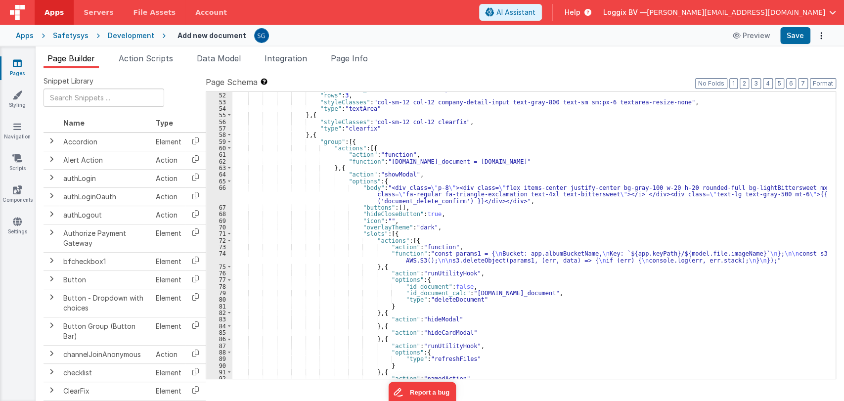
scroll to position [428, 0]
click at [229, 181] on span at bounding box center [229, 181] width 5 height 6
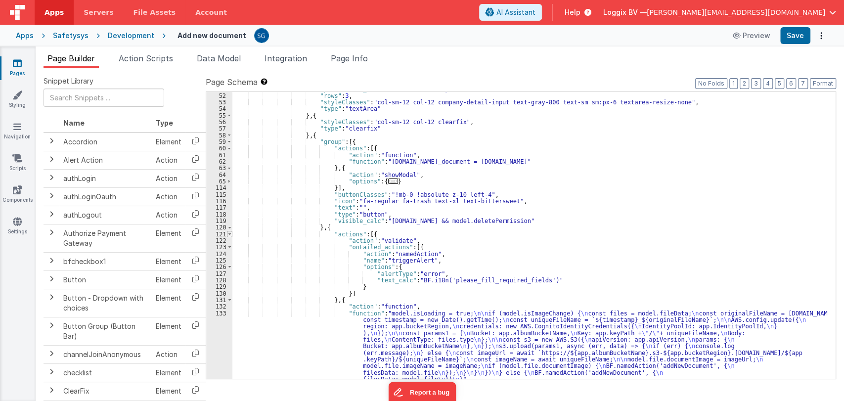
click at [229, 234] on span at bounding box center [229, 234] width 5 height 6
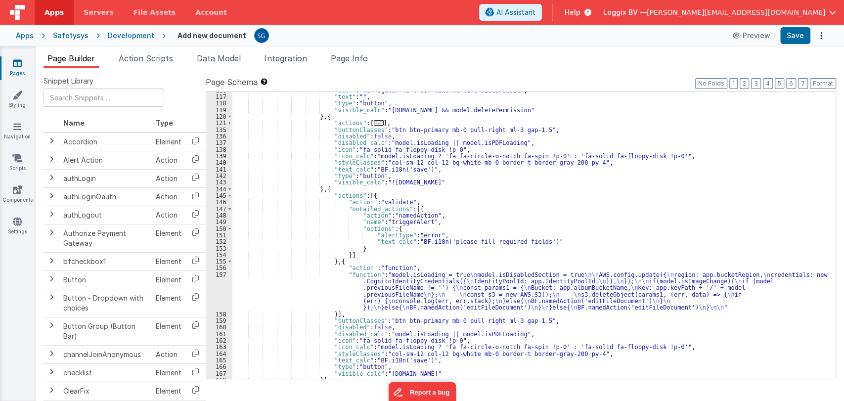
scroll to position [539, 0]
click at [229, 197] on span at bounding box center [229, 196] width 5 height 6
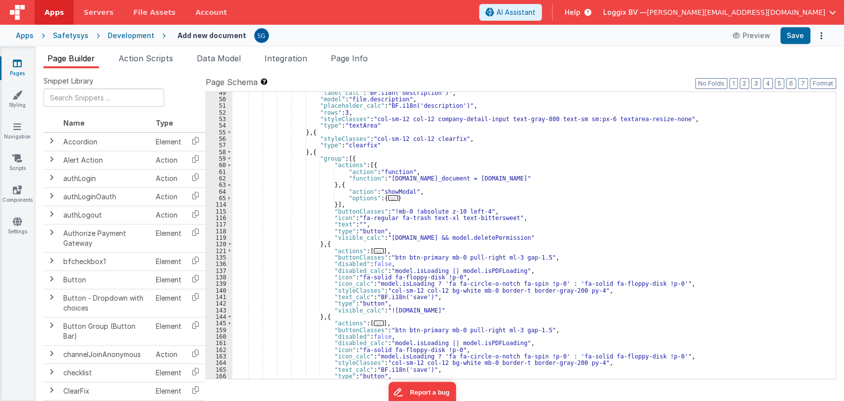
scroll to position [412, 0]
click at [320, 246] on div ""label_calc" : "BF.i18n('description')" , "model" : "file.description" , "place…" at bounding box center [529, 240] width 595 height 300
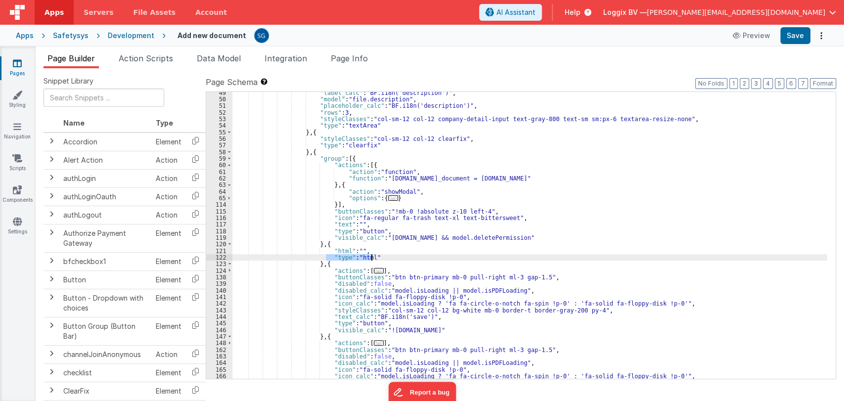
drag, startPoint x: 325, startPoint y: 257, endPoint x: 372, endPoint y: 256, distance: 46.5
click at [372, 256] on div ""label_calc" : "BF.i18n('description')" , "model" : "file.description" , "place…" at bounding box center [529, 240] width 595 height 300
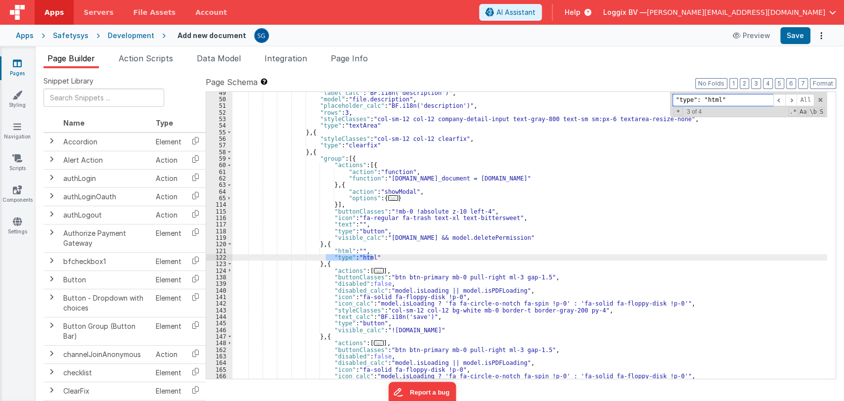
paste input "[{ "schema": { "groups": [{ "_note": "table", "fields": [{ "html": "<div class=…"
type input "[{ "schema": { "groups": [{ "_note": "table", "fields": [{ "html": "<div class=…"
click at [708, 101] on input at bounding box center [723, 100] width 101 height 12
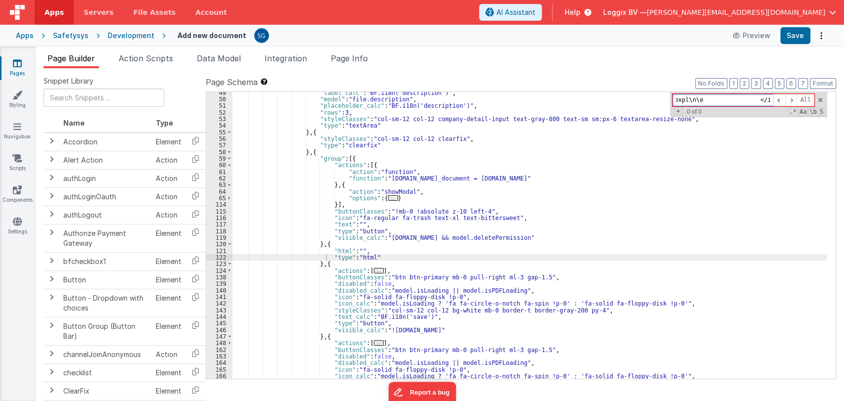
click at [708, 101] on input at bounding box center [723, 100] width 101 height 12
click at [702, 99] on input ""type":"html" at bounding box center [723, 100] width 101 height 12
click at [699, 100] on input ""type":"html" at bounding box center [723, 100] width 101 height 12
type input ""type": "html"
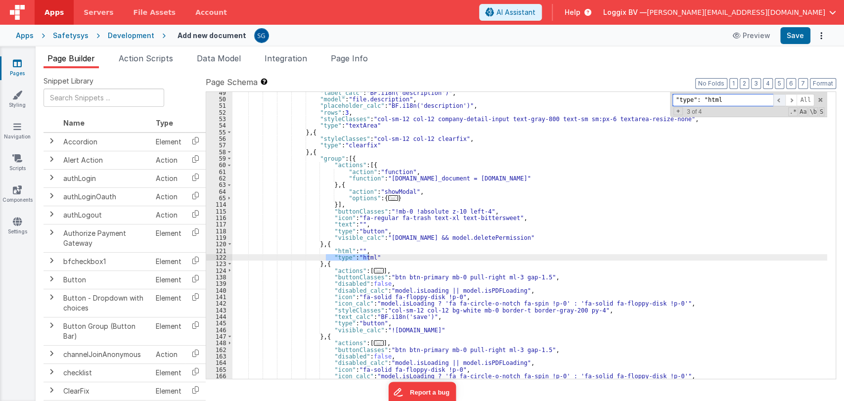
click at [779, 97] on span at bounding box center [780, 100] width 12 height 12
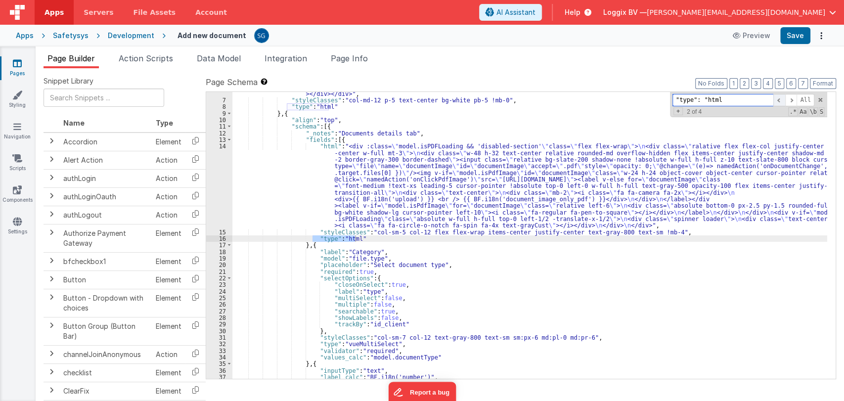
click at [779, 100] on span at bounding box center [780, 100] width 12 height 12
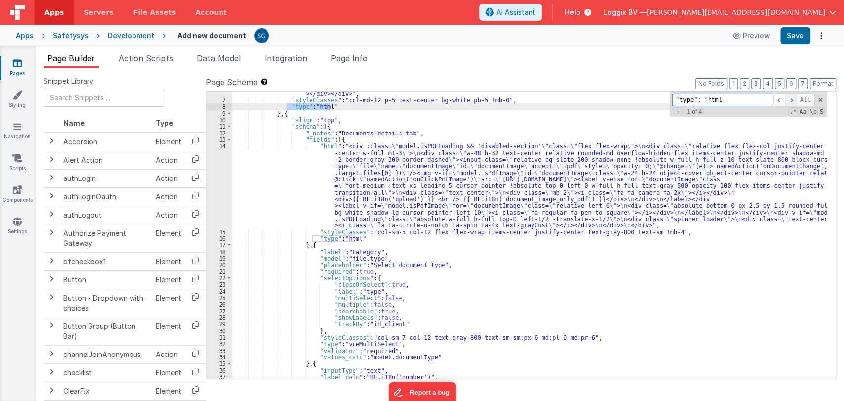
click at [794, 100] on span at bounding box center [791, 100] width 12 height 12
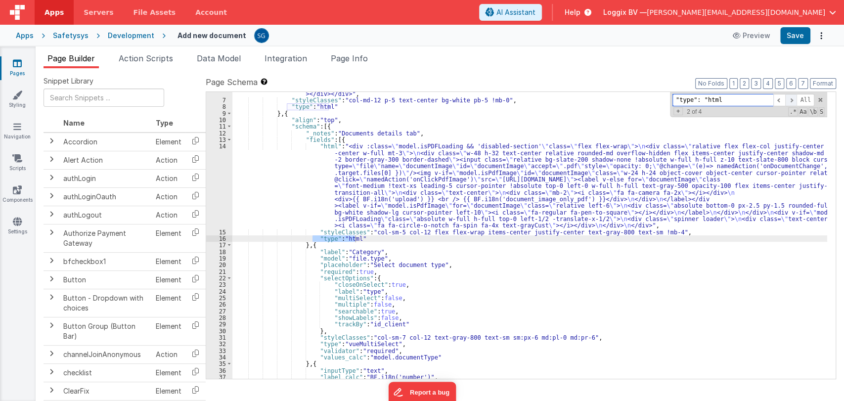
click at [794, 100] on span at bounding box center [791, 100] width 12 height 12
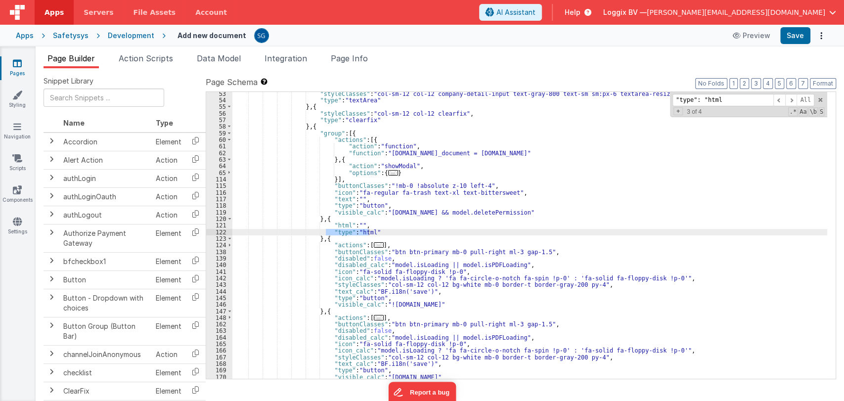
click at [351, 226] on div ""styleClasses" : "col-sm-12 col-12 company-detail-input text-gray-800 text-sm s…" at bounding box center [529, 241] width 595 height 300
click at [222, 226] on div "121" at bounding box center [219, 225] width 26 height 6
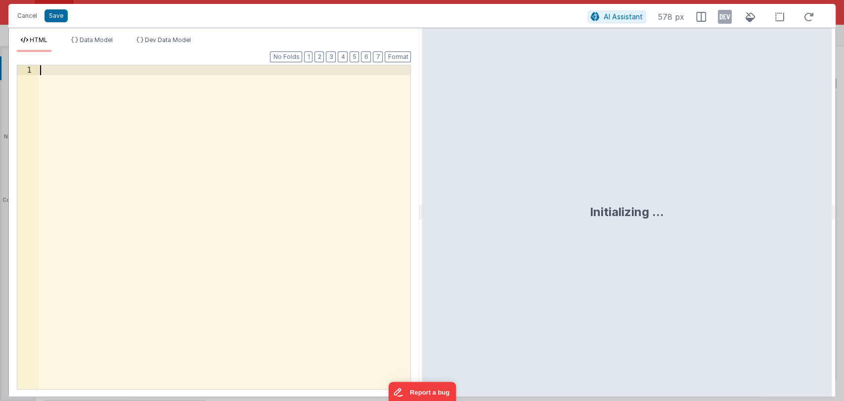
click at [91, 69] on div at bounding box center [224, 236] width 373 height 343
click at [55, 69] on div "< div > </ div >" at bounding box center [224, 236] width 373 height 343
click at [56, 70] on div "< div > </ div >" at bounding box center [224, 236] width 373 height 343
click at [91, 80] on div "< div class = "flex gap-3" > </ div >" at bounding box center [224, 236] width 373 height 343
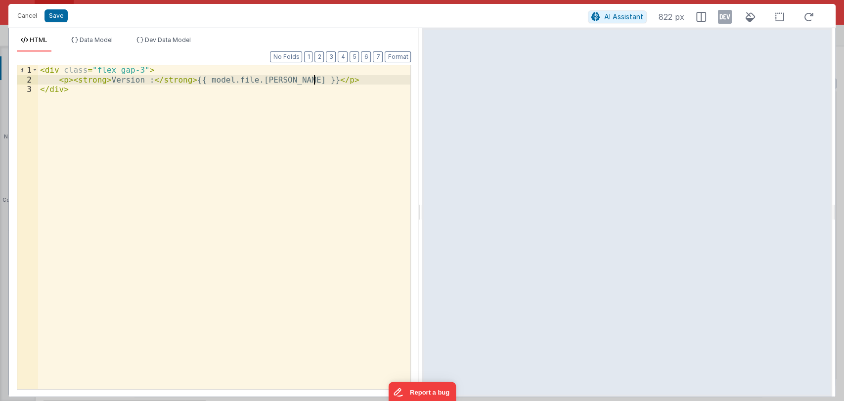
click at [321, 81] on div "< div class = "flex gap-3" > < p > < strong > Version : </ strong > {{ model.fi…" at bounding box center [224, 236] width 373 height 343
drag, startPoint x: 321, startPoint y: 81, endPoint x: 55, endPoint y: 79, distance: 266.1
click at [55, 79] on div "< div class = "flex gap-3" > < p > < strong > Version : </ strong > {{ model.fi…" at bounding box center [224, 236] width 373 height 343
click at [338, 83] on div "< div class = "flex gap-3" > < p > < strong > Version : </ strong > {{ model.fi…" at bounding box center [224, 227] width 372 height 324
paste textarea
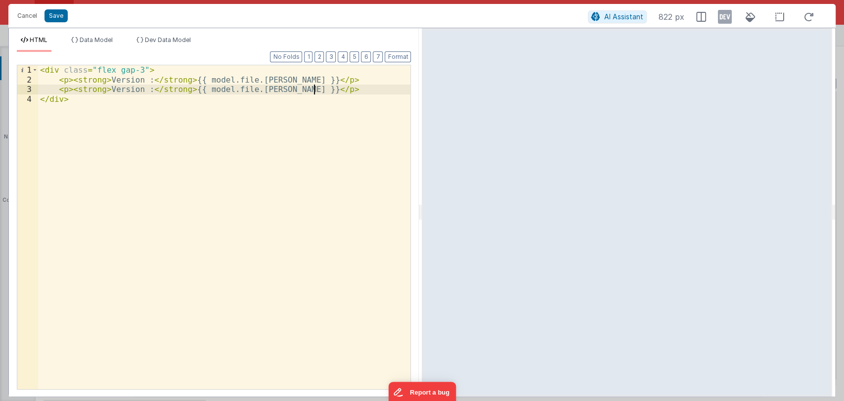
click at [118, 88] on div "< div class = "flex gap-3" > < p > < strong > Version : </ strong > {{ model.fi…" at bounding box center [224, 236] width 373 height 343
click at [270, 87] on div "< div class = "flex gap-3" > < p > < strong > Version : </ strong > {{ model.fi…" at bounding box center [224, 236] width 373 height 343
click at [56, 17] on button "Save" at bounding box center [56, 15] width 23 height 13
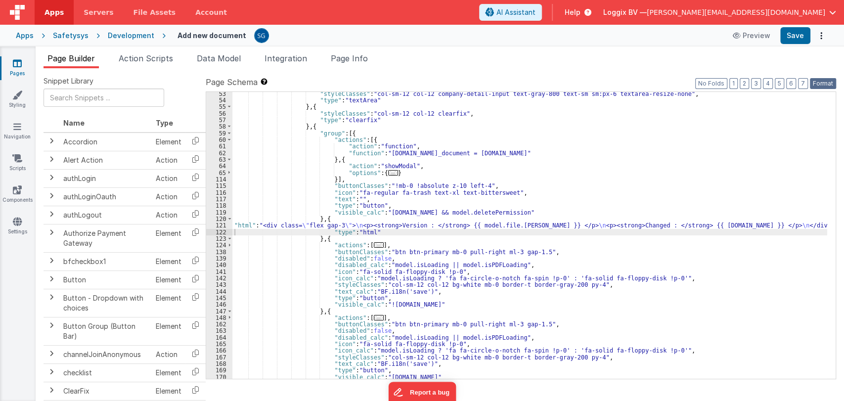
click at [824, 82] on button "Format" at bounding box center [823, 83] width 26 height 11
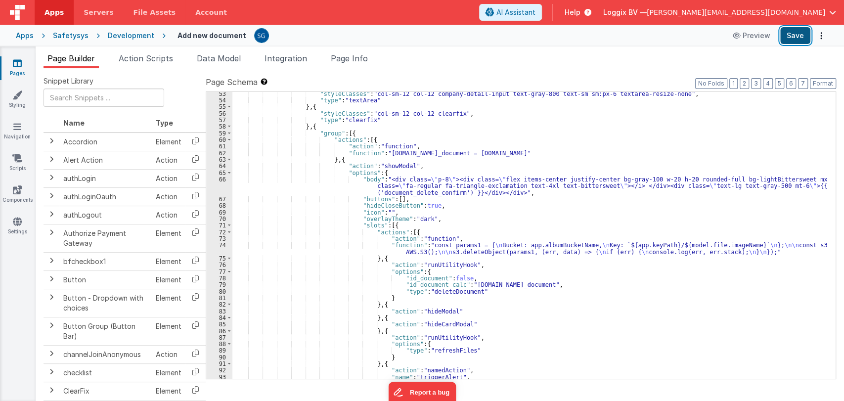
click at [797, 37] on button "Save" at bounding box center [795, 35] width 30 height 17
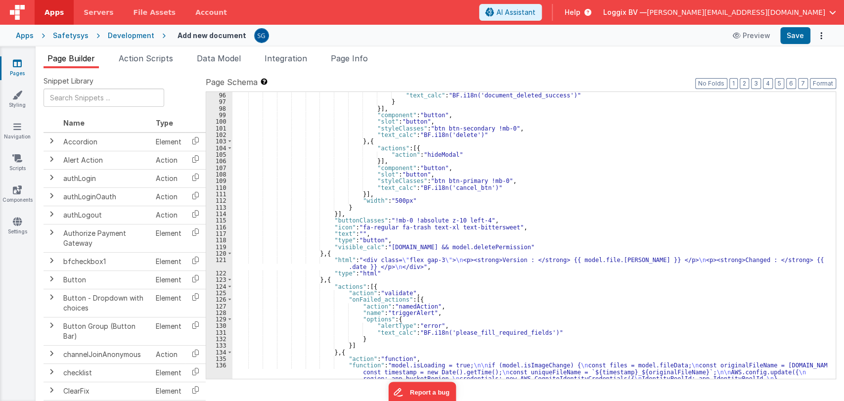
scroll to position [738, 0]
click at [463, 178] on div ""text_calc" : "BF.i18n('document_deleted_success')" } }] , "component" : "butto…" at bounding box center [529, 275] width 595 height 366
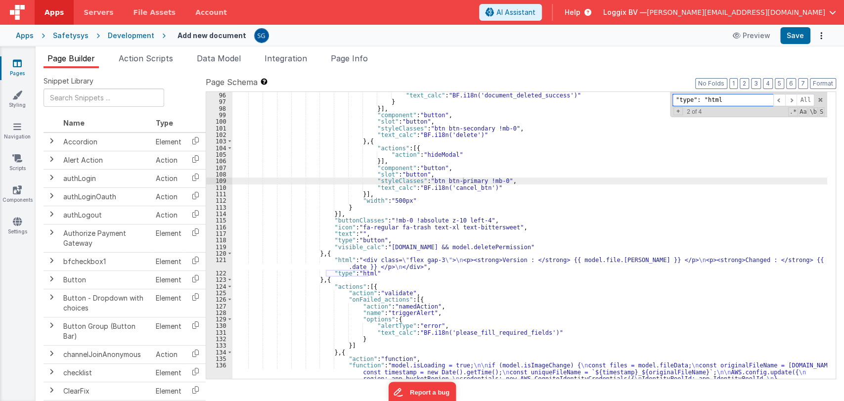
paste input "wrapper field-input btn-group flex items-center justify-end"
type input "wrapper"
paste input "wrapper field-input btn-group flex items-center justify-end"
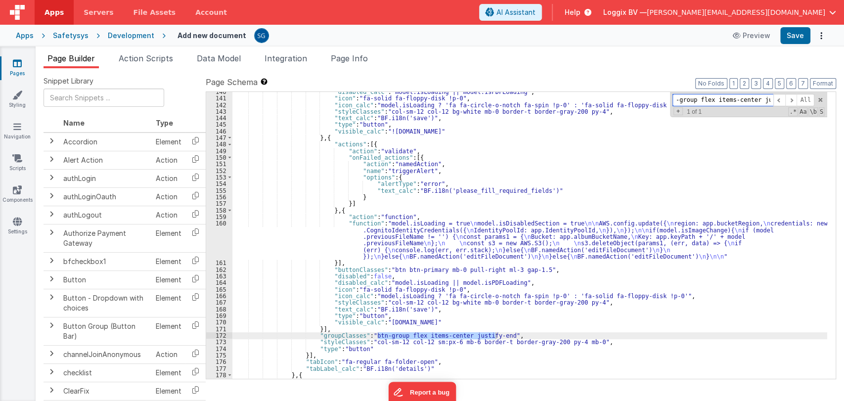
scroll to position [1104, 0]
type input "-group flex items-center justify-end"
click at [229, 144] on span at bounding box center [229, 144] width 5 height 6
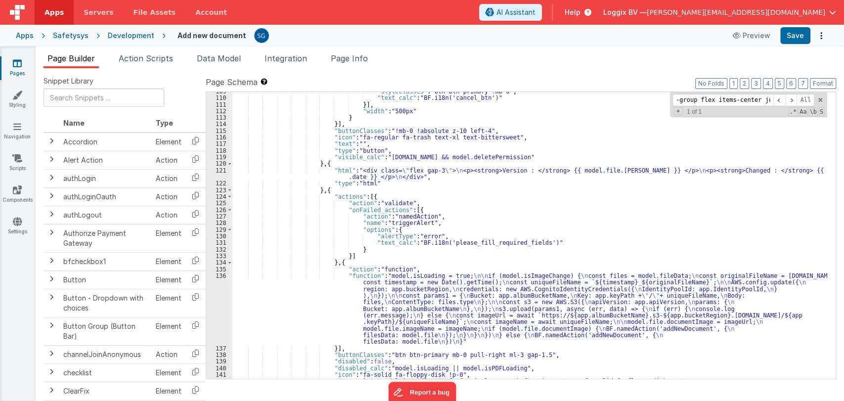
scroll to position [828, 0]
click at [229, 196] on span at bounding box center [229, 197] width 5 height 6
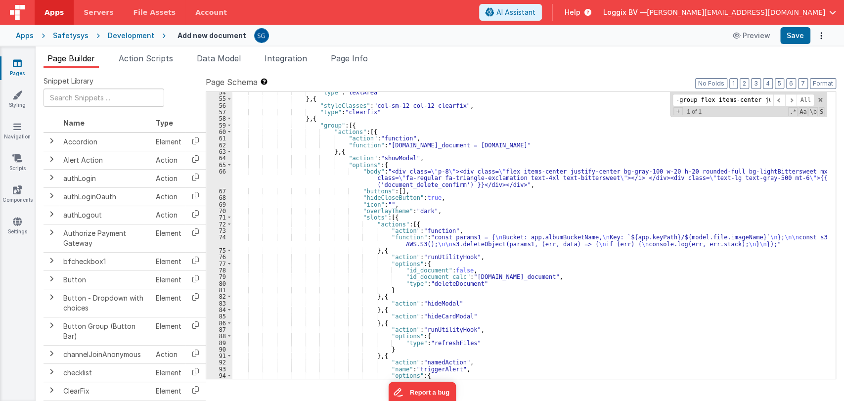
scroll to position [444, 0]
click at [228, 164] on span at bounding box center [229, 165] width 5 height 6
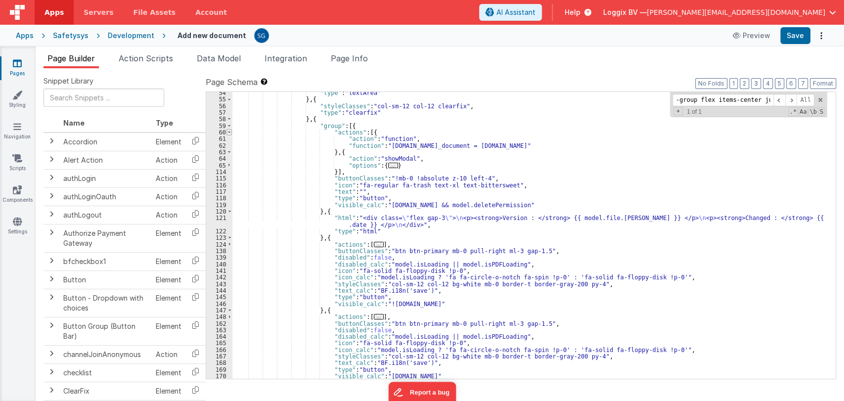
click at [228, 132] on span at bounding box center [229, 132] width 5 height 6
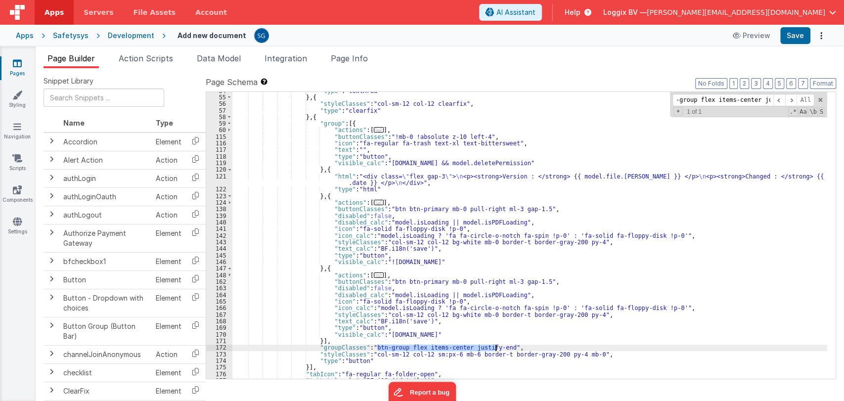
scroll to position [446, 0]
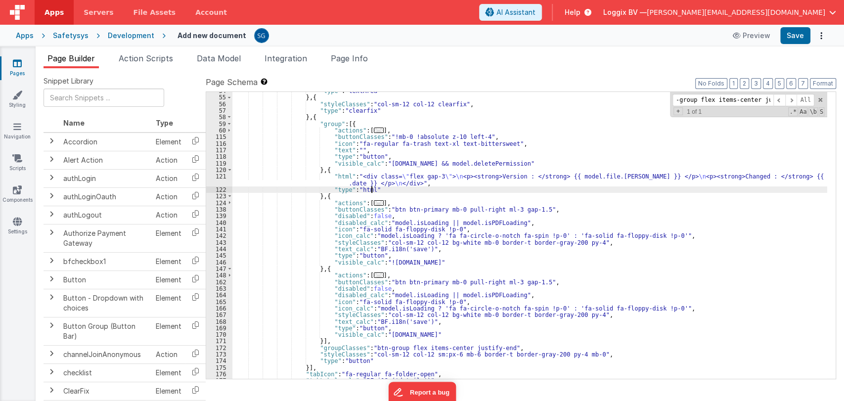
click at [374, 188] on div ""type" : "textArea" } , { "styleClasses" : "col-sm-12 col-12 clearfix" , "type"…" at bounding box center [529, 238] width 595 height 300
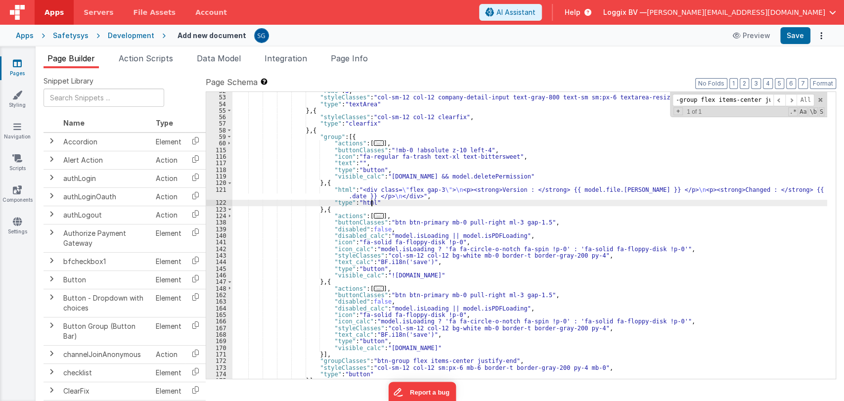
scroll to position [433, 0]
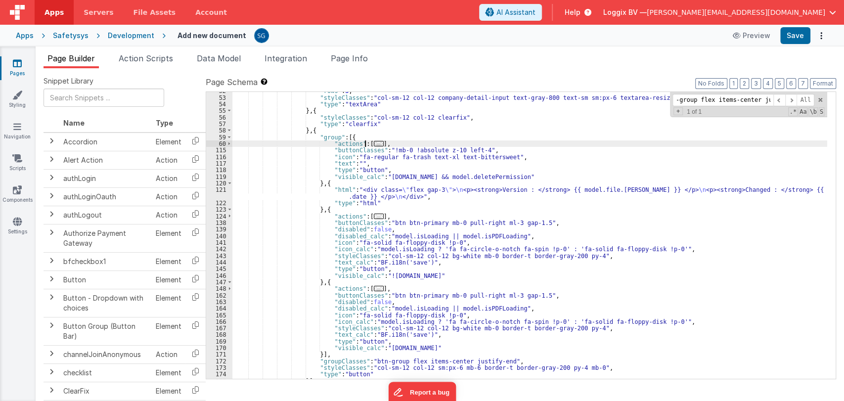
click at [374, 142] on span "..." at bounding box center [379, 143] width 10 height 5
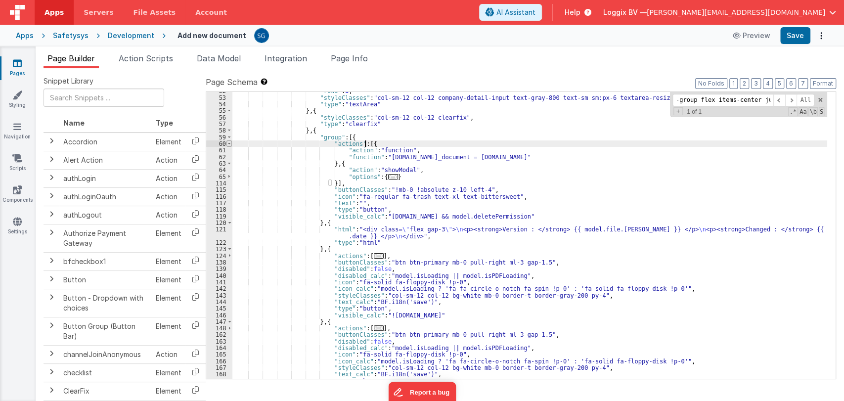
click at [230, 143] on span at bounding box center [229, 143] width 5 height 6
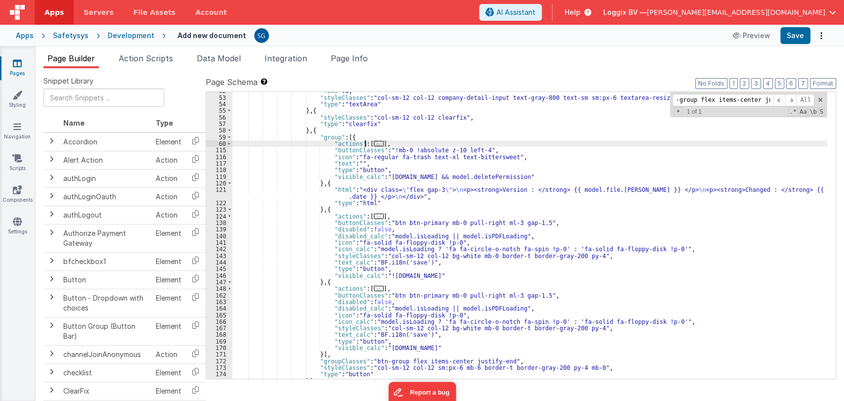
click at [388, 214] on div ""rows" : 3 , "styleClasses" : "col-sm-12 col-12 company-detail-input text-gray-…" at bounding box center [529, 238] width 595 height 300
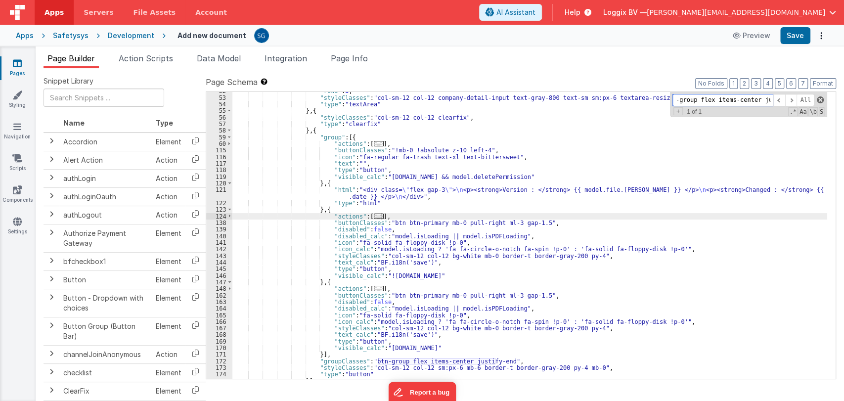
click at [819, 100] on span at bounding box center [820, 99] width 7 height 7
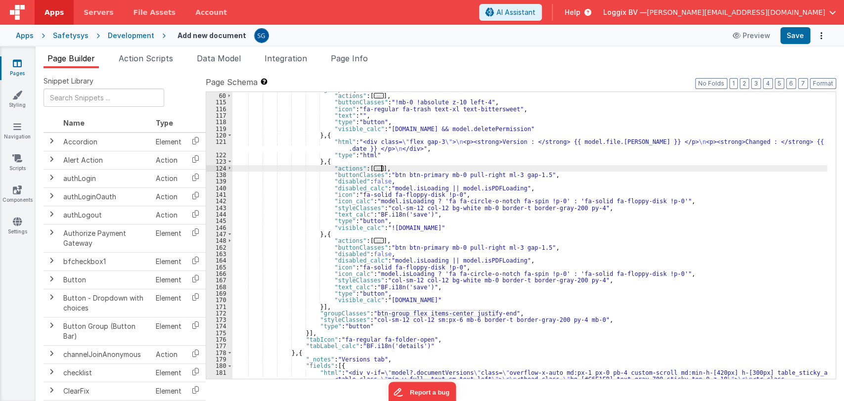
scroll to position [481, 0]
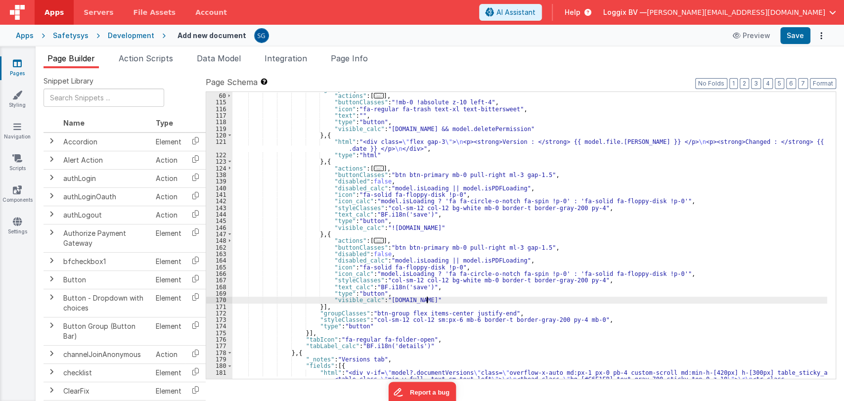
click at [434, 300] on div ""group" : [{ "actions" : [ ... ] , "buttonClasses" : "!mb-0 !absolute z-10 left…" at bounding box center [529, 292] width 595 height 412
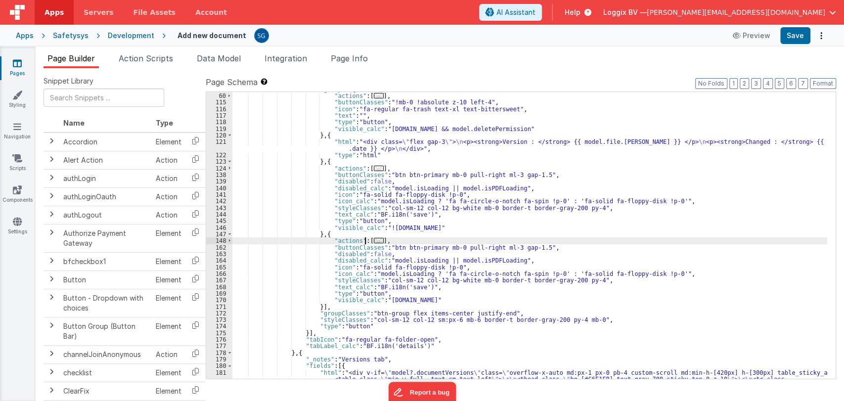
click at [374, 239] on span "..." at bounding box center [379, 240] width 10 height 5
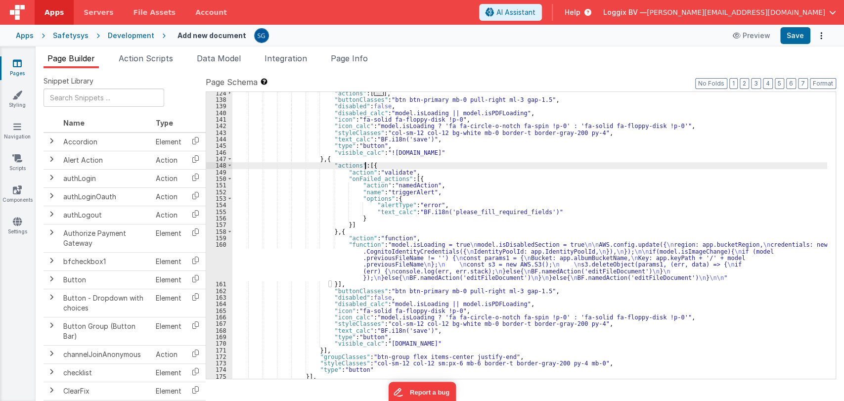
scroll to position [556, 0]
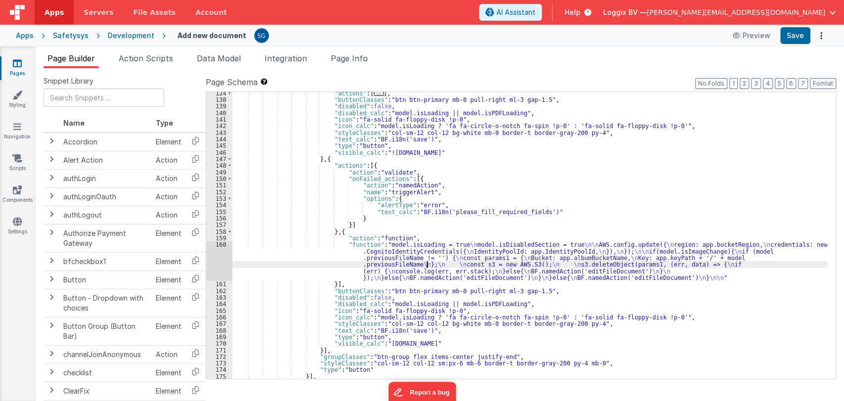
click at [426, 264] on div ""actions" : [ ... ] , "buttonClasses" : "btn btn-primary mb-0 pull-right ml-3 g…" at bounding box center [529, 240] width 595 height 300
click at [221, 244] on div "160" at bounding box center [219, 261] width 26 height 40
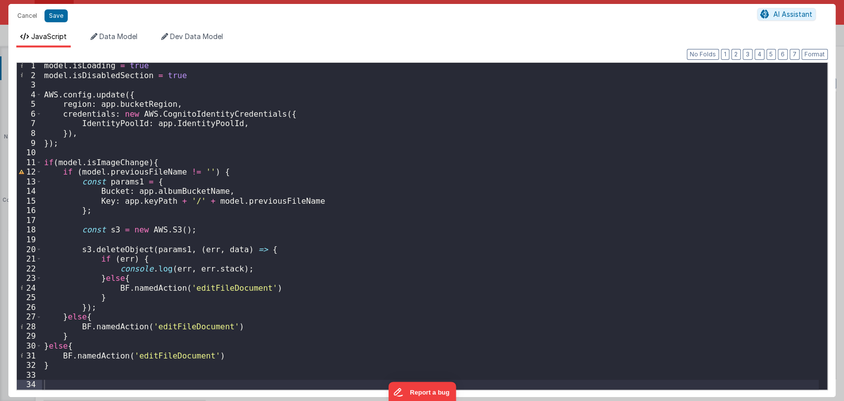
scroll to position [1, 0]
click at [170, 355] on div "model . isLoading = true model . isDisabledSection = true AWS . config . update…" at bounding box center [430, 234] width 777 height 346
click at [21, 15] on button "Cancel" at bounding box center [27, 16] width 30 height 14
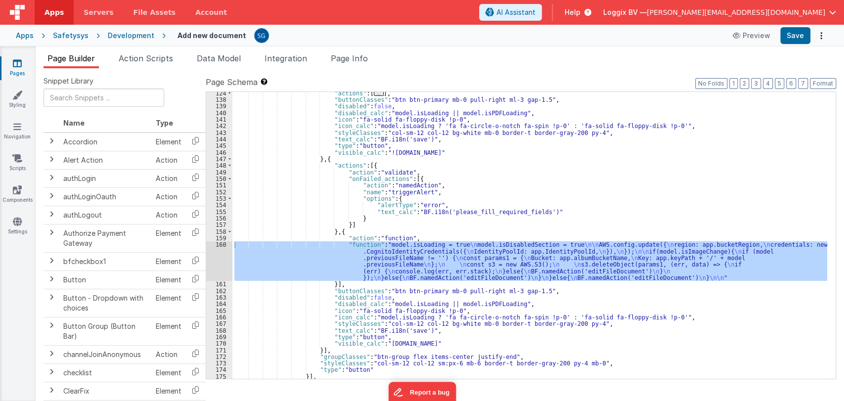
click at [135, 56] on span "Action Scripts" at bounding box center [146, 58] width 54 height 10
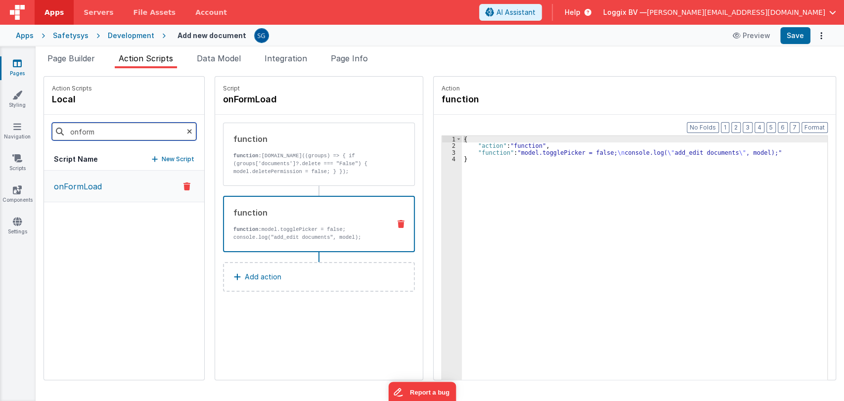
click at [116, 129] on input "onform" at bounding box center [124, 132] width 144 height 18
type input "o"
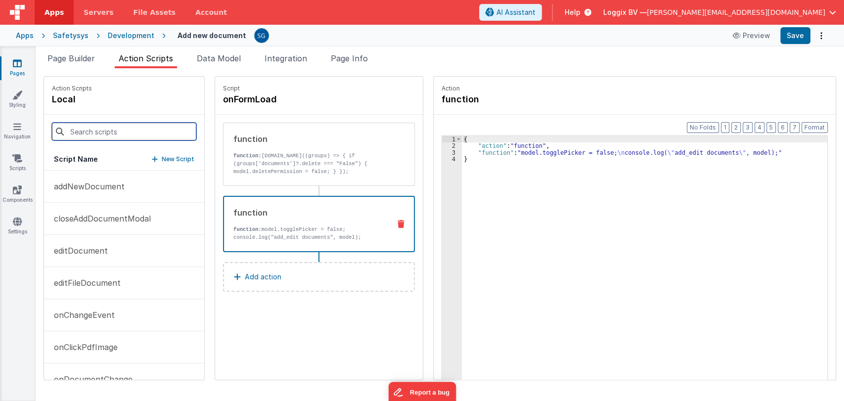
type input "v"
paste input "editFileDocument"
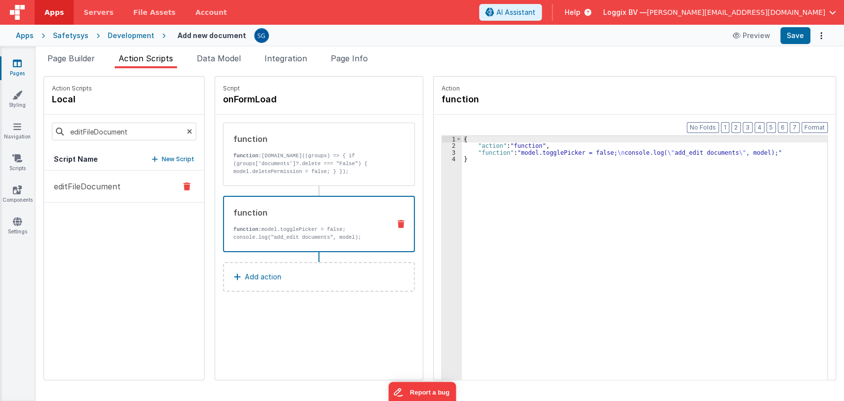
click at [98, 190] on p "editFileDocument" at bounding box center [84, 187] width 73 height 12
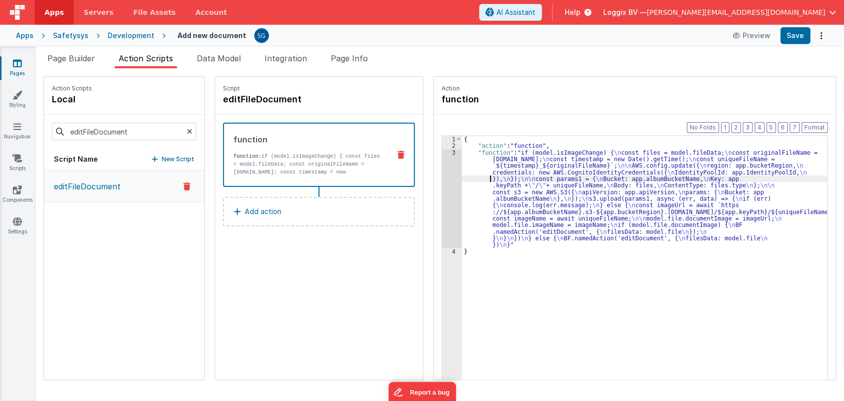
click at [478, 180] on div "{ "action" : "function" , "function" : "if (model.isImageChange) { \n const fil…" at bounding box center [649, 280] width 375 height 288
click at [443, 152] on div "3" at bounding box center [452, 198] width 20 height 99
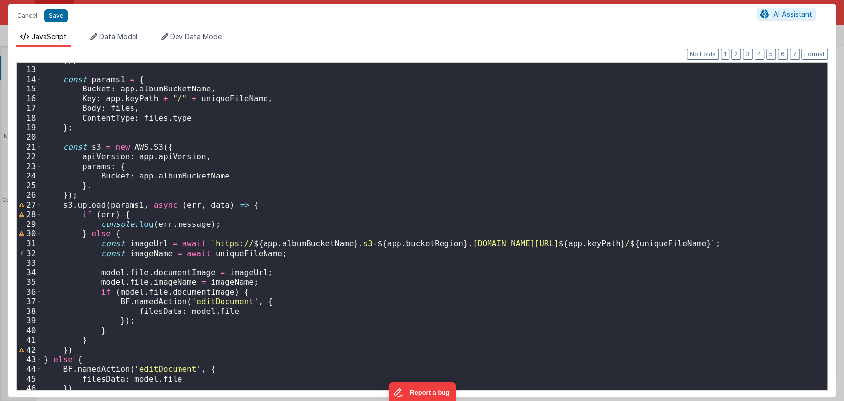
scroll to position [127, 0]
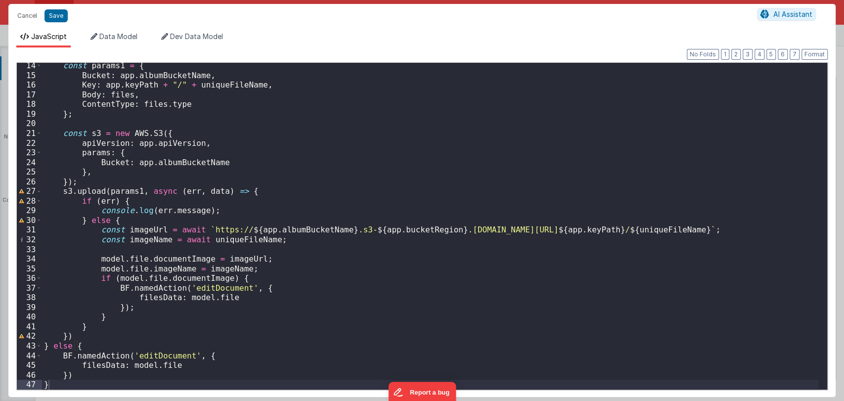
click at [160, 357] on div "const params1 = { Bucket : app . albumBucketName , Key : app . keyPath + "/" + …" at bounding box center [430, 234] width 777 height 346
click at [24, 12] on button "Cancel" at bounding box center [27, 16] width 30 height 14
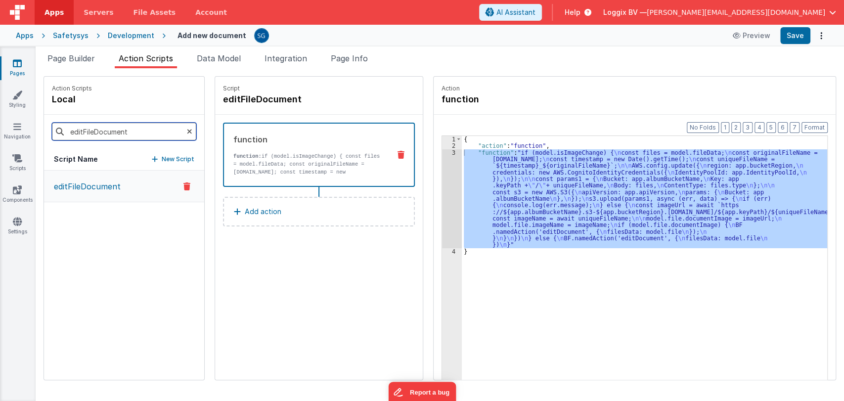
click at [108, 128] on input "editFileDocument" at bounding box center [124, 132] width 144 height 18
type input "editFileDment"
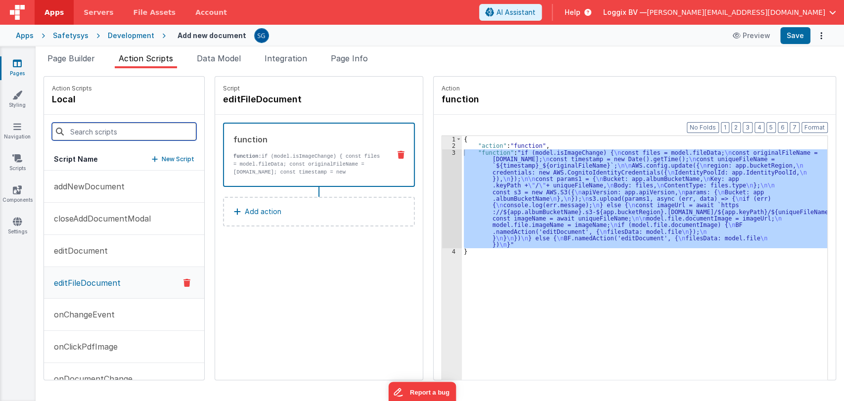
paste input "editDocument"
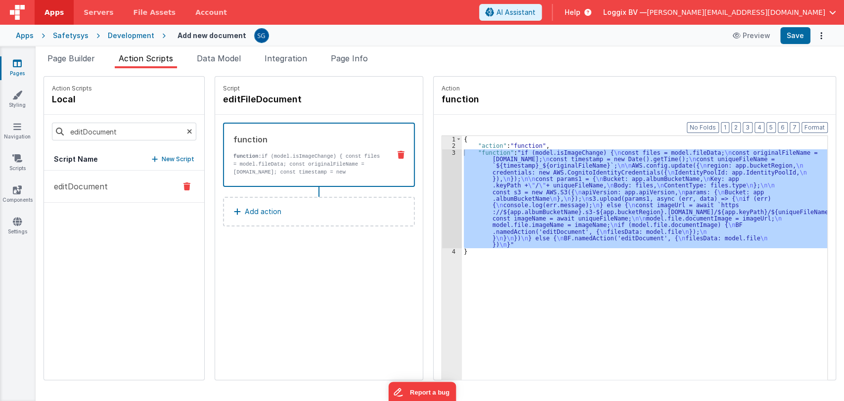
click at [80, 191] on p "editDocument" at bounding box center [78, 187] width 60 height 12
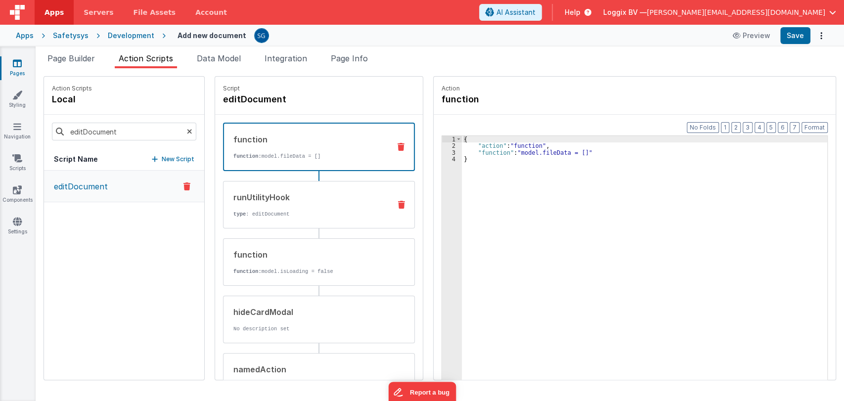
click at [284, 211] on p "type : editDocument" at bounding box center [307, 214] width 149 height 8
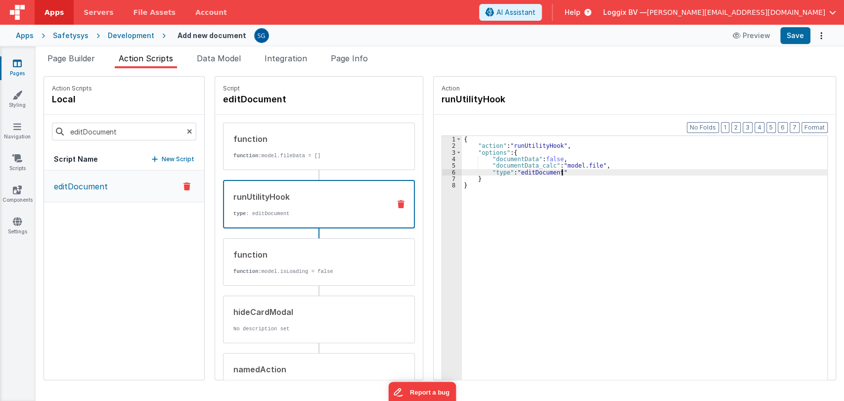
click at [570, 171] on div "{ "action" : "runUtilityHook" , "options" : { "documentData" : false , "documen…" at bounding box center [649, 280] width 375 height 288
click at [226, 57] on span "Data Model" at bounding box center [219, 58] width 44 height 10
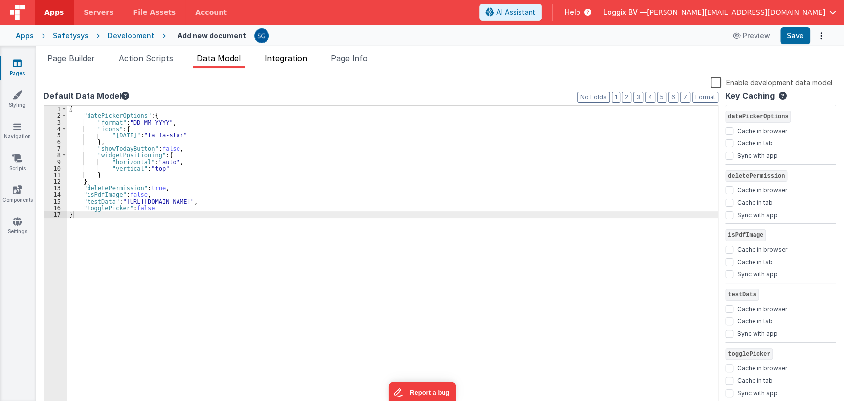
click at [281, 57] on span "Integration" at bounding box center [286, 58] width 43 height 10
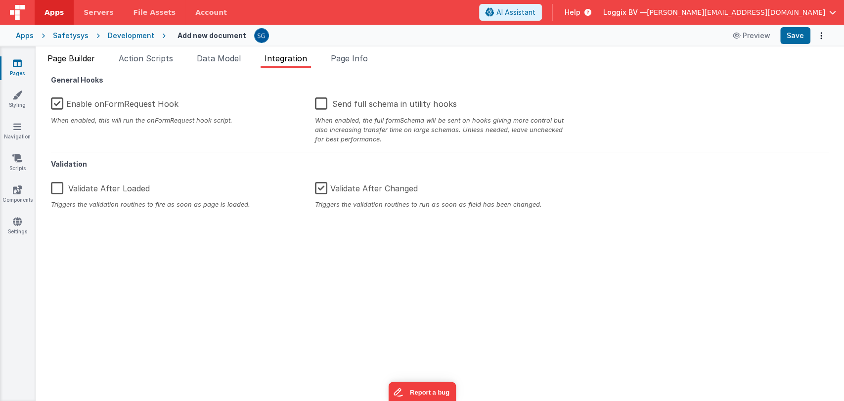
click at [91, 58] on span "Page Builder" at bounding box center [70, 58] width 47 height 10
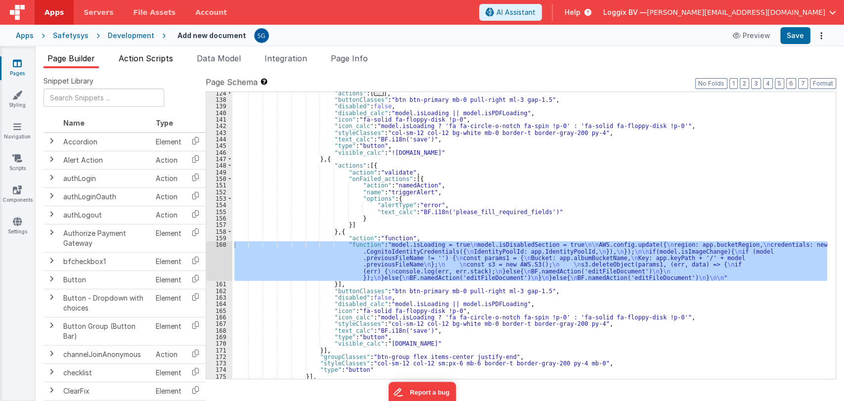
click at [137, 56] on span "Action Scripts" at bounding box center [146, 58] width 54 height 10
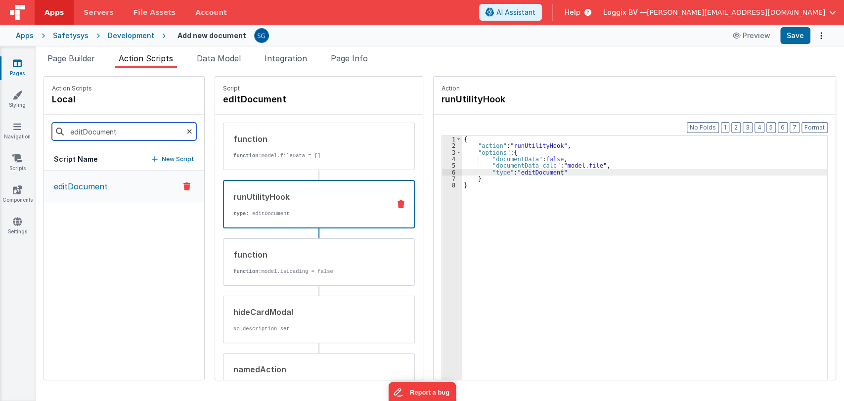
click at [135, 135] on input "editDocument" at bounding box center [124, 132] width 144 height 18
click at [135, 136] on input "editDocument" at bounding box center [124, 132] width 144 height 18
type input "onFor"
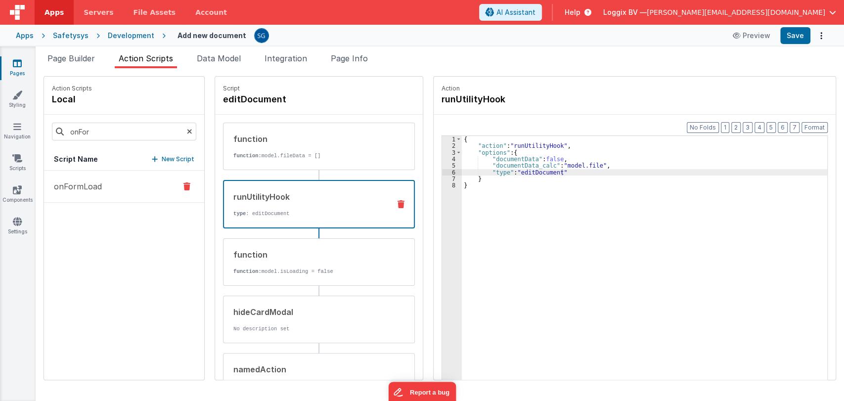
click at [87, 190] on p "onFormLoad" at bounding box center [75, 187] width 54 height 12
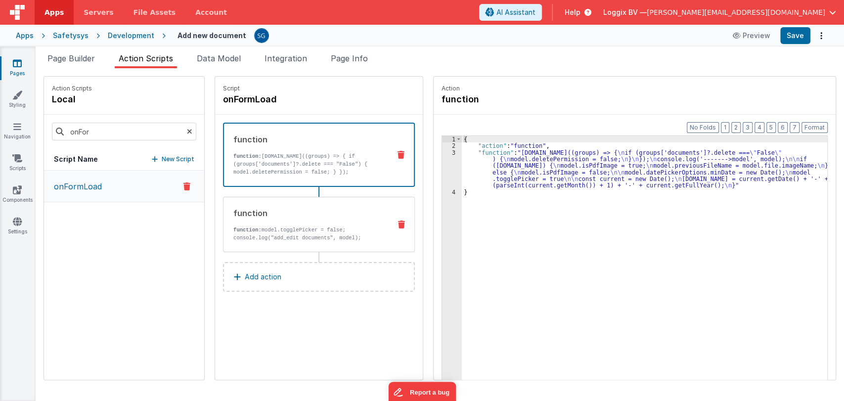
click at [270, 229] on p "function: model.togglePicker = false; console.log("add_edit documents", model);" at bounding box center [307, 234] width 149 height 16
click at [351, 163] on p "function: app.user.rights.grouprights.map((groups) => { if (groups['documents']…" at bounding box center [307, 168] width 149 height 32
click at [462, 155] on div "{ "action" : "function" , "function" : "app.user.rights.grouprights.map((groups…" at bounding box center [649, 280] width 375 height 288
click at [446, 151] on div "3" at bounding box center [452, 169] width 20 height 40
click at [443, 151] on div "3" at bounding box center [452, 169] width 20 height 40
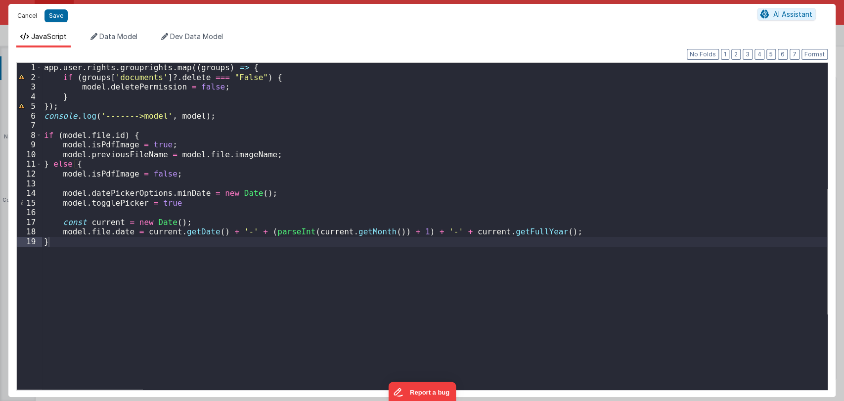
click at [23, 13] on button "Cancel" at bounding box center [27, 16] width 30 height 14
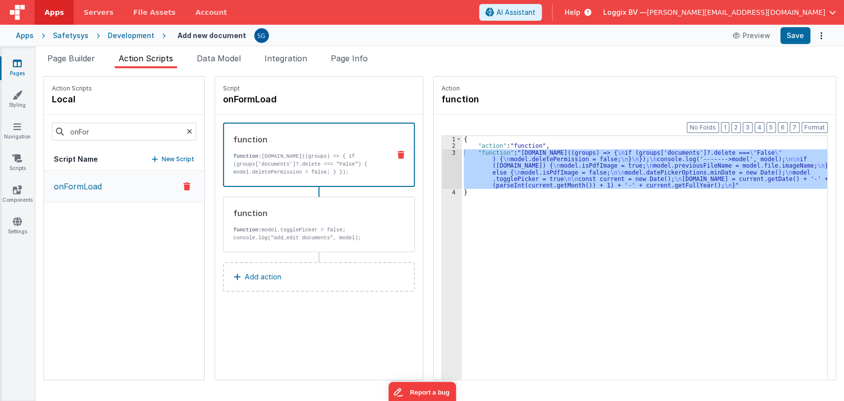
click at [444, 152] on div "3" at bounding box center [452, 169] width 20 height 40
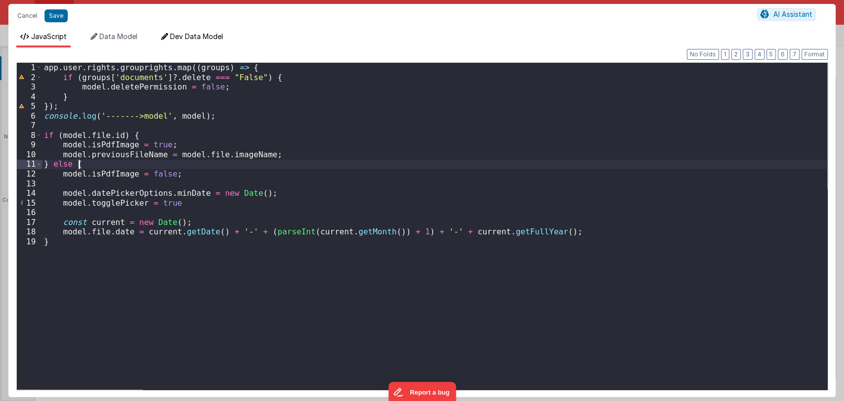
click at [182, 37] on span "Dev Data Model" at bounding box center [196, 36] width 53 height 8
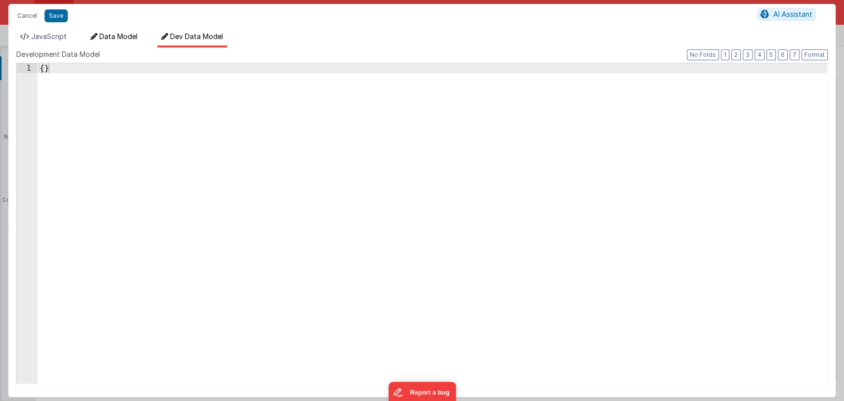
click at [108, 37] on span "Data Model" at bounding box center [118, 36] width 38 height 8
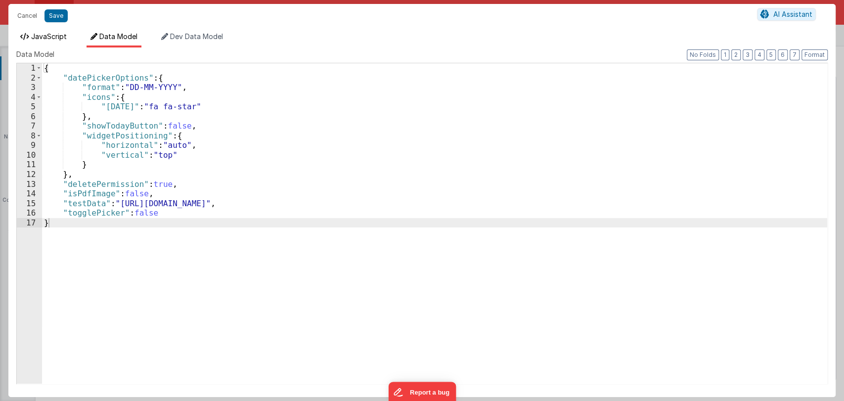
click at [51, 37] on span "JavaScript" at bounding box center [49, 36] width 36 height 8
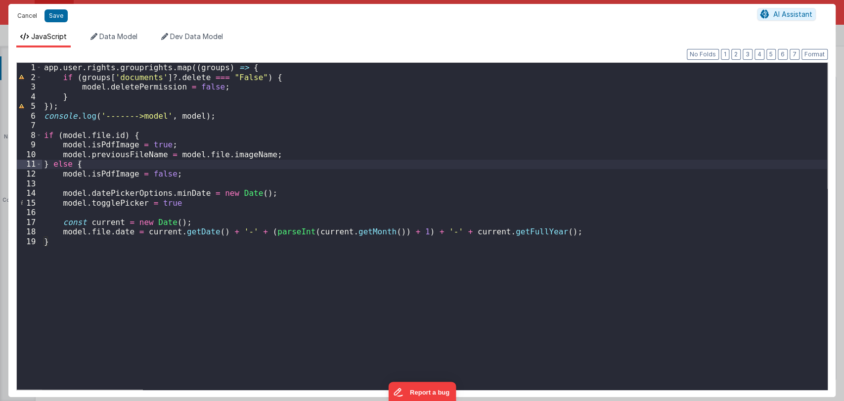
drag, startPoint x: 29, startPoint y: 18, endPoint x: 314, endPoint y: 213, distance: 345.0
click at [29, 18] on button "Cancel" at bounding box center [27, 16] width 30 height 14
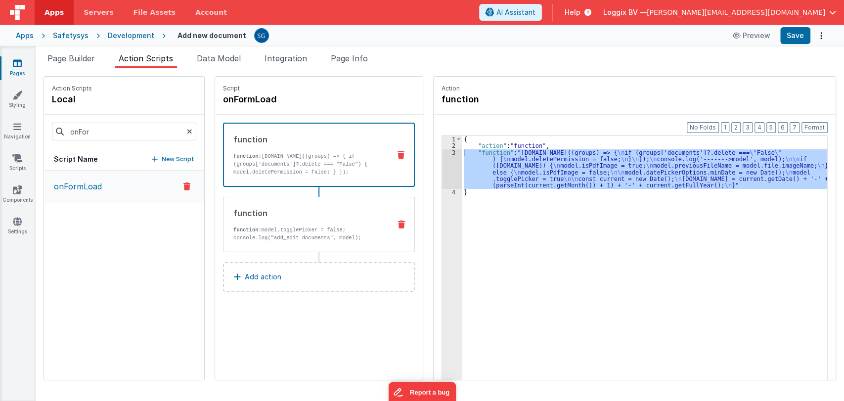
click at [344, 234] on p "function: model.togglePicker = false; console.log("add_edit documents", model);" at bounding box center [307, 234] width 149 height 16
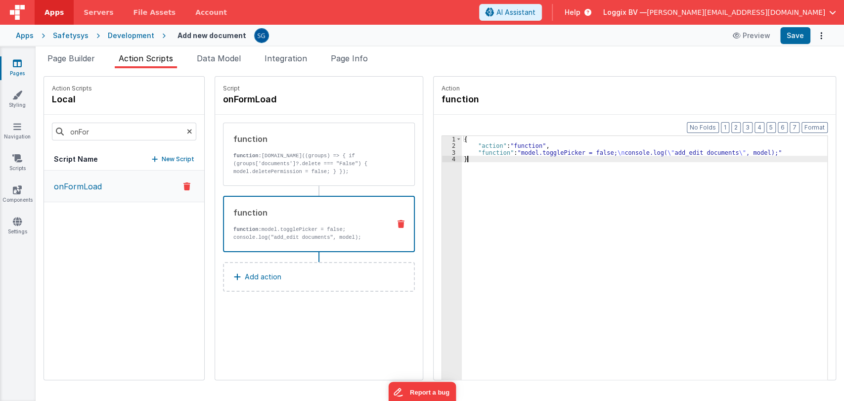
click at [516, 157] on div "{ "action" : "function" , "function" : "model.togglePicker = false; \n console.…" at bounding box center [649, 280] width 375 height 288
click at [355, 56] on span "Page Info" at bounding box center [349, 58] width 37 height 10
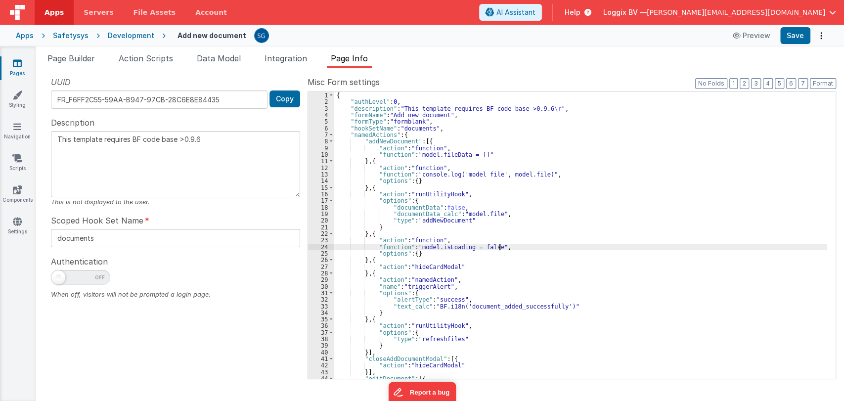
click at [536, 245] on div "{ "authLevel" : 0 , "description" : "This template requires BF code base >0.9.6…" at bounding box center [580, 242] width 493 height 300
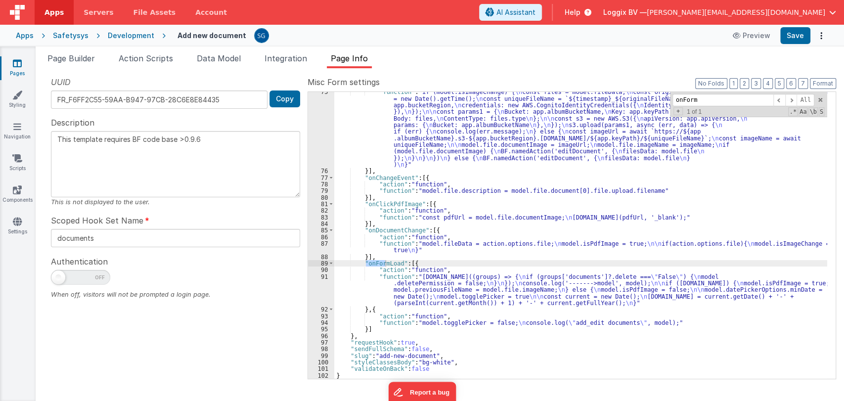
scroll to position [491, 0]
type input "onForm"
click at [286, 57] on span "Integration" at bounding box center [286, 58] width 43 height 10
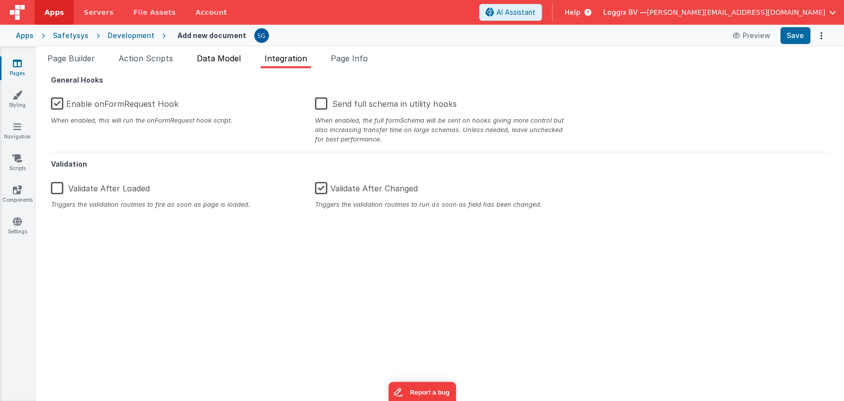
click at [222, 54] on span "Data Model" at bounding box center [219, 58] width 44 height 10
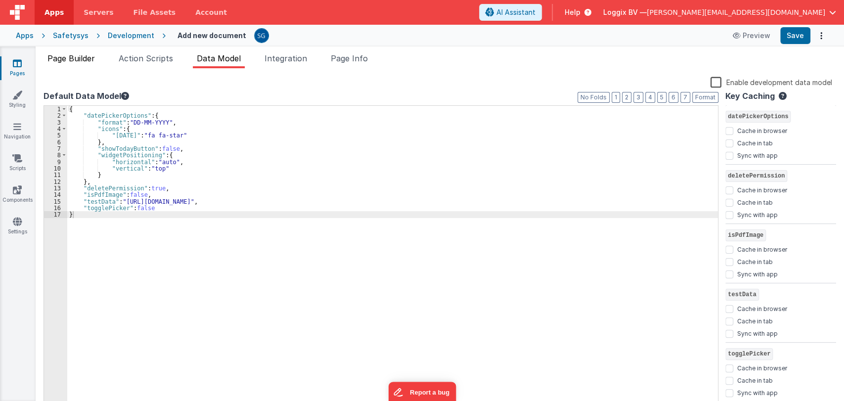
click at [87, 56] on span "Page Builder" at bounding box center [70, 58] width 47 height 10
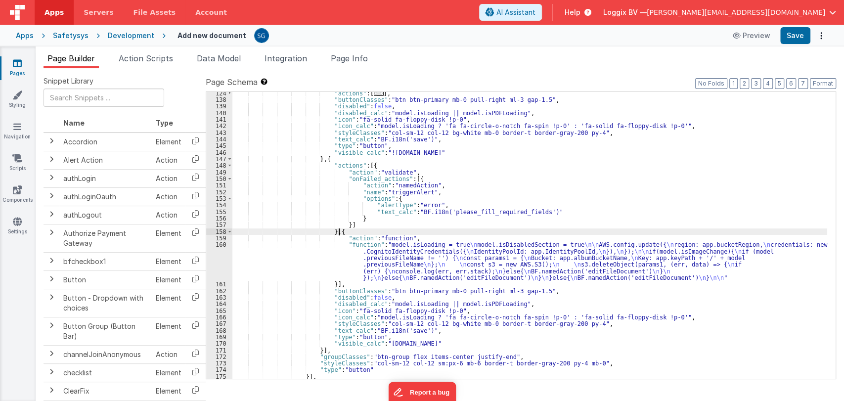
click at [415, 234] on div ""actions" : [ ... ] , "buttonClasses" : "btn btn-primary mb-0 pull-right ml-3 g…" at bounding box center [529, 240] width 595 height 300
click at [411, 237] on div ""actions" : [ ... ] , "buttonClasses" : "btn btn-primary mb-0 pull-right ml-3 g…" at bounding box center [529, 240] width 595 height 300
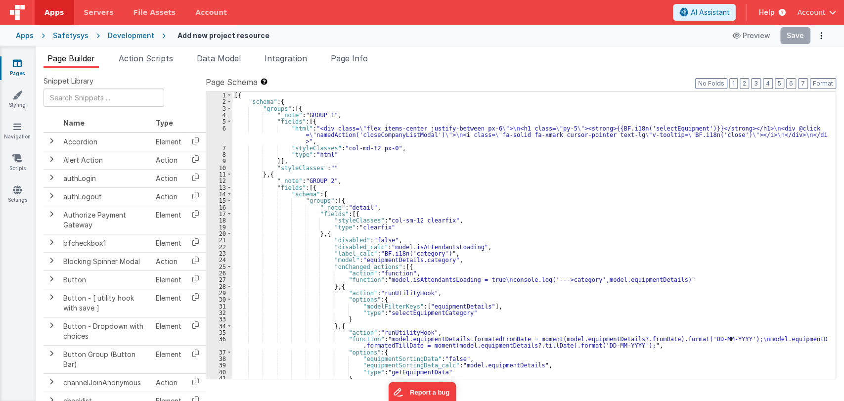
click at [18, 65] on icon at bounding box center [17, 63] width 9 height 10
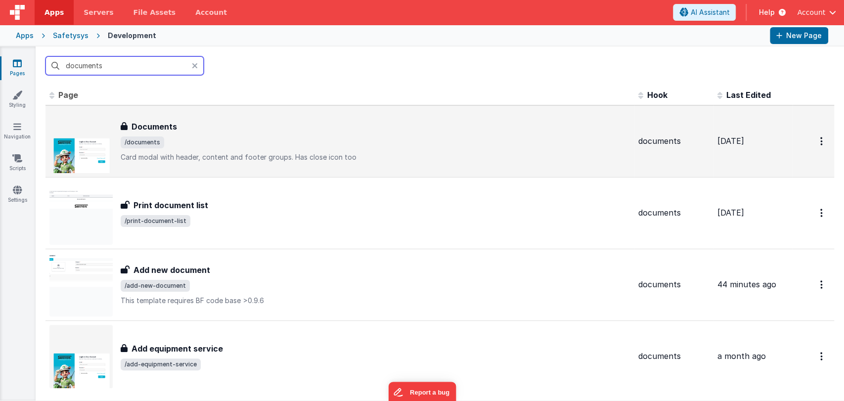
type input "documents"
click at [157, 130] on h3 "Documents" at bounding box center [155, 127] width 46 height 12
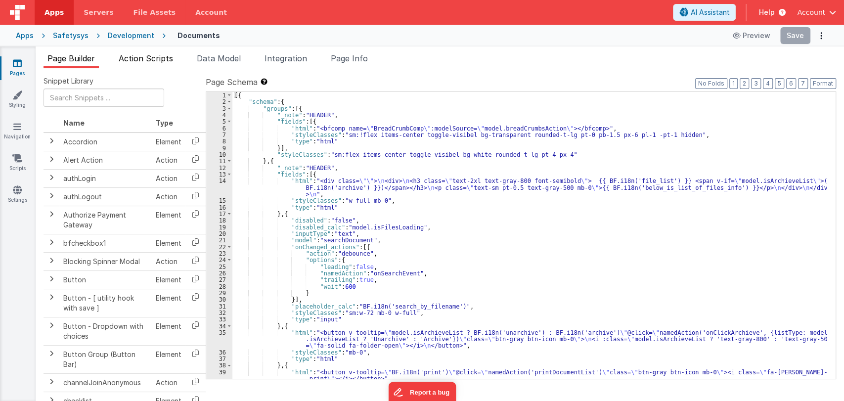
click at [161, 61] on span "Action Scripts" at bounding box center [146, 58] width 54 height 10
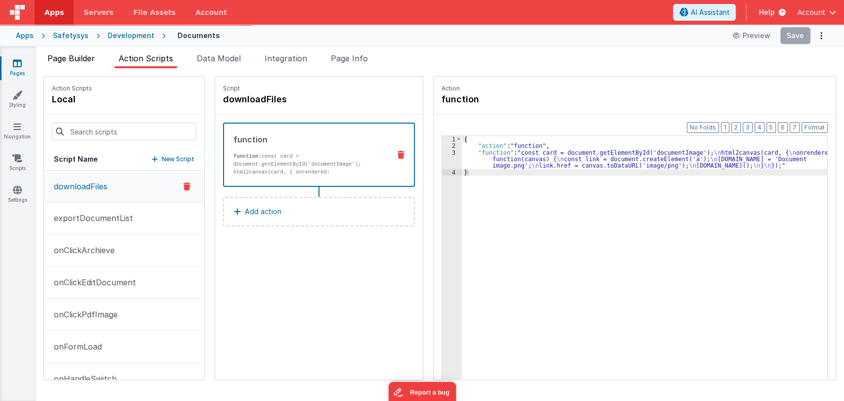
click at [81, 55] on span "Page Builder" at bounding box center [70, 58] width 47 height 10
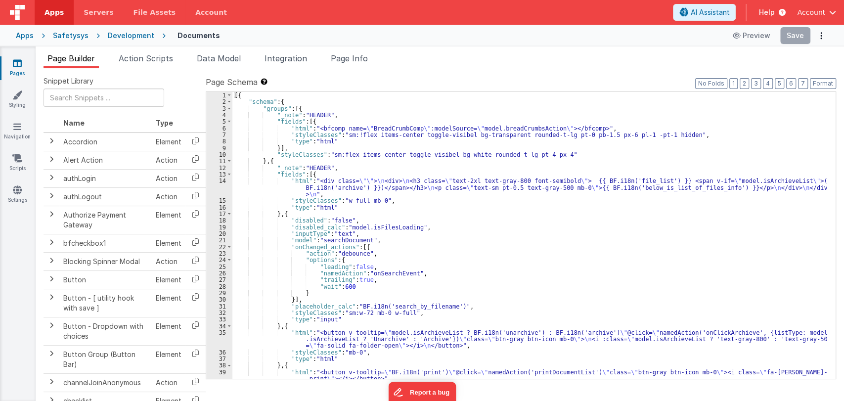
click at [461, 230] on div "[{ "schema" : { "groups" : [{ "_note" : "HEADER" , "fields" : [{ "html" : "<bfc…" at bounding box center [529, 242] width 595 height 300
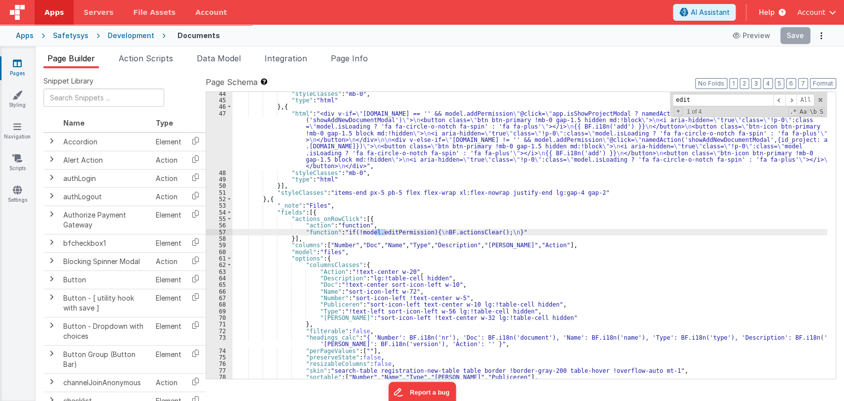
scroll to position [324, 0]
type input "edit"
click at [793, 100] on span at bounding box center [791, 100] width 12 height 12
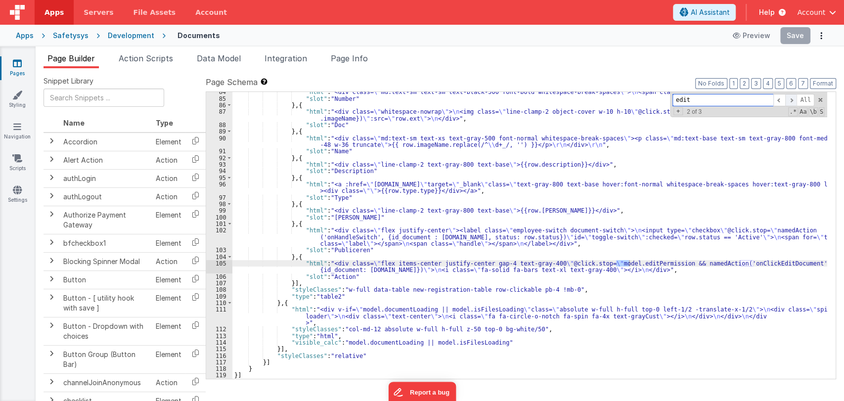
scroll to position [649, 0]
click at [791, 100] on span at bounding box center [791, 100] width 12 height 12
click at [779, 97] on span at bounding box center [780, 100] width 12 height 12
click at [630, 271] on div ""html" : "<div class= \" md:text-sm text-sm text-black-500 font-bold whitespace…" at bounding box center [529, 239] width 595 height 300
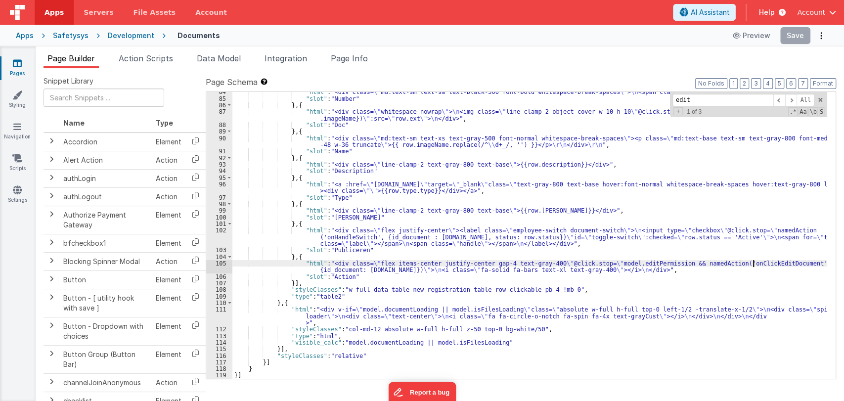
click at [752, 263] on div ""html" : "<div class= \" md:text-sm text-sm text-black-500 font-bold whitespace…" at bounding box center [529, 239] width 595 height 300
click at [141, 54] on span "Action Scripts" at bounding box center [146, 58] width 54 height 10
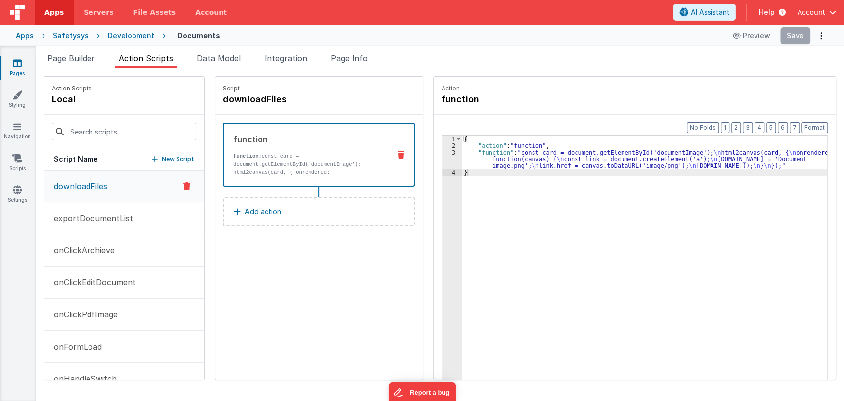
click at [104, 143] on div at bounding box center [124, 132] width 160 height 34
click at [107, 138] on input at bounding box center [124, 132] width 144 height 18
paste input "onClickEditDocument"
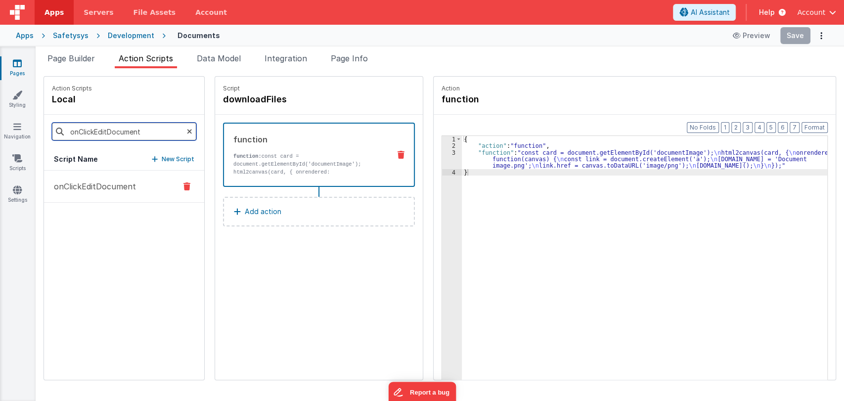
type input "onClickEditDocument"
click at [91, 187] on p "onClickEditDocument" at bounding box center [92, 187] width 88 height 12
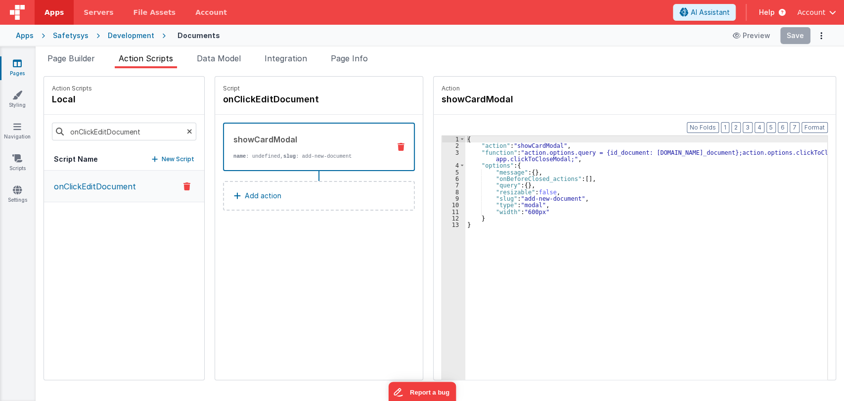
click at [467, 227] on div "{ "action" : "showCardModal" , "function" : "action.options.query = {id_documen…" at bounding box center [649, 280] width 369 height 288
click at [569, 157] on div "{ "action" : "showCardModal" , "function" : "action.options.query = {id_documen…" at bounding box center [649, 280] width 369 height 288
click at [447, 150] on div "3" at bounding box center [453, 155] width 23 height 13
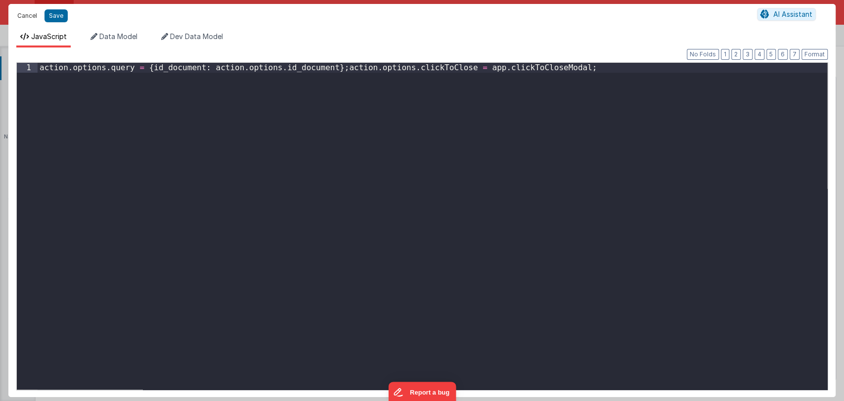
click at [25, 18] on button "Cancel" at bounding box center [27, 16] width 30 height 14
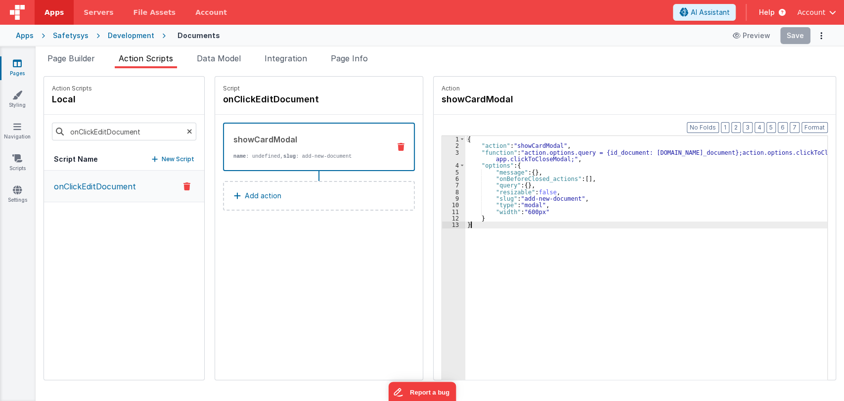
click at [502, 224] on div "{ "action" : "showCardModal" , "function" : "action.options.query = {id_documen…" at bounding box center [649, 280] width 369 height 288
click at [375, 239] on div "Script onClickEditDocument showCardModal name : undefined, slug : add-new-docum…" at bounding box center [319, 228] width 208 height 303
click at [490, 260] on div "{ "action" : "showCardModal" , "function" : "action.options.query = {id_documen…" at bounding box center [649, 280] width 369 height 288
click at [480, 225] on div "{ "action" : "showCardModal" , "function" : "action.options.query = {id_documen…" at bounding box center [649, 280] width 369 height 288
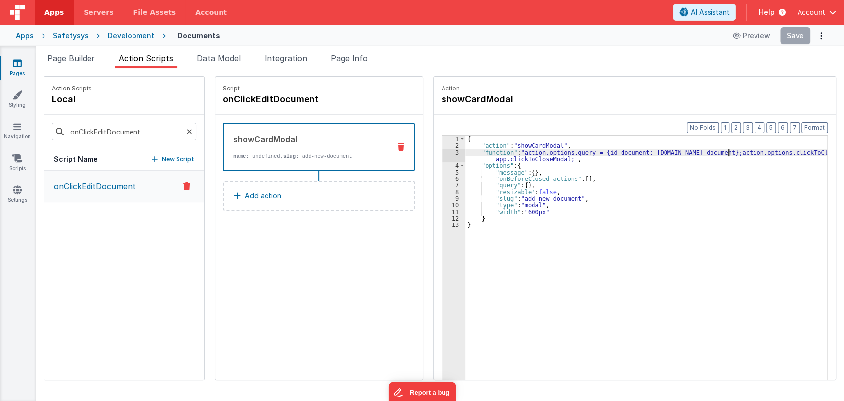
click at [718, 150] on div "{ "action" : "showCardModal" , "function" : "action.options.query = {id_documen…" at bounding box center [649, 280] width 369 height 288
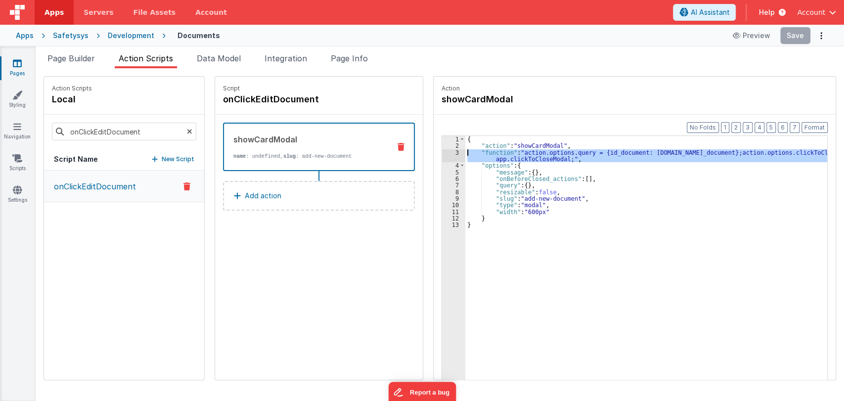
click at [446, 151] on div "3" at bounding box center [453, 155] width 23 height 13
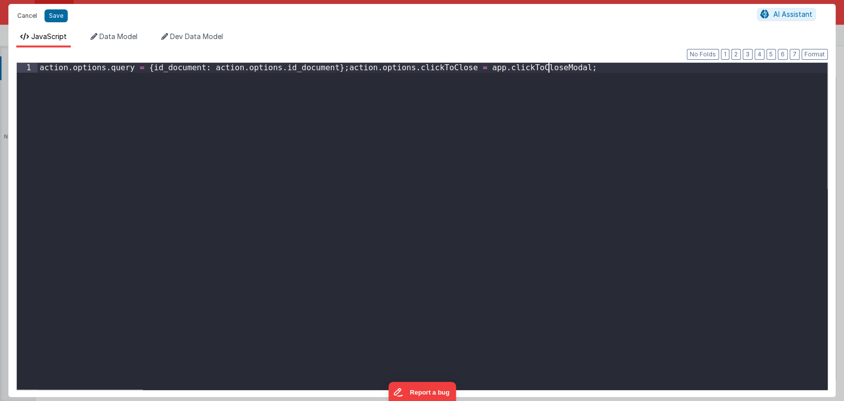
click at [24, 16] on button "Cancel" at bounding box center [27, 16] width 30 height 14
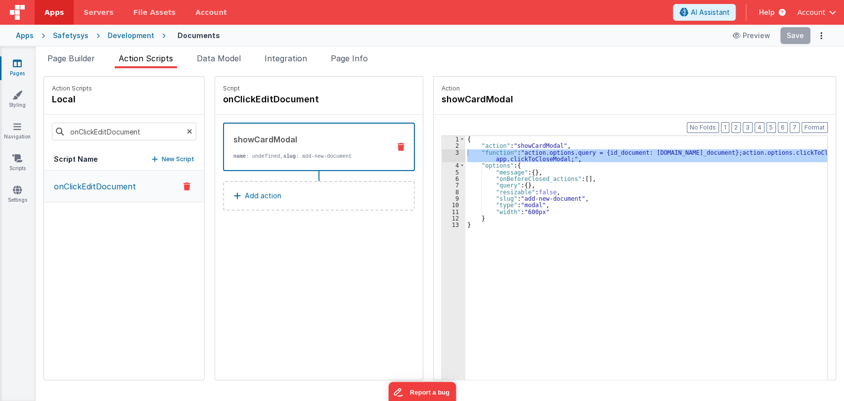
click at [583, 178] on div "{ "action" : "showCardModal" , "function" : "action.options.query = {id_documen…" at bounding box center [649, 280] width 369 height 288
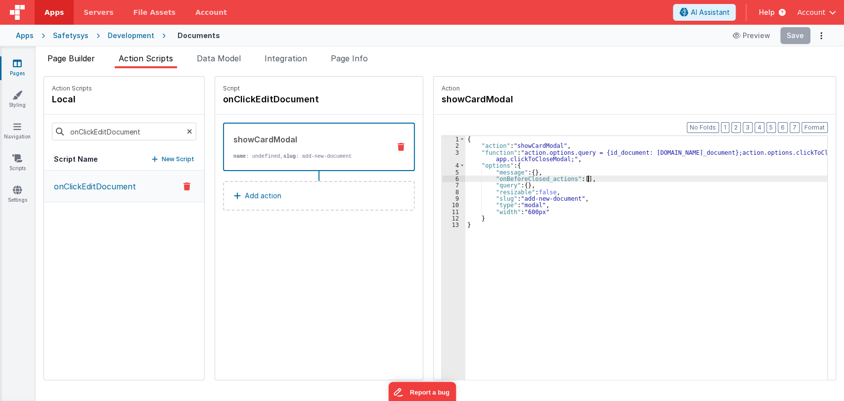
click at [71, 57] on span "Page Builder" at bounding box center [70, 58] width 47 height 10
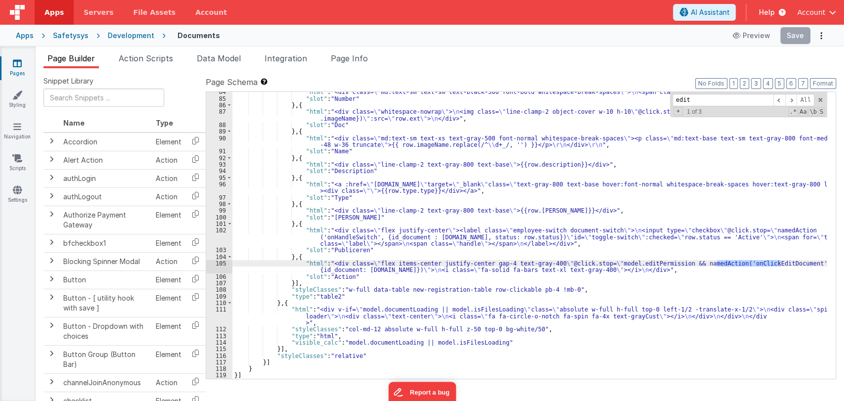
click at [71, 57] on span "Page Builder" at bounding box center [70, 58] width 47 height 10
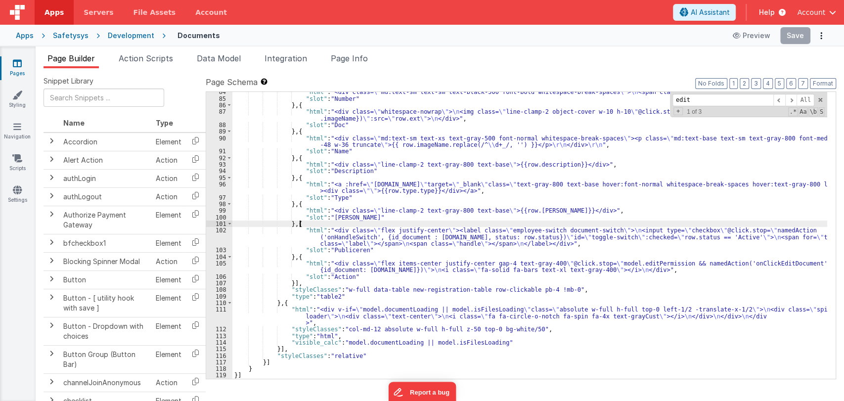
click at [458, 221] on div ""html" : "<div class= \" md:text-sm text-sm text-black-500 font-bold whitespace…" at bounding box center [529, 239] width 595 height 300
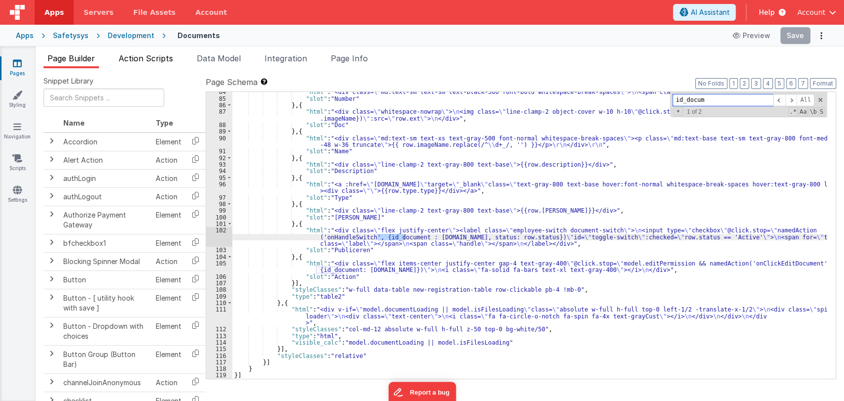
type input "id_docum"
click at [143, 55] on span "Action Scripts" at bounding box center [146, 58] width 54 height 10
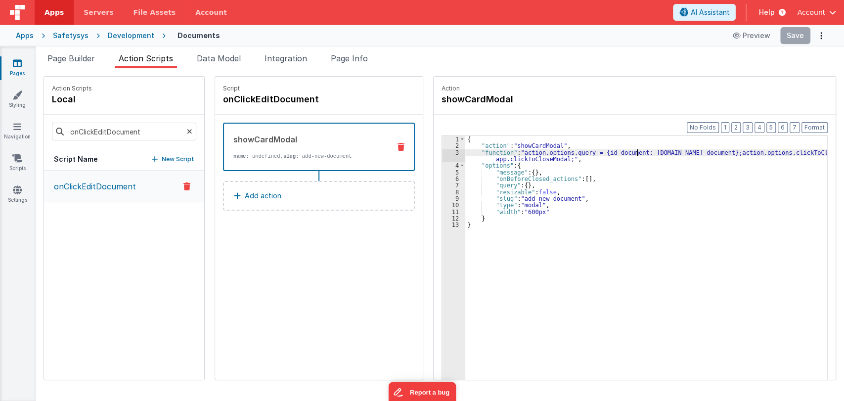
click at [628, 149] on div "{ "action" : "showCardModal" , "function" : "action.options.query = {id_documen…" at bounding box center [649, 280] width 369 height 288
click at [64, 54] on span "Page Builder" at bounding box center [70, 58] width 47 height 10
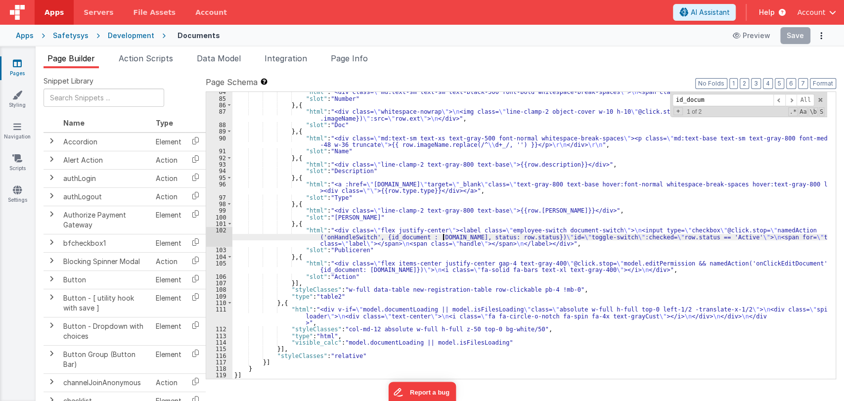
click at [444, 236] on div ""html" : "<div class= \" md:text-sm text-sm text-black-500 font-bold whitespace…" at bounding box center [529, 239] width 595 height 300
click at [506, 236] on div ""html" : "<div class= \" md:text-sm text-sm text-black-500 font-bold whitespace…" at bounding box center [529, 239] width 595 height 300
click at [378, 270] on div ""html" : "<div class= \" md:text-sm text-sm text-black-500 font-bold whitespace…" at bounding box center [529, 239] width 595 height 300
paste textarea
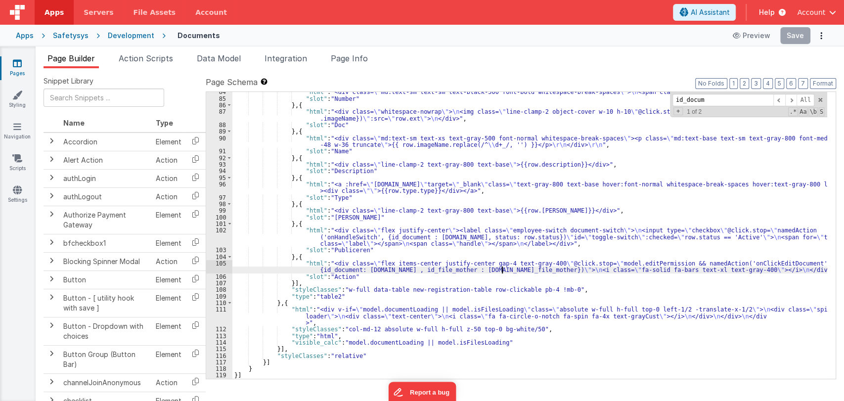
click at [412, 270] on div ""html" : "<div class= \" md:text-sm text-sm text-black-500 font-bold whitespace…" at bounding box center [529, 239] width 595 height 300
click at [418, 271] on div ""html" : "<div class= \" md:text-sm text-sm text-black-500 font-bold whitespace…" at bounding box center [529, 239] width 595 height 300
click at [501, 167] on div ""html" : "<div class= \" md:text-sm text-sm text-black-500 font-bold whitespace…" at bounding box center [529, 239] width 595 height 300
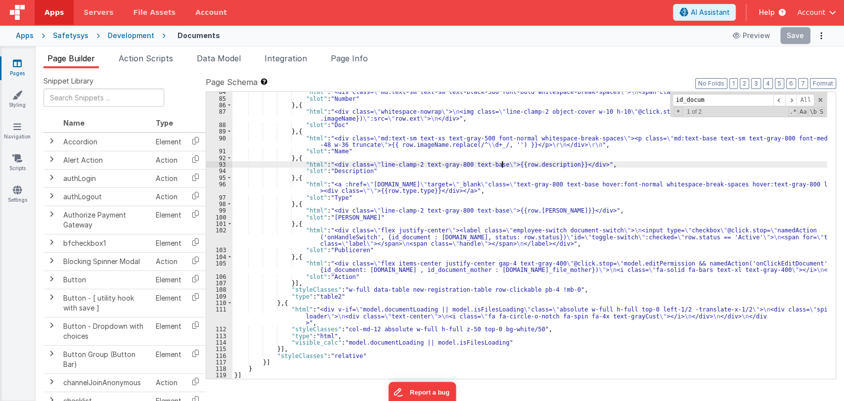
click at [465, 254] on div ""html" : "<div class= \" md:text-sm text-sm text-black-500 font-bold whitespace…" at bounding box center [529, 239] width 595 height 300
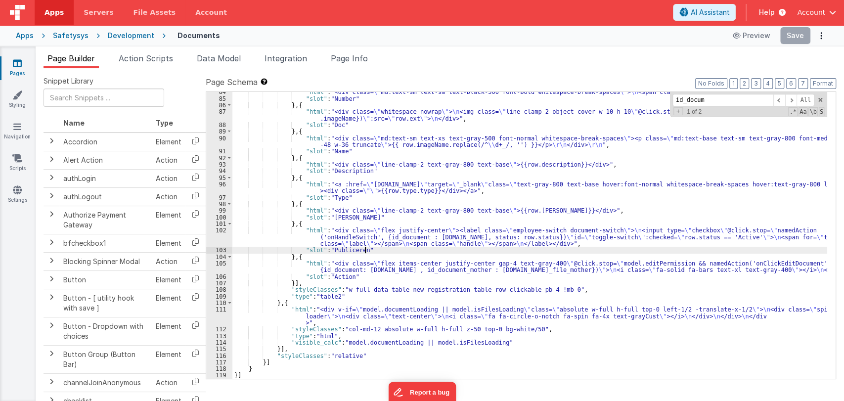
click at [461, 250] on div ""html" : "<div class= \" md:text-sm text-sm text-black-500 font-bold whitespace…" at bounding box center [529, 239] width 595 height 300
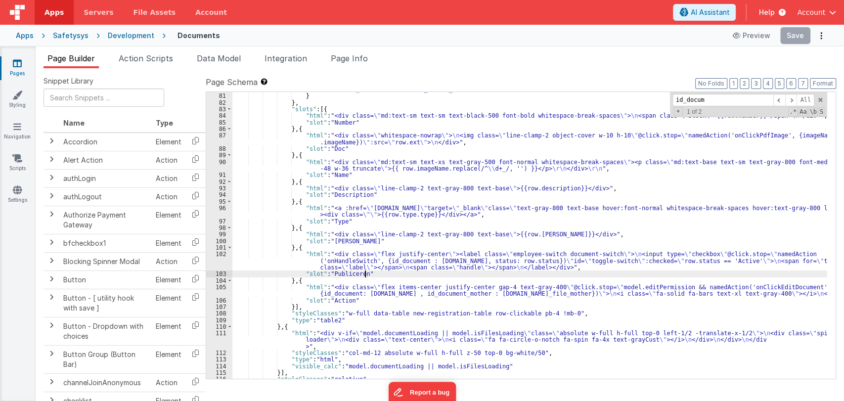
scroll to position [623, 0]
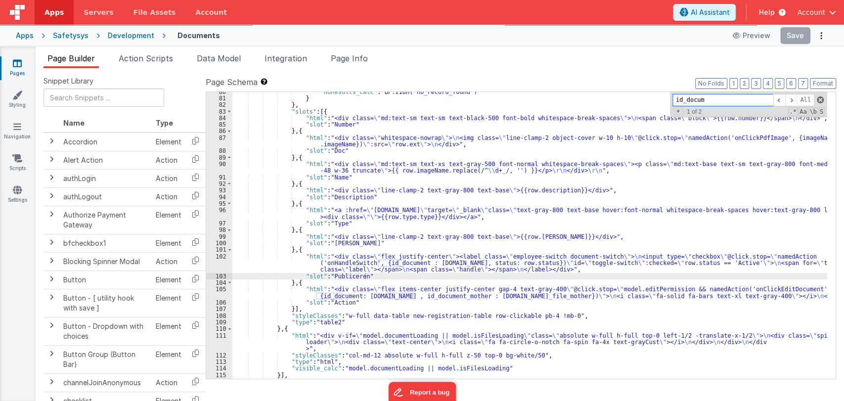
click at [823, 99] on span at bounding box center [820, 99] width 7 height 7
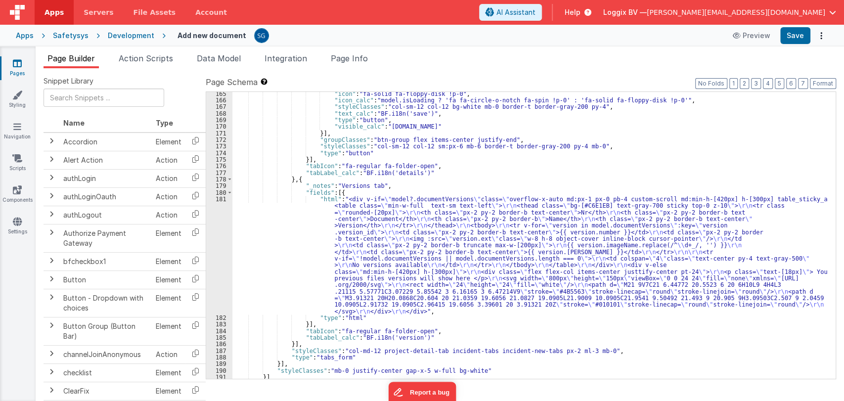
scroll to position [801, 0]
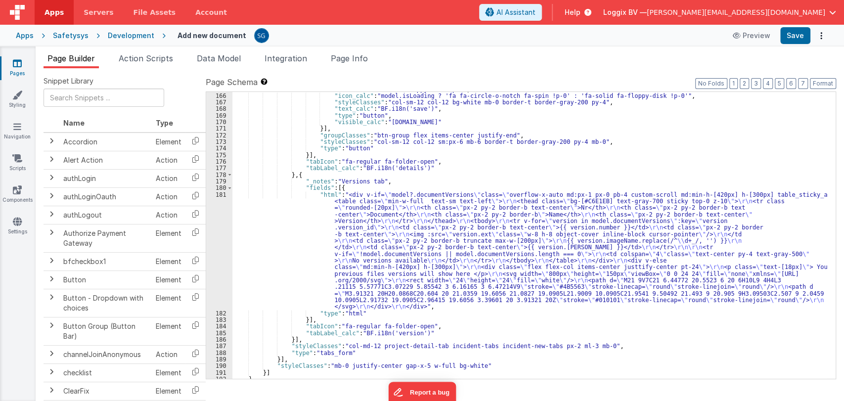
click at [459, 284] on div ""icon" : "fa-solid fa-floppy-disk !p-0" , "icon_calc" : "model.isLoading ? 'fa …" at bounding box center [529, 236] width 595 height 300
click at [443, 303] on div ""icon" : "fa-solid fa-floppy-disk !p-0" , "icon_calc" : "model.isLoading ? 'fa …" at bounding box center [529, 236] width 595 height 300
click at [437, 305] on div ""icon" : "fa-solid fa-floppy-disk !p-0" , "icon_calc" : "model.isLoading ? 'fa …" at bounding box center [529, 236] width 595 height 300
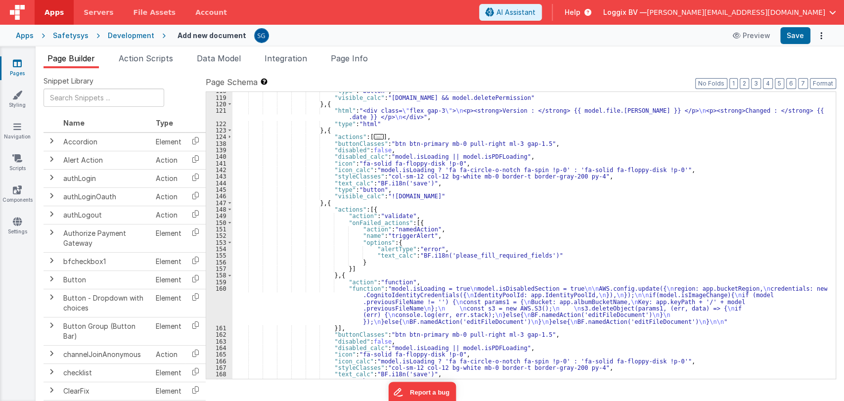
scroll to position [512, 0]
click at [229, 210] on span at bounding box center [229, 209] width 5 height 6
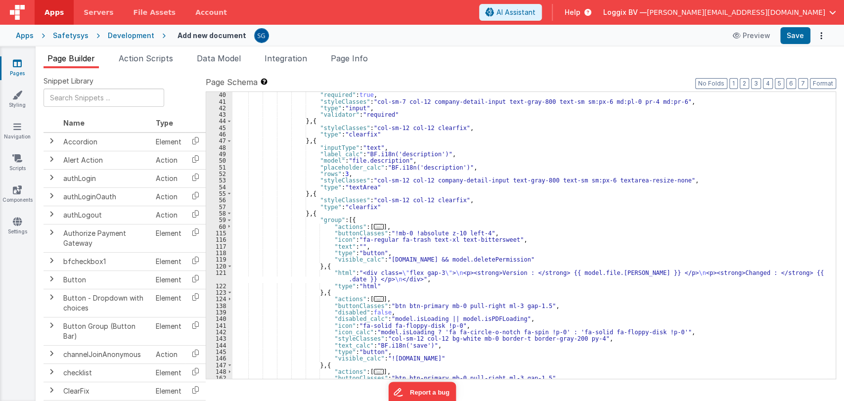
scroll to position [349, 0]
click at [229, 212] on span at bounding box center [229, 214] width 5 height 6
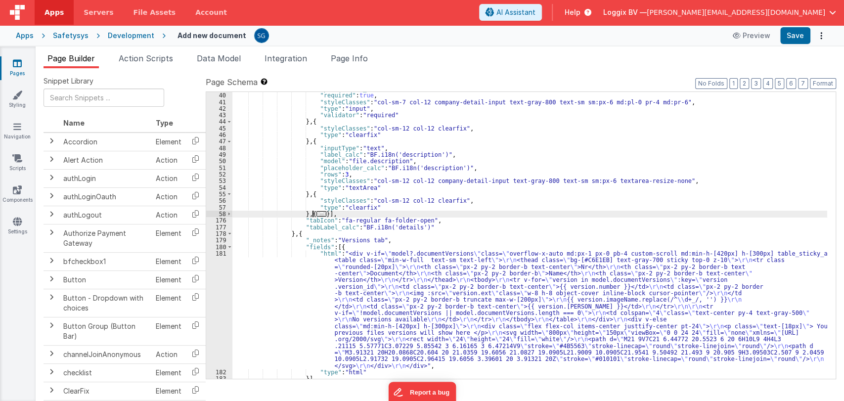
click at [317, 213] on span "..." at bounding box center [322, 213] width 10 height 5
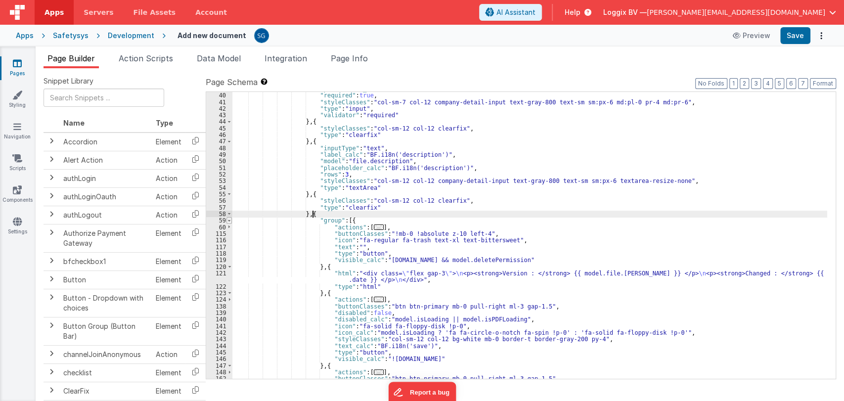
click at [229, 219] on span at bounding box center [229, 220] width 5 height 6
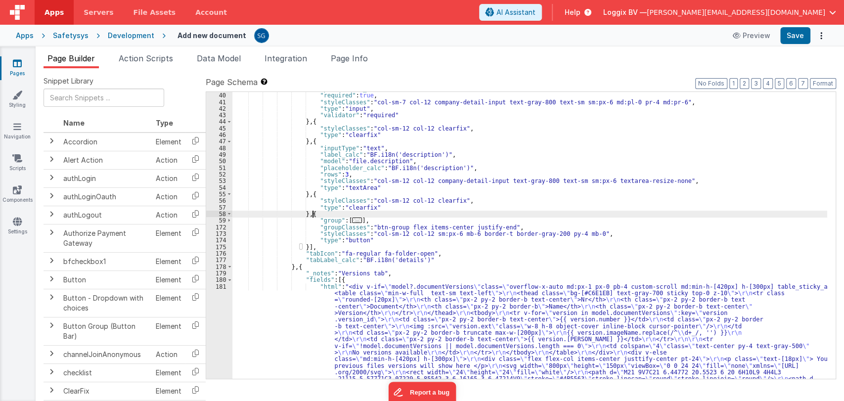
click at [352, 219] on span "..." at bounding box center [357, 220] width 10 height 5
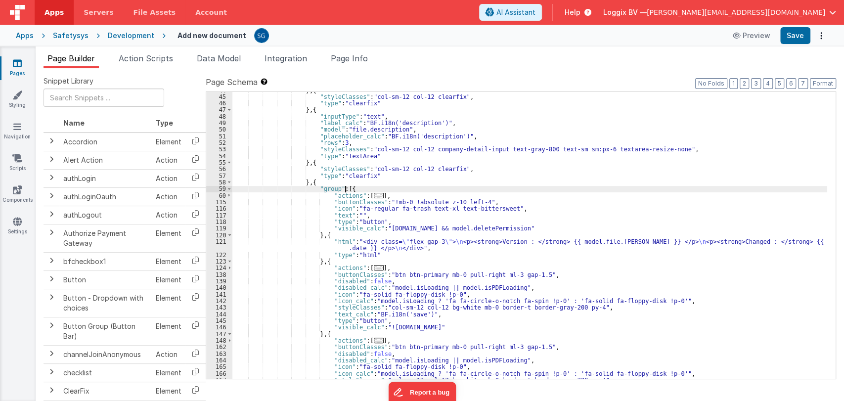
scroll to position [381, 0]
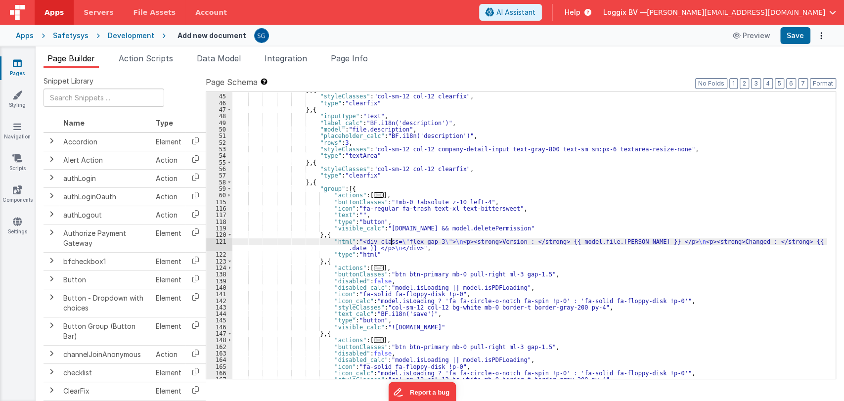
click at [391, 238] on div "} , { "styleClasses" : "col-sm-12 col-12 clearfix" , "type" : "clearfix" } , { …" at bounding box center [529, 237] width 595 height 300
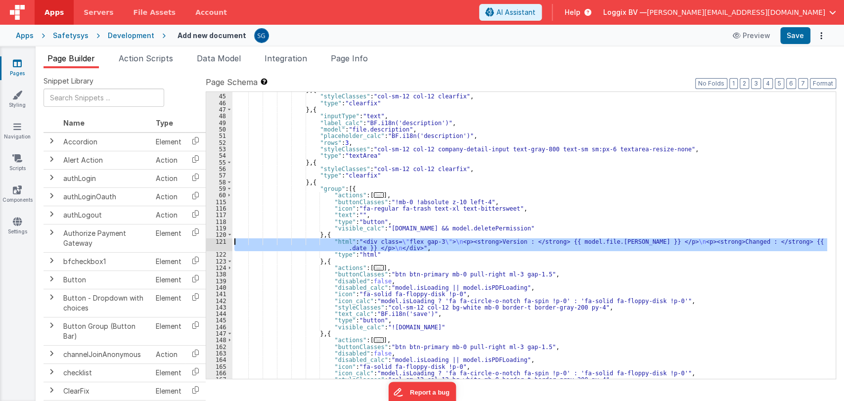
click at [221, 240] on div "121" at bounding box center [219, 244] width 26 height 13
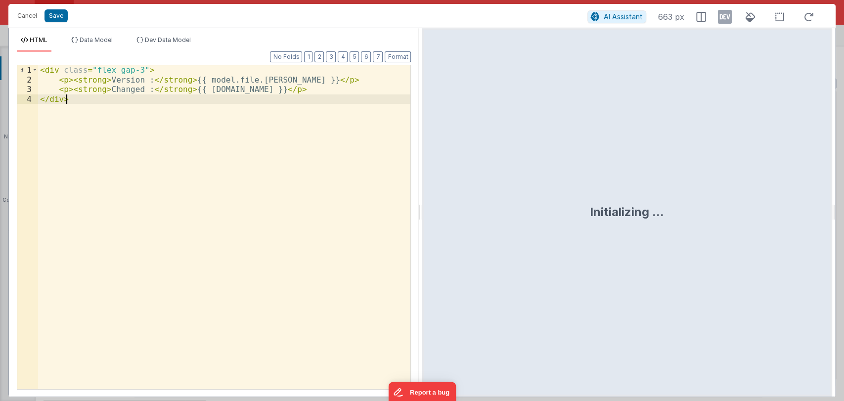
click at [66, 79] on div "< div class = "flex gap-3" > < p > < strong > Version : </ strong > {{ model.fi…" at bounding box center [224, 236] width 373 height 343
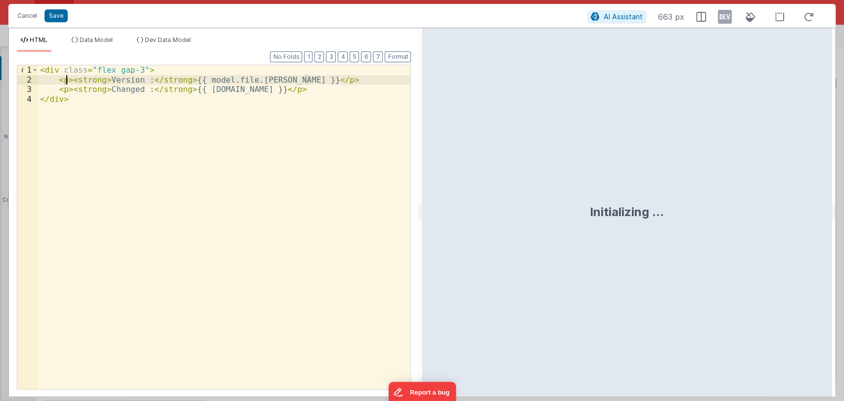
click at [57, 70] on div "< div class = "flex gap-3" > < p > < strong > Version : </ strong > {{ model.fi…" at bounding box center [224, 236] width 373 height 343
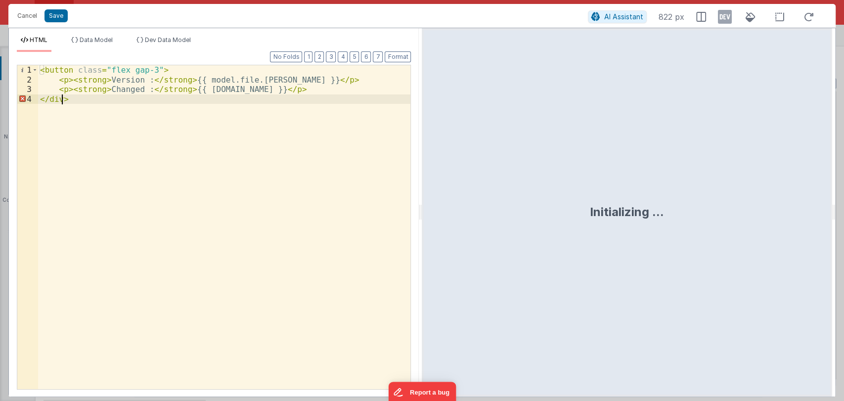
click at [61, 97] on div "< button class = "flex gap-3" > < p > < strong > Version : </ strong > {{ model…" at bounding box center [224, 236] width 373 height 343
click at [88, 98] on div "< button class = "flex gap-3" > < p > < strong > Version : </ strong > {{ model…" at bounding box center [224, 236] width 373 height 343
click at [29, 12] on button "Cancel" at bounding box center [27, 16] width 30 height 14
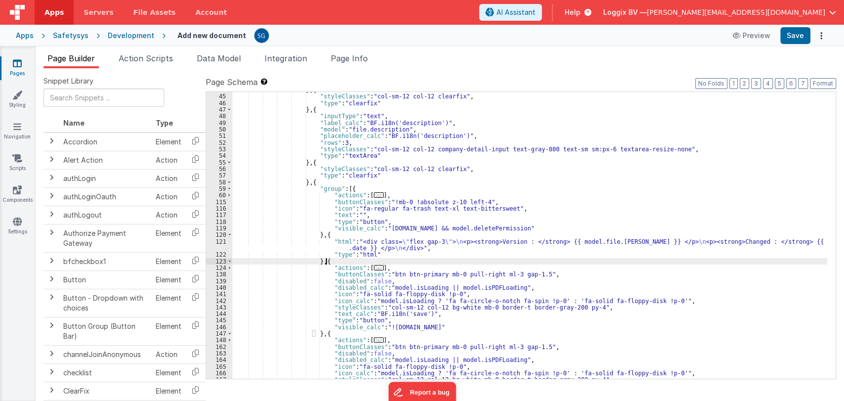
click at [337, 261] on div "} , { "styleClasses" : "col-sm-12 col-12 clearfix" , "type" : "clearfix" } , { …" at bounding box center [529, 237] width 595 height 300
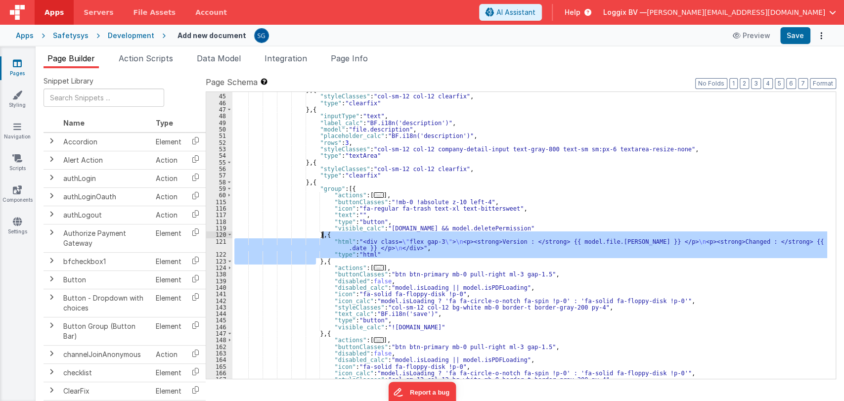
drag, startPoint x: 317, startPoint y: 259, endPoint x: 323, endPoint y: 237, distance: 22.8
click at [323, 237] on div "} , { "styleClasses" : "col-sm-12 col-12 clearfix" , "type" : "clearfix" } , { …" at bounding box center [529, 237] width 595 height 300
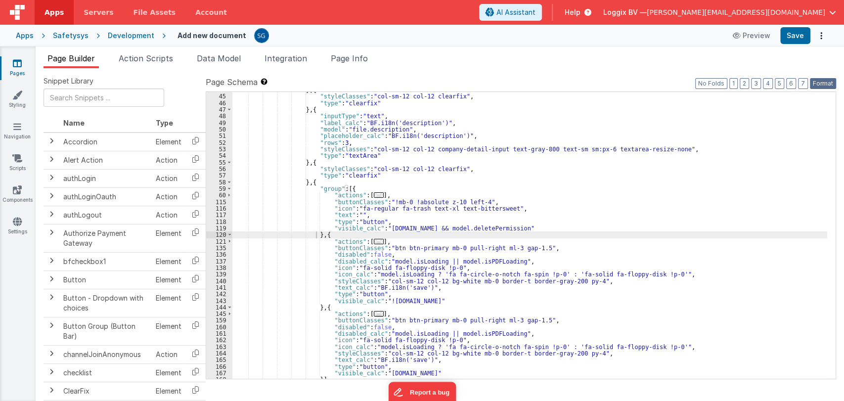
click at [819, 79] on button "Format" at bounding box center [823, 83] width 26 height 11
click at [526, 225] on div "} , { "styleClasses" : "col-sm-12 col-12 clearfix" , "type" : "clearfix" } , { …" at bounding box center [529, 237] width 595 height 300
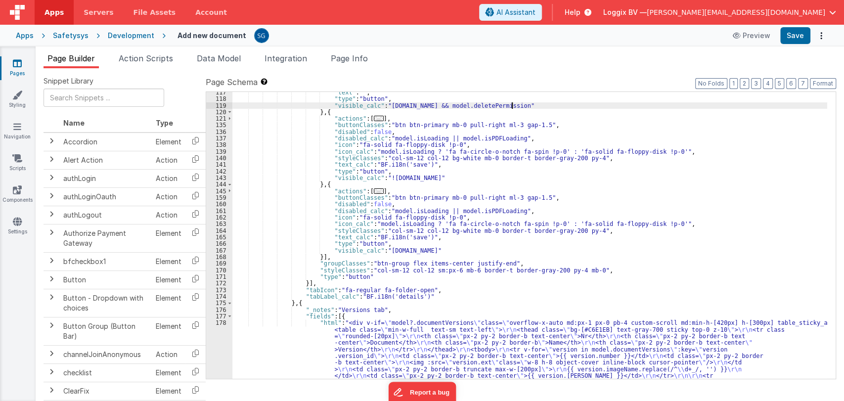
scroll to position [504, 0]
click at [350, 278] on div ""text" : "" , "type" : "button" , "visible_calc" : "model.file.id && model.dele…" at bounding box center [529, 295] width 595 height 412
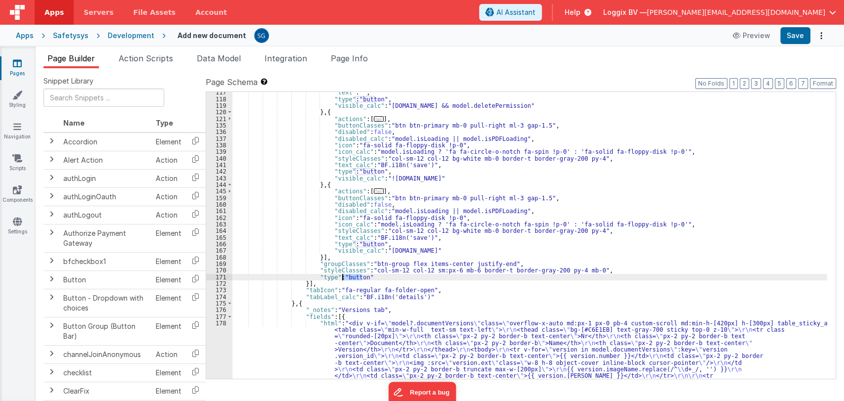
click at [350, 278] on div ""text" : "" , "type" : "button" , "visible_calc" : "model.file.id && model.dele…" at bounding box center [529, 295] width 595 height 412
click at [786, 35] on button "Save" at bounding box center [795, 35] width 30 height 17
click at [345, 274] on div ""text" : "" , "type" : "button" , "visible_calc" : "model.file.id && model.dele…" at bounding box center [529, 295] width 595 height 412
click at [795, 37] on button "Save" at bounding box center [795, 35] width 30 height 17
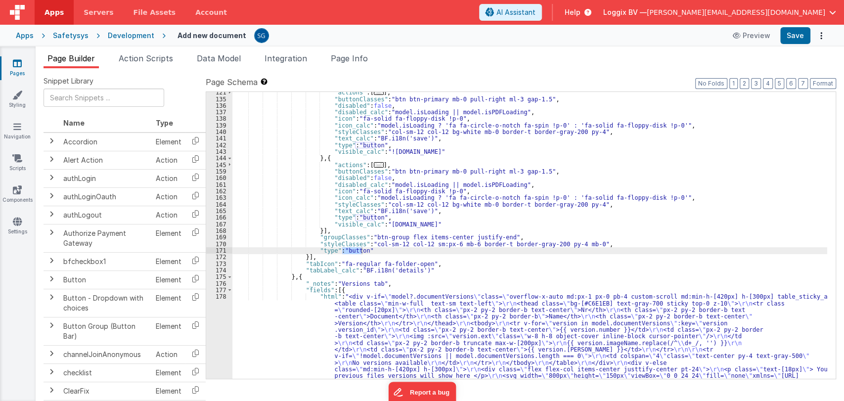
scroll to position [530, 0]
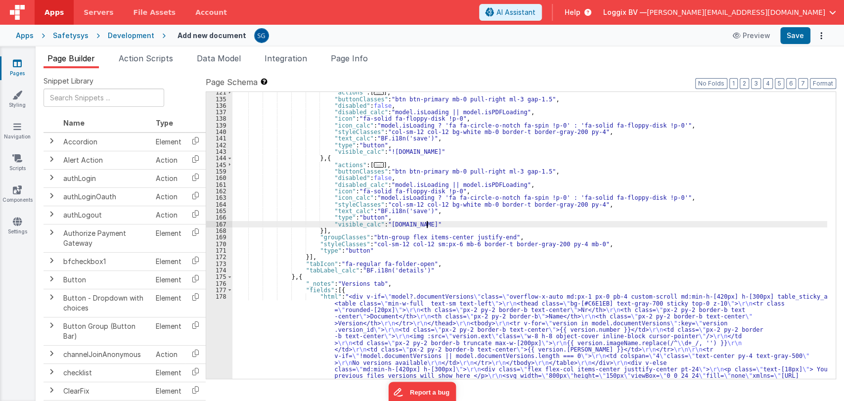
click at [616, 224] on div ""actions" : [ ... ] , "buttonClasses" : "btn btn-primary mb-0 pull-right ml-3 g…" at bounding box center [529, 295] width 595 height 412
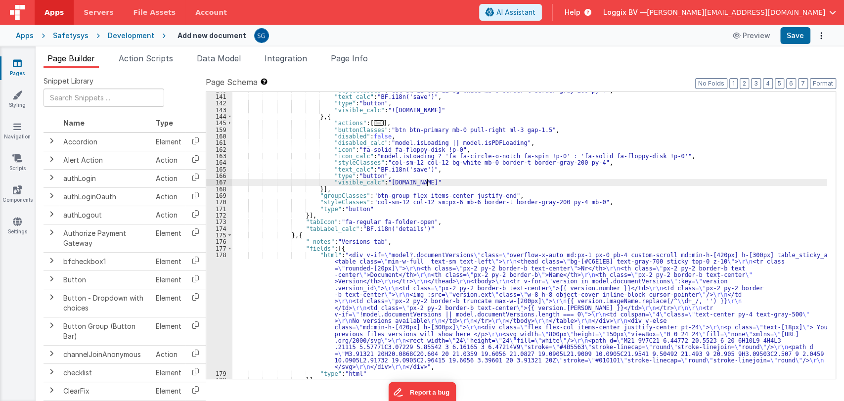
scroll to position [572, 0]
click at [606, 229] on div ""styleClasses" : "col-sm-12 col-12 bg-white mb-0 border-t border-gray-200 py-4"…" at bounding box center [529, 237] width 595 height 300
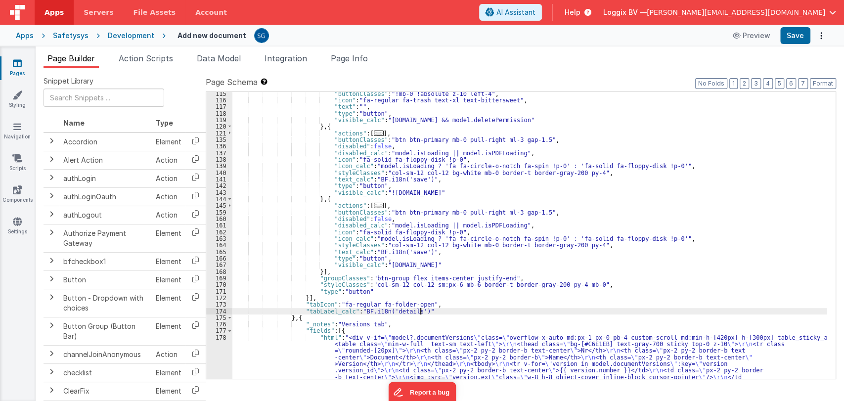
scroll to position [490, 0]
click at [804, 29] on button "Save" at bounding box center [795, 35] width 30 height 17
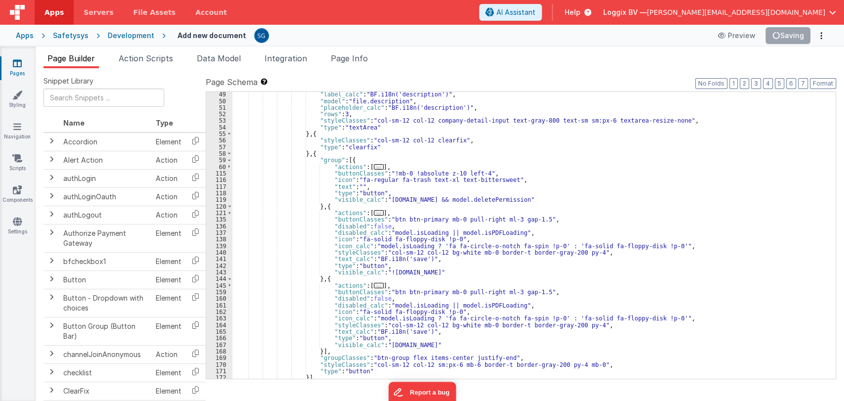
scroll to position [410, 0]
click at [231, 160] on span at bounding box center [229, 160] width 5 height 6
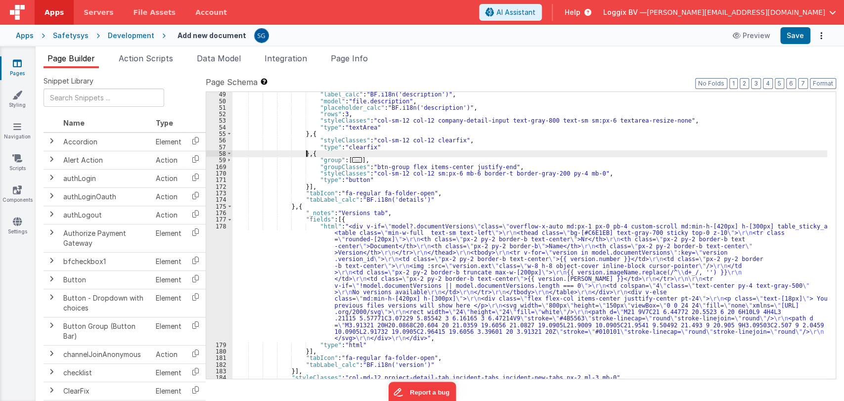
click at [307, 154] on div ""label_calc" : "BF.i18n('description')" , "model" : "file.description" , "place…" at bounding box center [529, 241] width 595 height 300
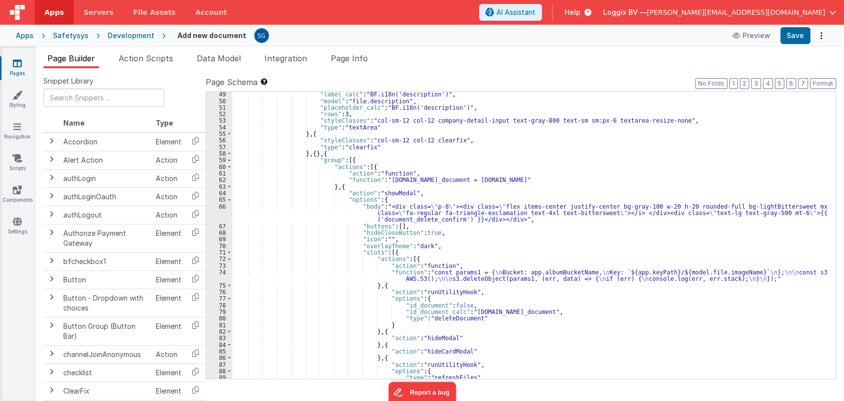
click at [313, 154] on div ""label_calc" : "BF.i18n('description')" , "model" : "file.description" , "place…" at bounding box center [529, 241] width 595 height 300
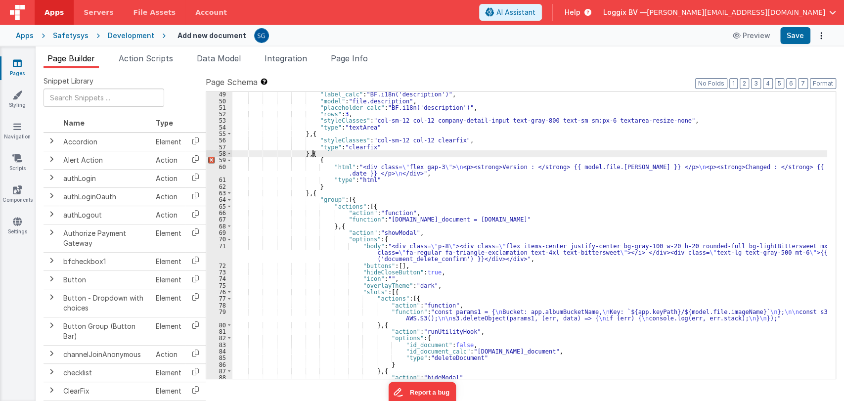
click at [319, 153] on div ""label_calc" : "BF.i18n('description')" , "model" : "file.description" , "place…" at bounding box center [529, 241] width 595 height 300
click at [323, 152] on div ""label_calc" : "BF.i18n('description')" , "model" : "file.description" , "place…" at bounding box center [529, 235] width 595 height 287
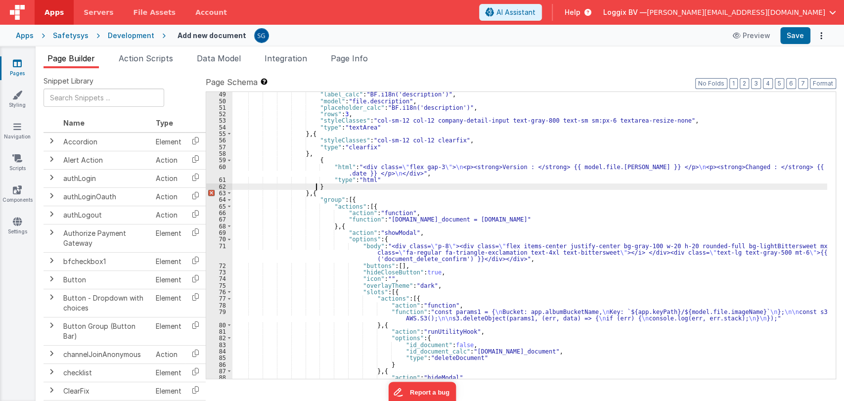
click at [320, 186] on div ""label_calc" : "BF.i18n('description')" , "model" : "file.description" , "place…" at bounding box center [529, 241] width 595 height 300
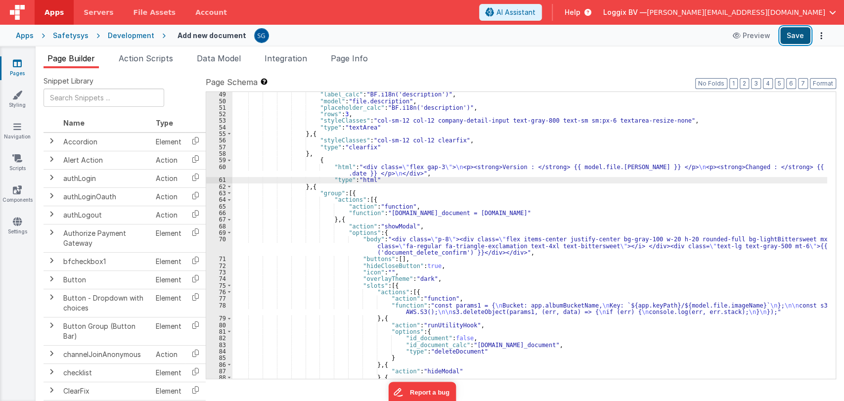
click at [788, 39] on button "Save" at bounding box center [795, 35] width 30 height 17
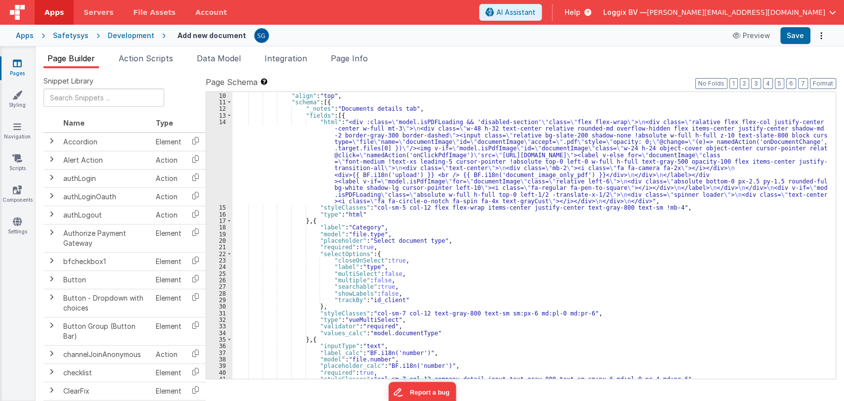
scroll to position [71, 0]
click at [344, 207] on div "} , { "align" : "top" , "schema" : [{ "_notes" : "Documents details tab" , "fie…" at bounding box center [529, 236] width 595 height 300
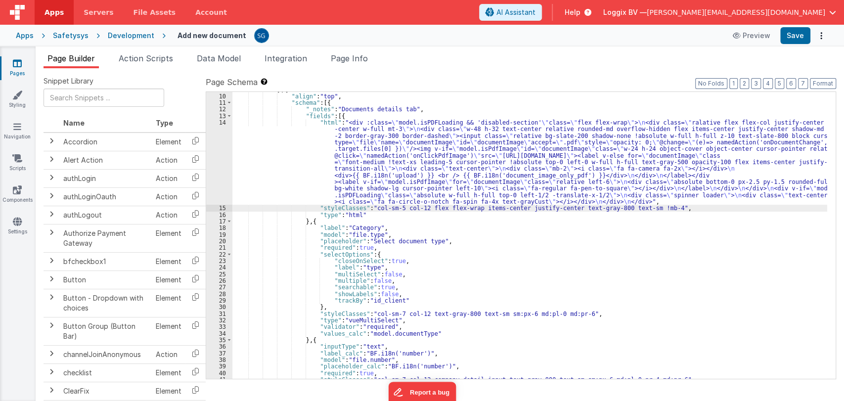
click at [344, 207] on div "} , { "align" : "top" , "schema" : [{ "_notes" : "Documents details tab" , "fie…" at bounding box center [529, 236] width 595 height 300
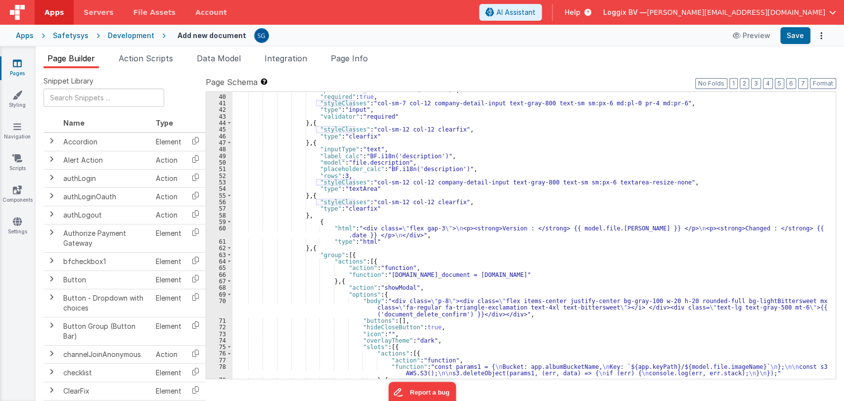
scroll to position [349, 0]
click at [420, 235] on div ""placeholder_calc" : "BF.i18n('number')" , "required" : true , "styleClasses" :…" at bounding box center [529, 236] width 595 height 300
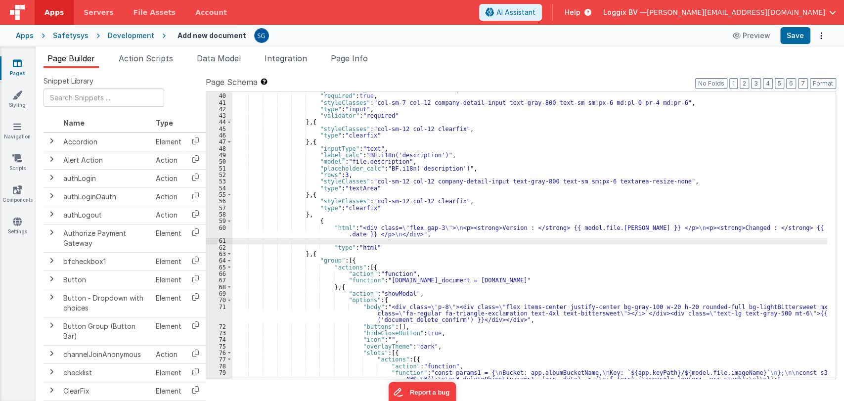
paste textarea
click at [791, 42] on button "Save" at bounding box center [795, 35] width 30 height 17
click at [794, 33] on button "Save" at bounding box center [795, 35] width 30 height 17
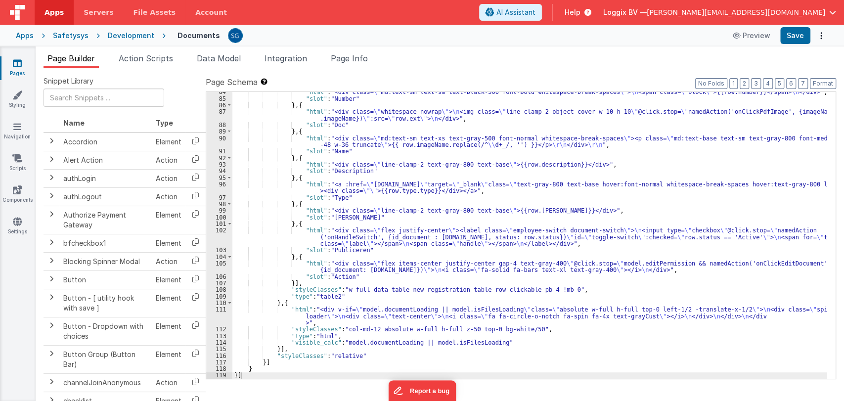
scroll to position [649, 0]
click at [378, 270] on div ""html" : "<div class= \" md:text-sm text-sm text-black-500 font-bold whitespace…" at bounding box center [529, 239] width 595 height 300
paste textarea
click at [416, 269] on div ""html" : "<div class= \" md:text-sm text-sm text-black-500 font-bold whitespace…" at bounding box center [529, 239] width 595 height 300
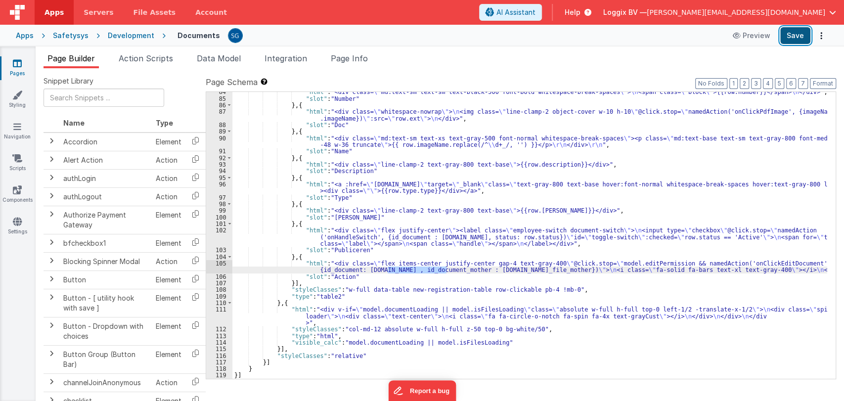
click at [787, 37] on button "Save" at bounding box center [795, 35] width 30 height 17
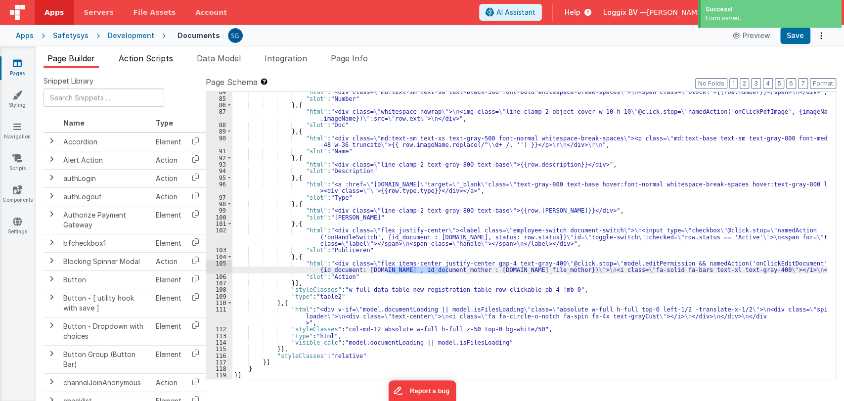
click at [137, 57] on span "Action Scripts" at bounding box center [146, 58] width 54 height 10
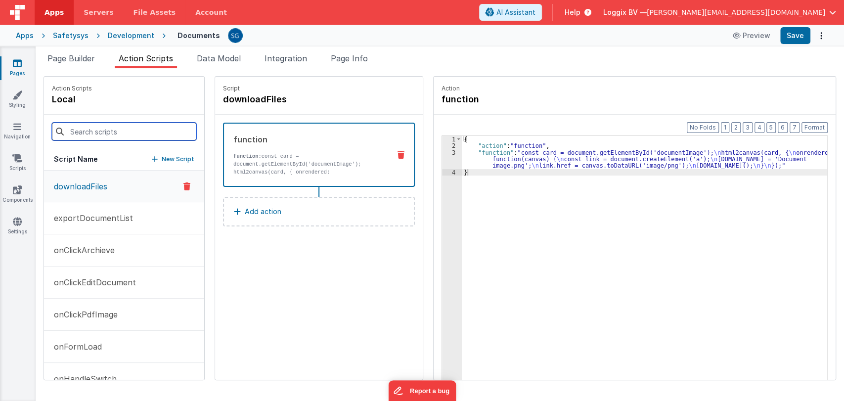
click at [109, 135] on input at bounding box center [124, 132] width 144 height 18
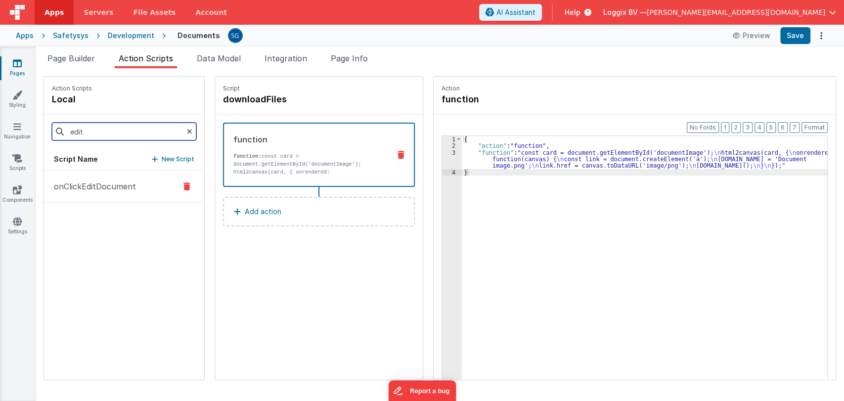
type input "edit"
click at [83, 188] on p "onClickEditDocument" at bounding box center [92, 187] width 88 height 12
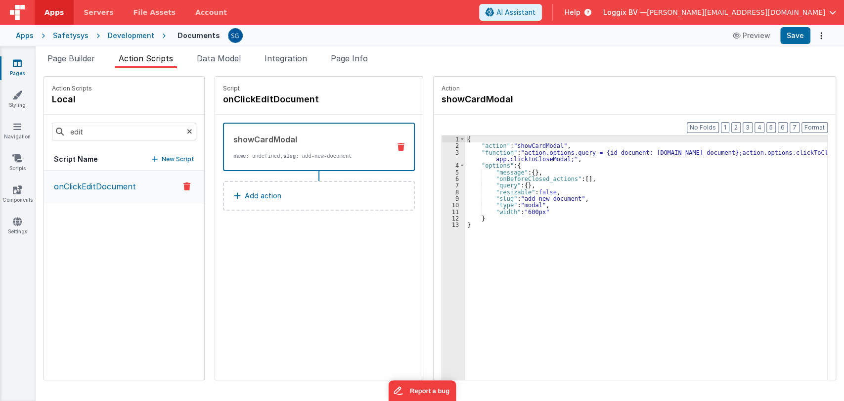
click at [83, 188] on p "onClickEditDocument" at bounding box center [92, 187] width 88 height 12
click at [507, 152] on div "{ "action" : "showCardModal" , "function" : "action.options.query = {id_documen…" at bounding box center [649, 280] width 369 height 288
click at [445, 152] on div "3" at bounding box center [453, 155] width 23 height 13
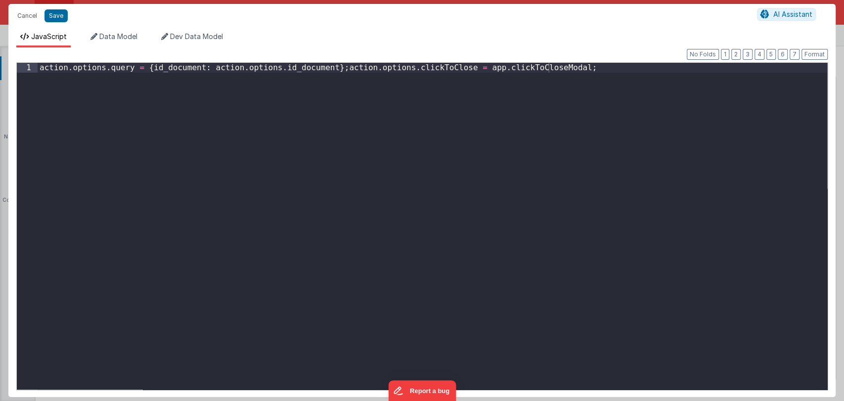
click at [313, 69] on div "action . options . query = { id_document : action . options . id_document } ; a…" at bounding box center [433, 236] width 790 height 346
paste textarea
click at [58, 13] on button "Save" at bounding box center [56, 15] width 23 height 13
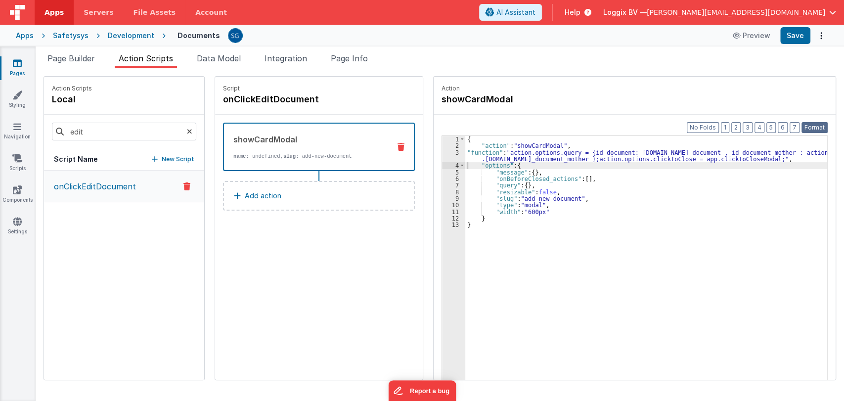
click at [821, 128] on button "Format" at bounding box center [815, 127] width 26 height 11
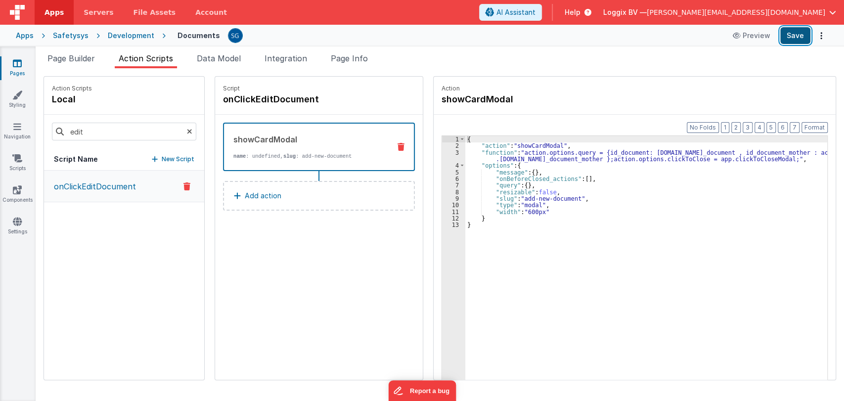
click at [793, 34] on button "Save" at bounding box center [795, 35] width 30 height 17
click at [76, 56] on span "Page Builder" at bounding box center [70, 58] width 47 height 10
